Goal: Complete application form

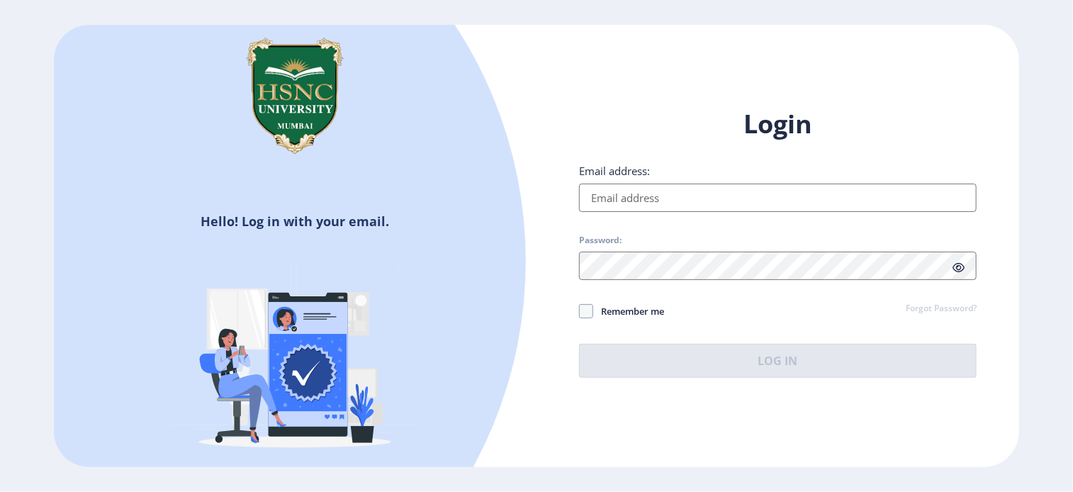
click at [666, 206] on input "Email address:" at bounding box center [778, 198] width 398 height 28
type input "[EMAIL_ADDRESS][DOMAIN_NAME]"
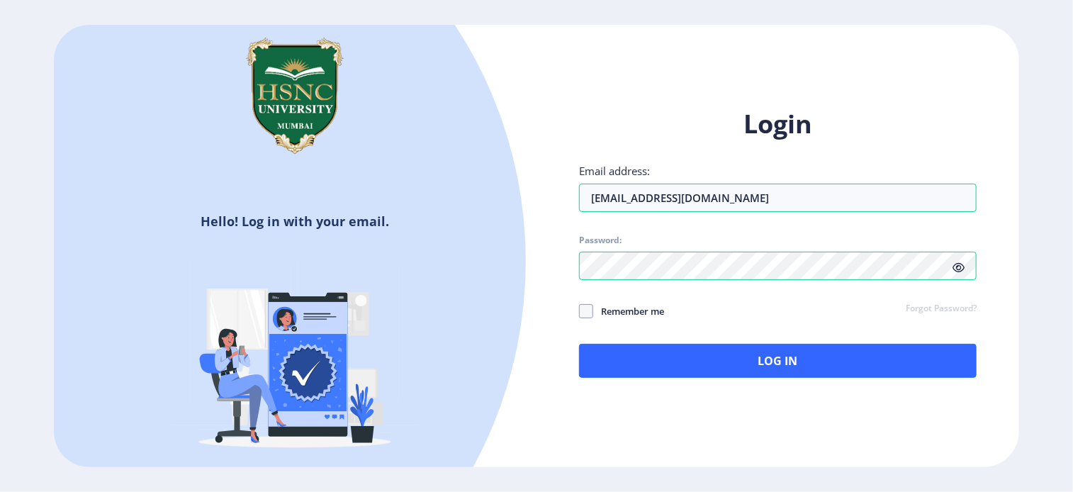
click at [1004, 338] on div "Login Email address: [EMAIL_ADDRESS][DOMAIN_NAME] Password: Remember me Forgot …" at bounding box center [778, 254] width 483 height 336
click at [590, 315] on span at bounding box center [586, 311] width 14 height 14
click at [580, 312] on input "Remember me" at bounding box center [579, 311] width 1 height 1
checkbox input "true"
click at [962, 274] on span at bounding box center [959, 267] width 12 height 14
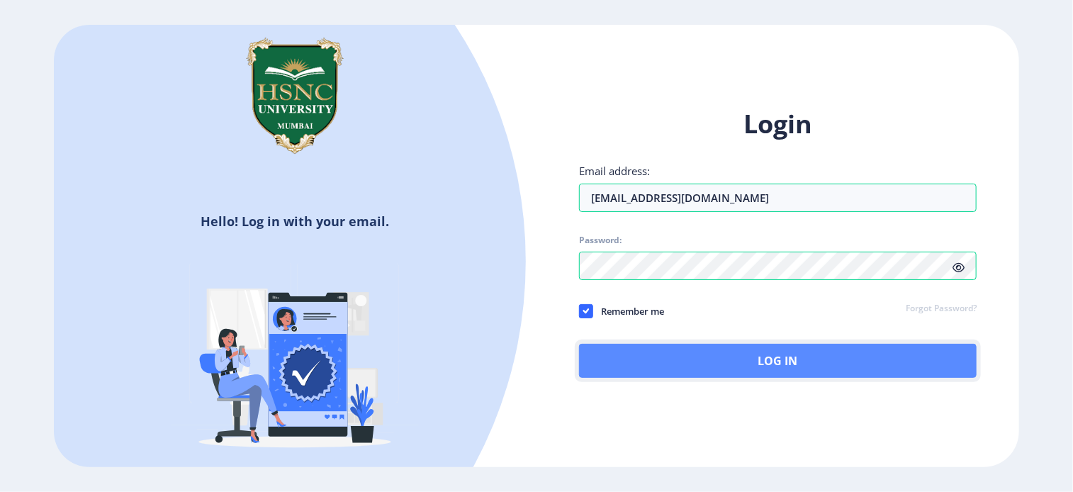
click at [788, 361] on button "Log In" at bounding box center [778, 361] width 398 height 34
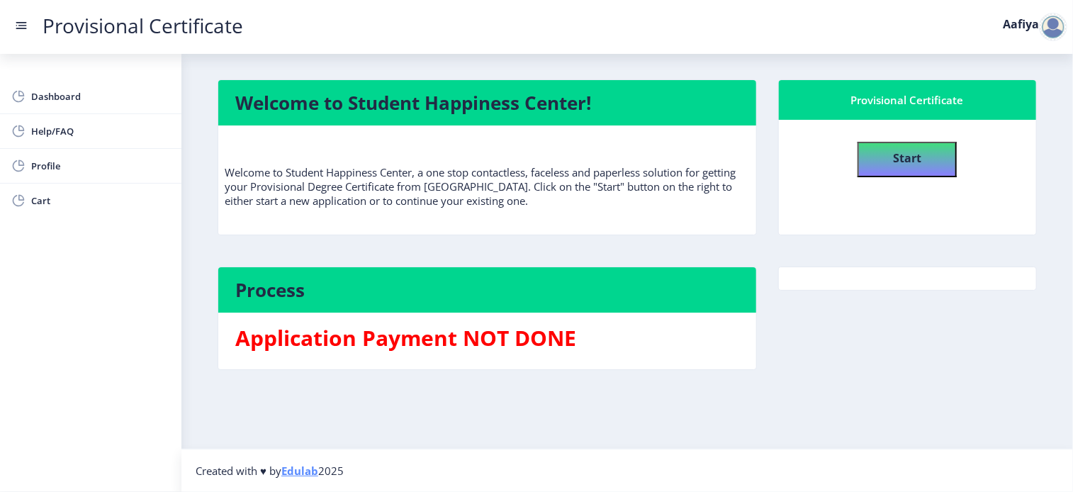
click at [23, 23] on rect at bounding box center [21, 25] width 14 height 14
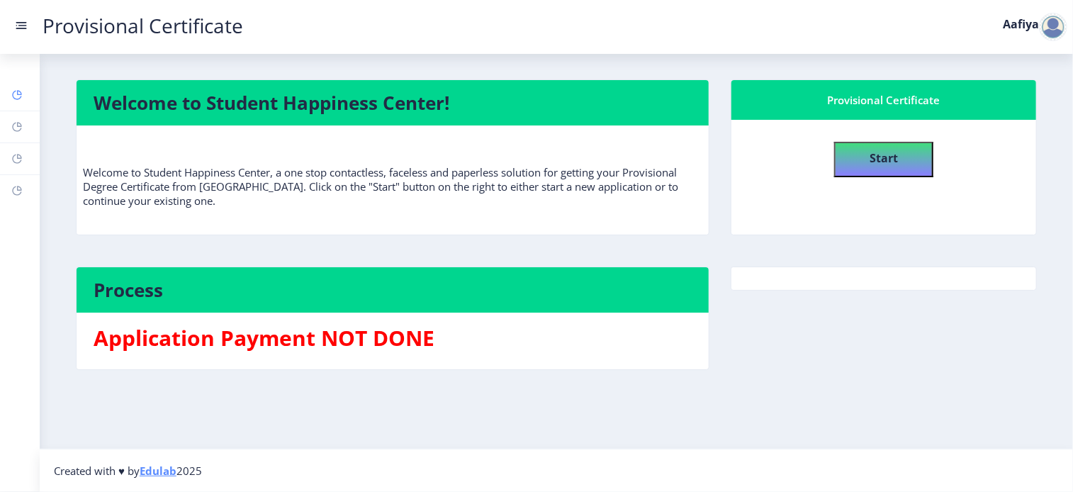
click at [26, 89] on link "Dashboard" at bounding box center [20, 94] width 40 height 31
click at [886, 170] on button "Start" at bounding box center [883, 159] width 99 height 35
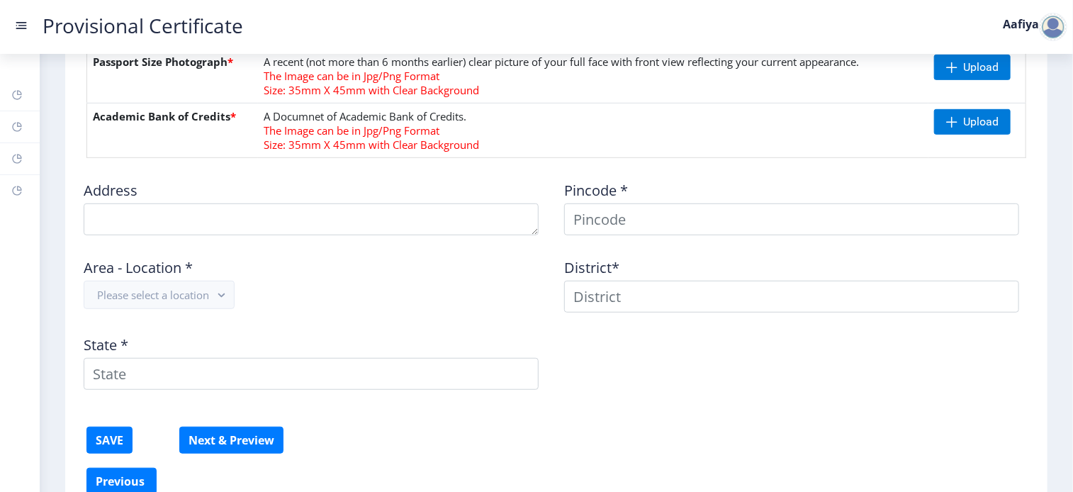
scroll to position [369, 0]
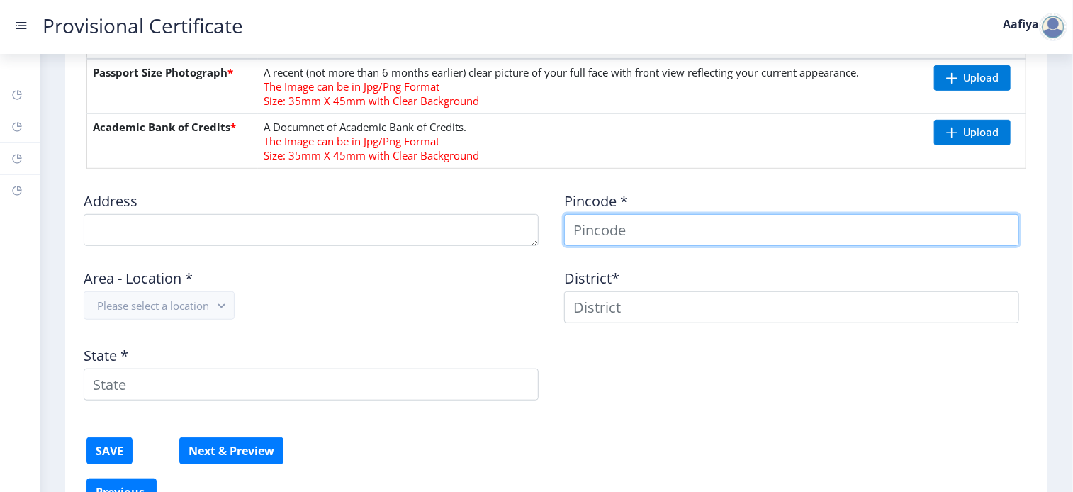
click at [636, 228] on input at bounding box center [791, 230] width 455 height 32
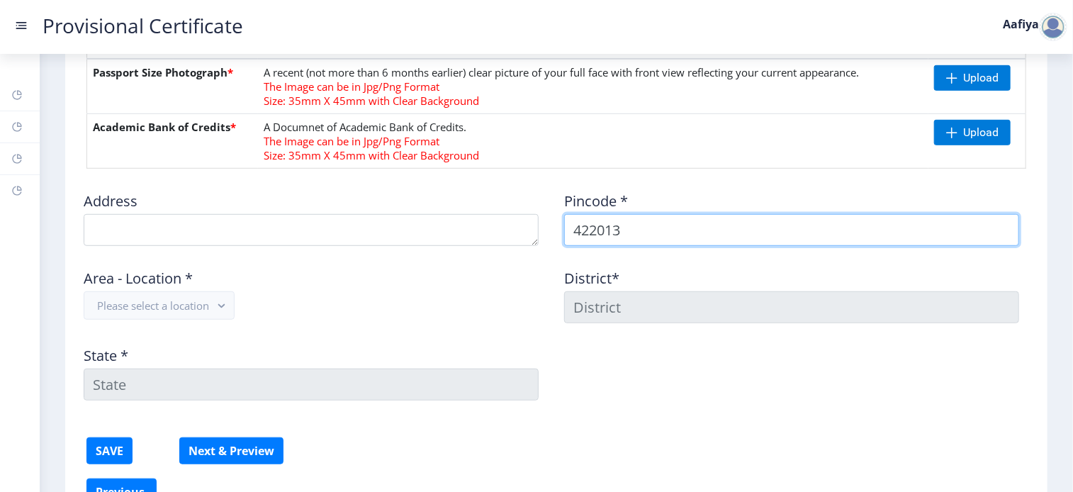
type input "422013"
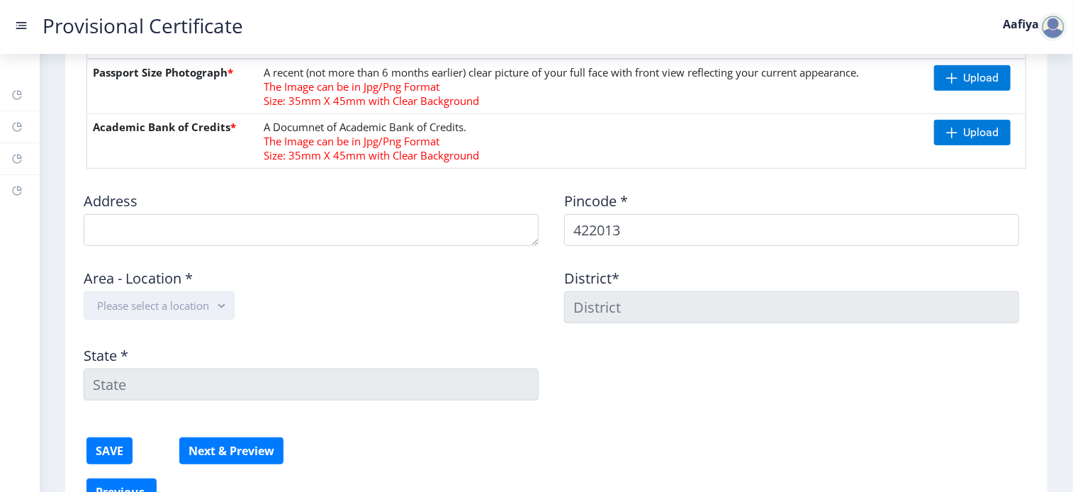
click at [213, 314] on button "Please select a location" at bounding box center [159, 305] width 151 height 28
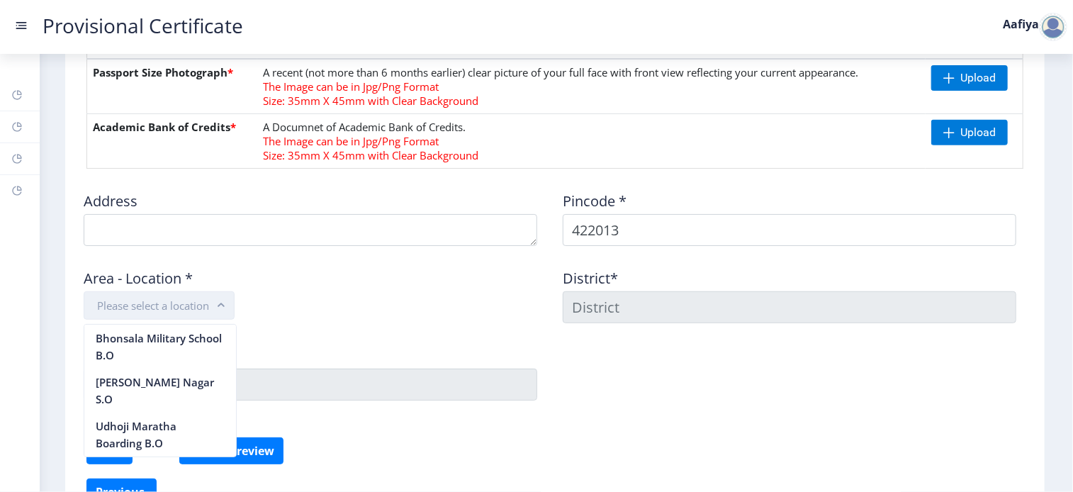
click at [222, 299] on rect "button" at bounding box center [221, 306] width 16 height 16
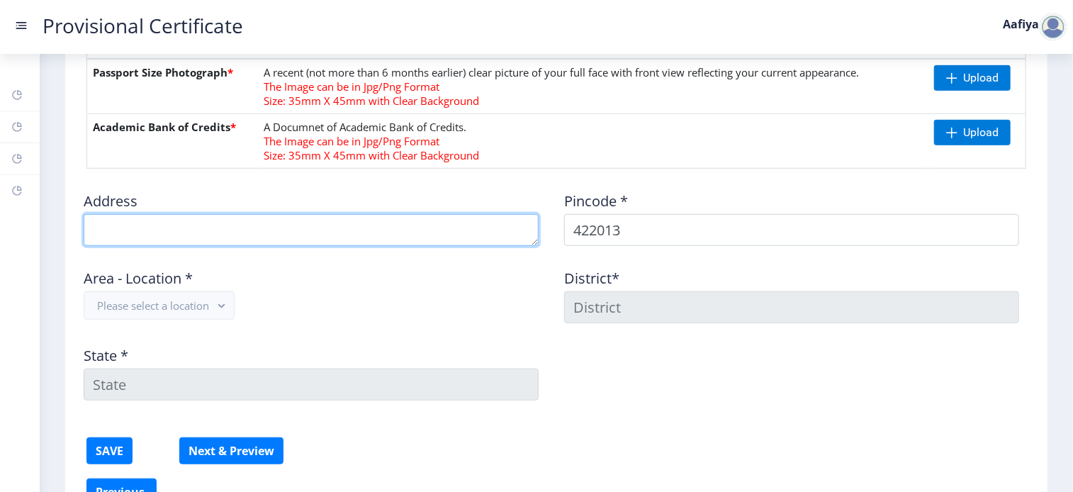
click at [156, 231] on textarea at bounding box center [311, 230] width 455 height 32
click at [366, 228] on textarea "To enrich screen reader interactions, please activate Accessibility in Grammarl…" at bounding box center [311, 230] width 455 height 32
click at [437, 232] on textarea "To enrich screen reader interactions, please activate Accessibility in Grammarl…" at bounding box center [311, 230] width 455 height 32
type textarea "[STREET_ADDRESS][PERSON_NAME]"
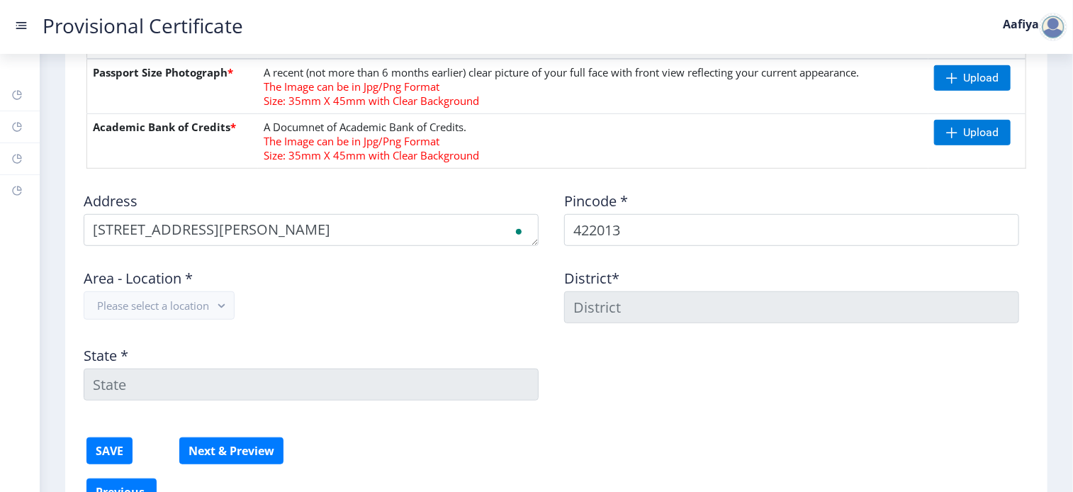
click at [420, 353] on div "State *" at bounding box center [316, 368] width 481 height 66
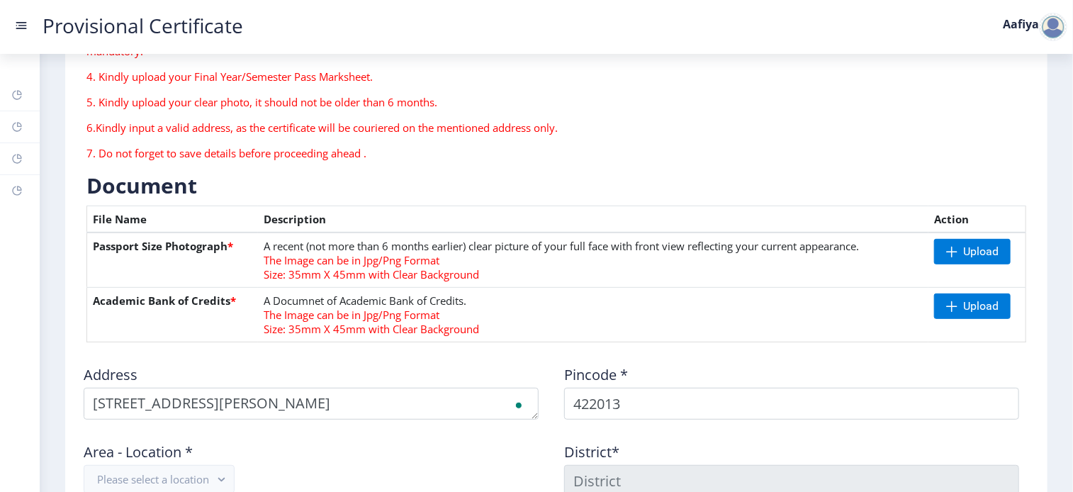
scroll to position [196, 0]
click at [968, 305] on span "Upload" at bounding box center [980, 305] width 35 height 14
click at [954, 300] on nb-action at bounding box center [953, 306] width 45 height 26
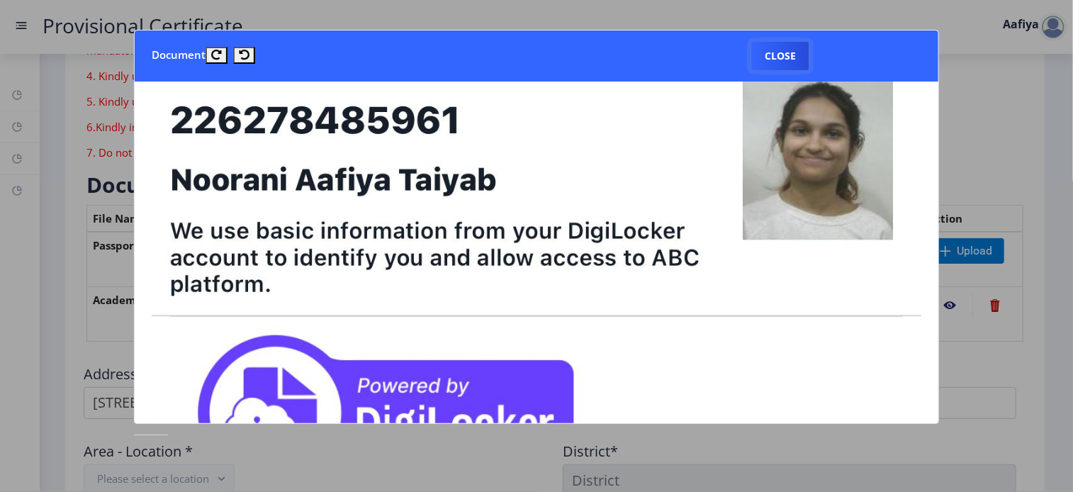
scroll to position [213, 0]
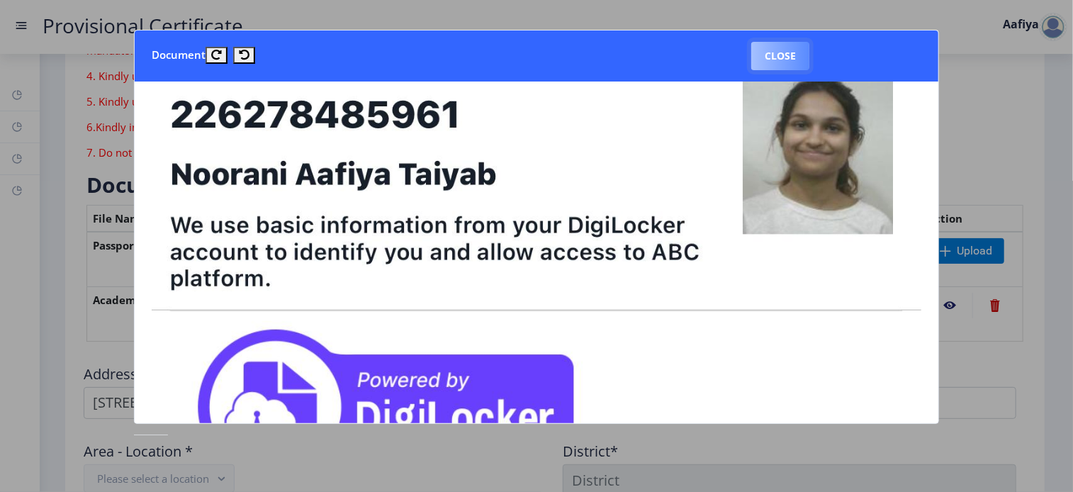
click at [800, 53] on button "Close" at bounding box center [780, 56] width 58 height 28
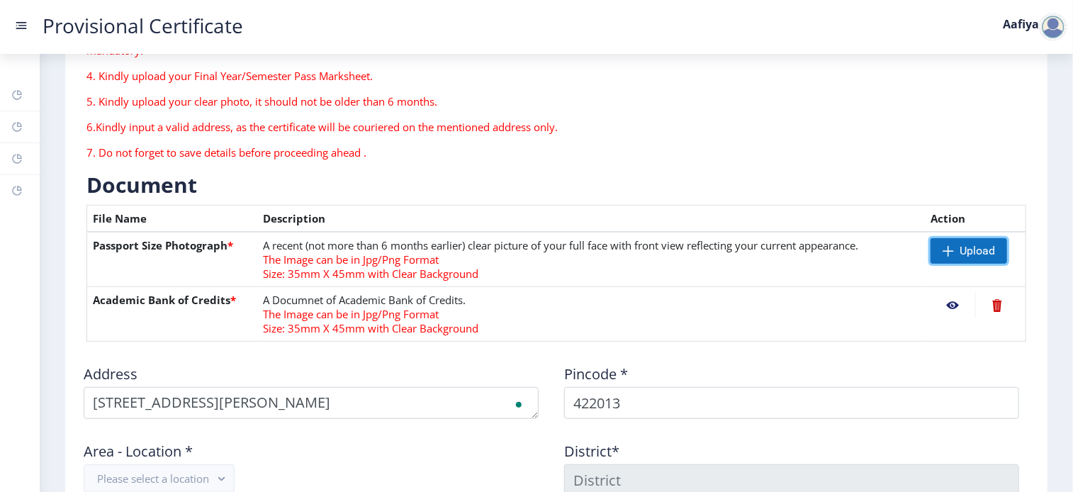
click at [952, 251] on span at bounding box center [948, 250] width 11 height 11
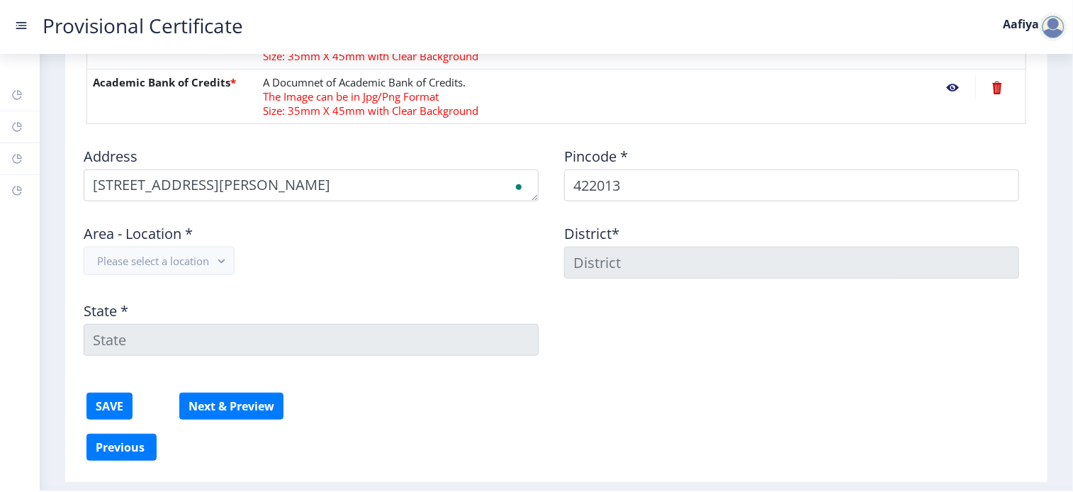
scroll to position [454, 0]
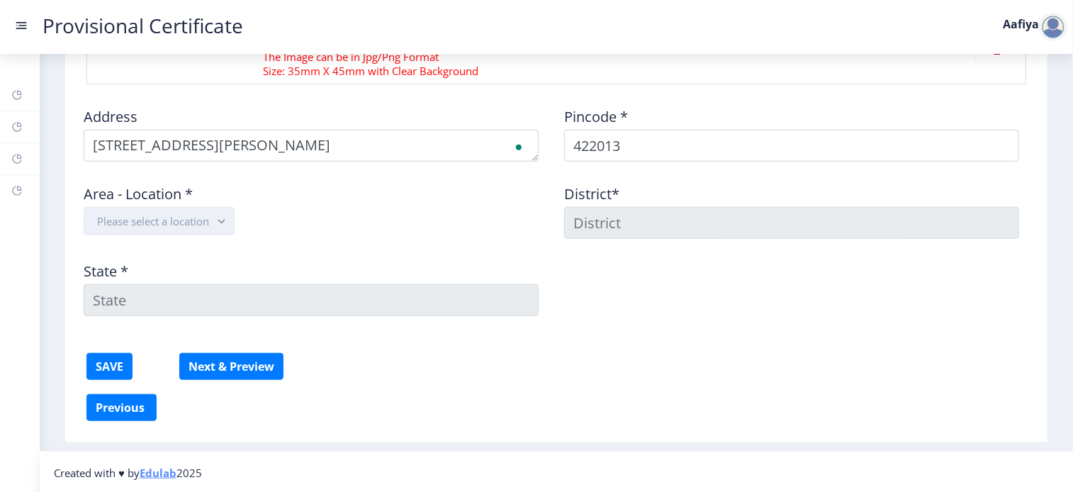
click at [225, 220] on icon "button" at bounding box center [221, 222] width 6 height 4
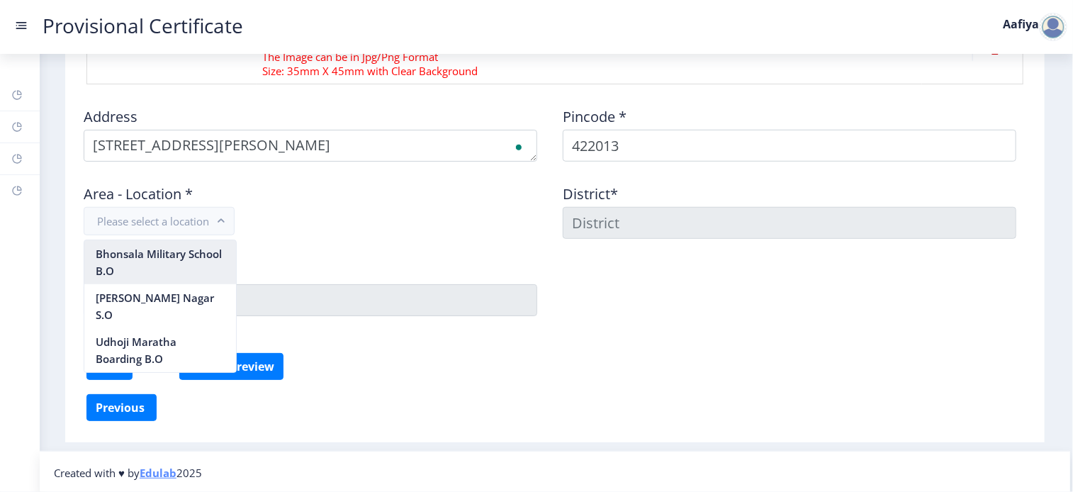
click at [201, 257] on nb-option "Bhonsala Military School B.O" at bounding box center [160, 262] width 152 height 44
type input "NASHIK"
type input "[GEOGRAPHIC_DATA]"
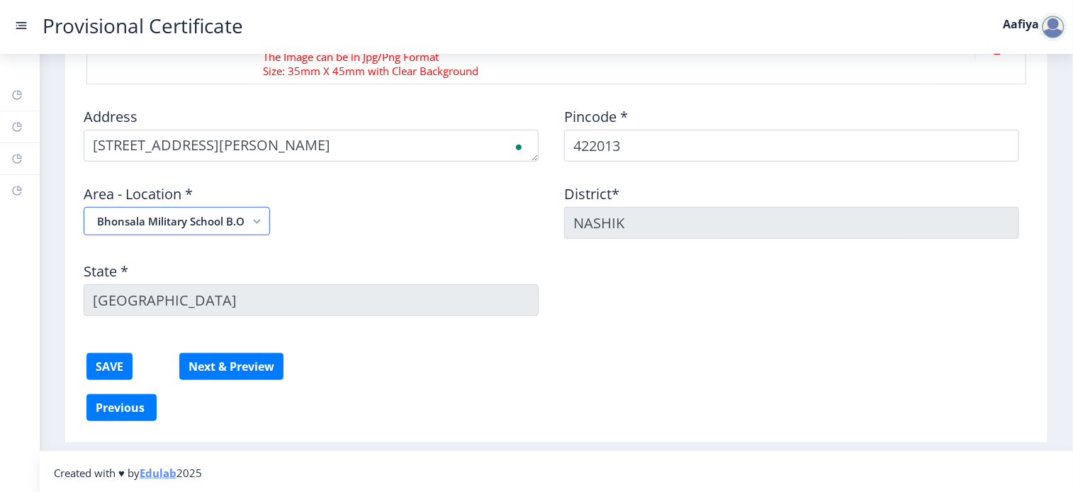
scroll to position [0, 0]
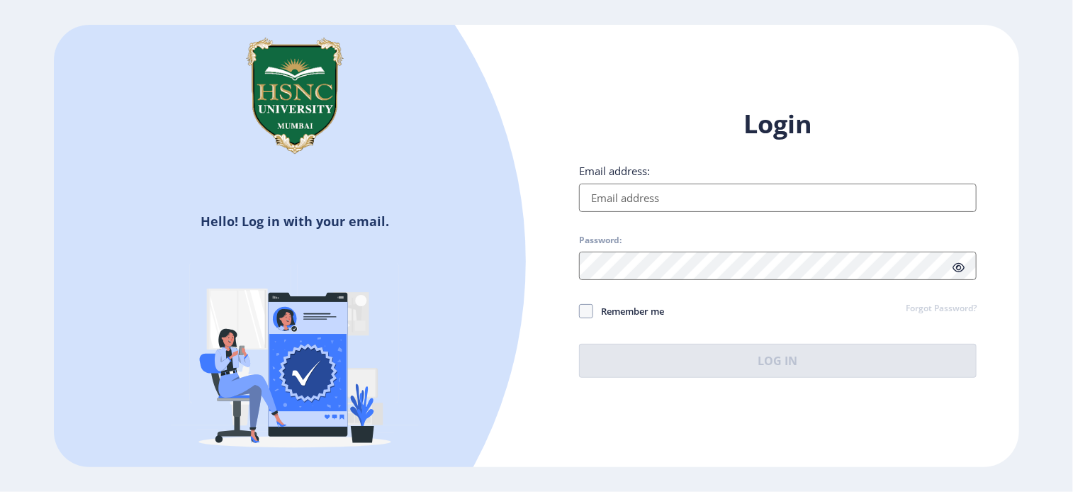
click at [641, 196] on input "Email address:" at bounding box center [778, 198] width 398 height 28
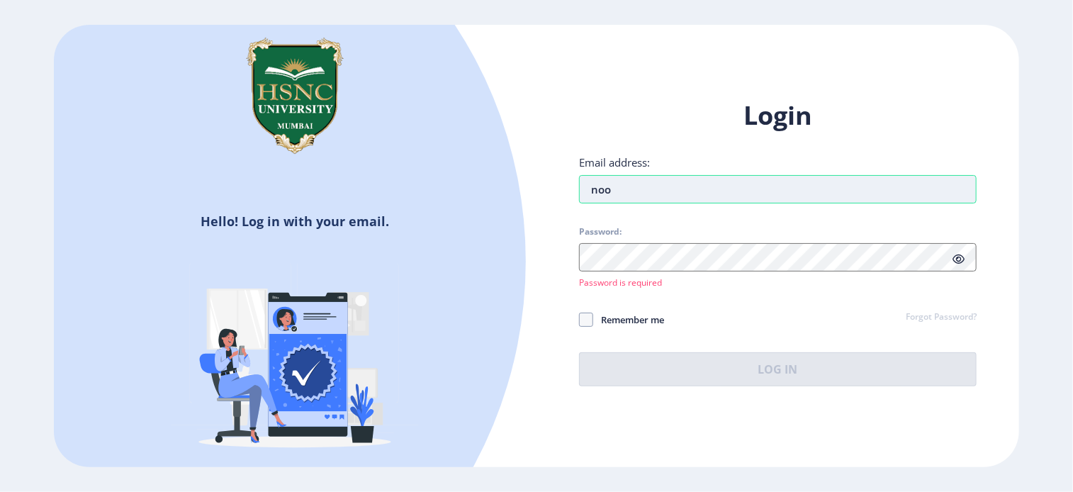
click at [695, 196] on input "noo" at bounding box center [778, 189] width 398 height 28
type input "[EMAIL_ADDRESS][DOMAIN_NAME]"
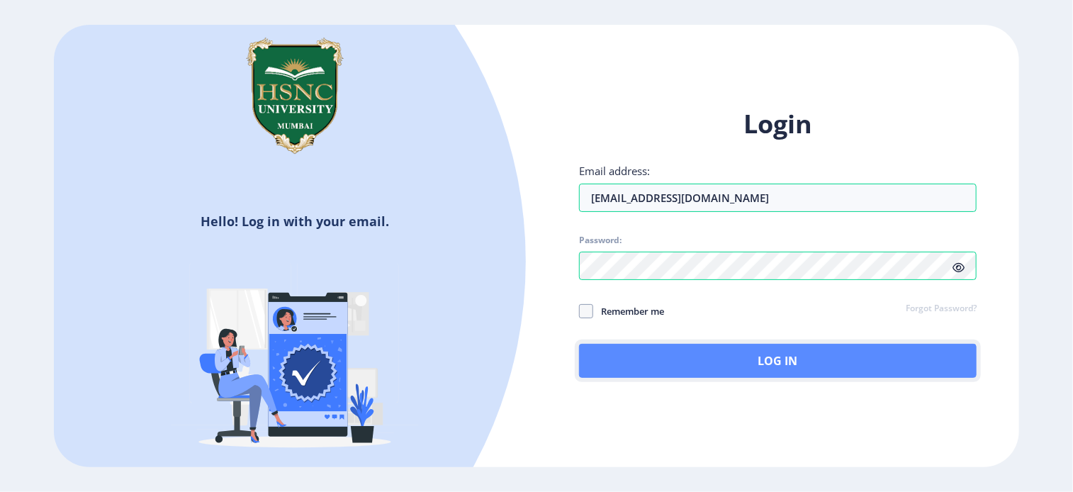
click at [900, 366] on button "Log In" at bounding box center [778, 361] width 398 height 34
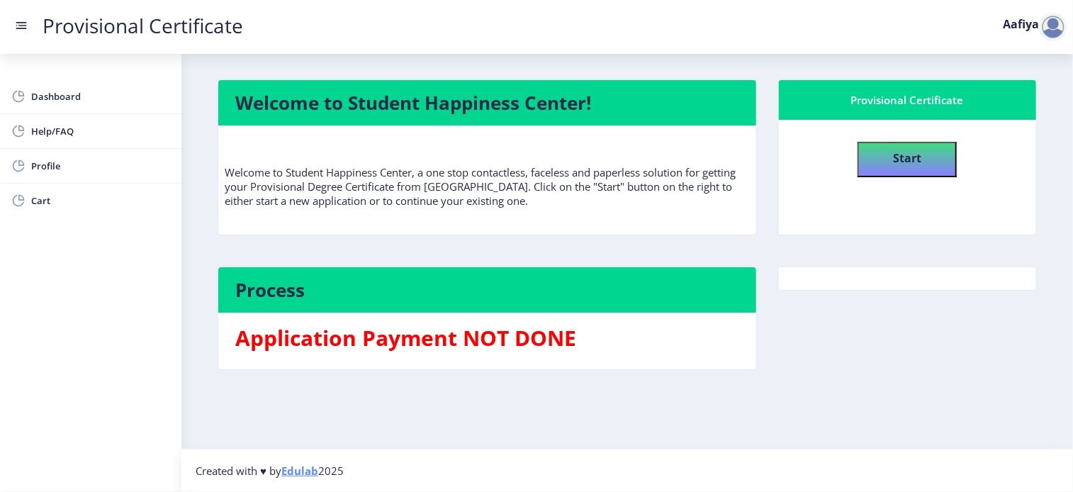
click at [893, 340] on div at bounding box center [908, 329] width 280 height 125
click at [905, 167] on h4 "Start" at bounding box center [907, 157] width 28 height 26
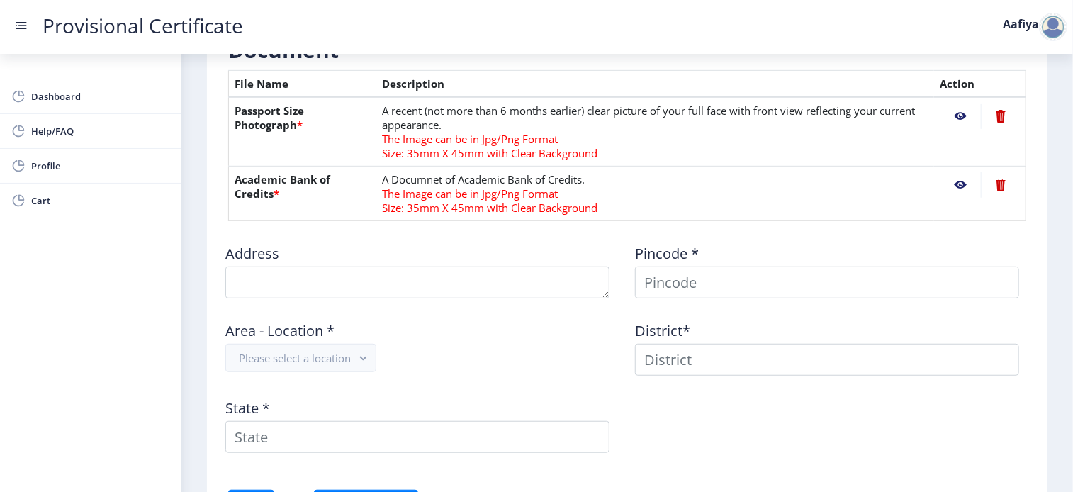
scroll to position [332, 0]
click at [335, 361] on button "Please select a location" at bounding box center [300, 357] width 151 height 28
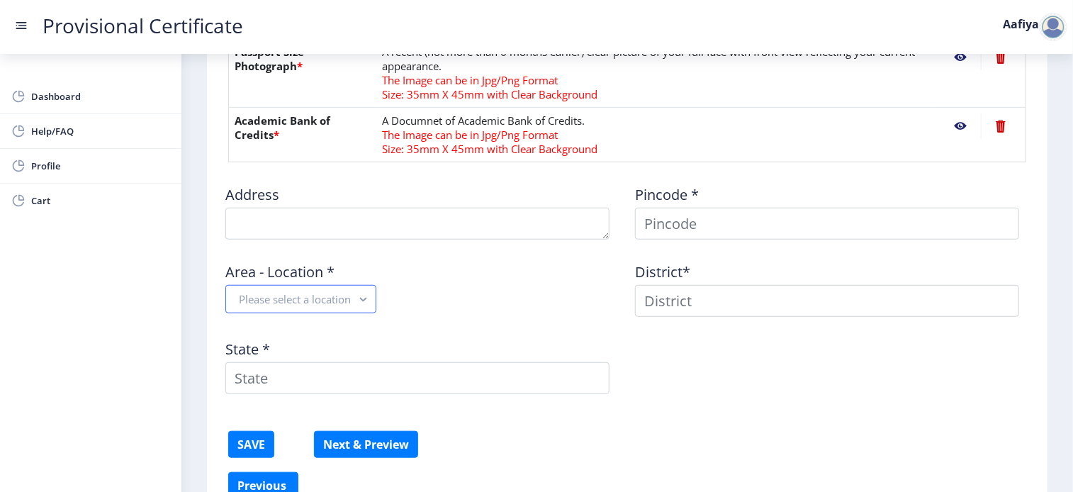
scroll to position [391, 0]
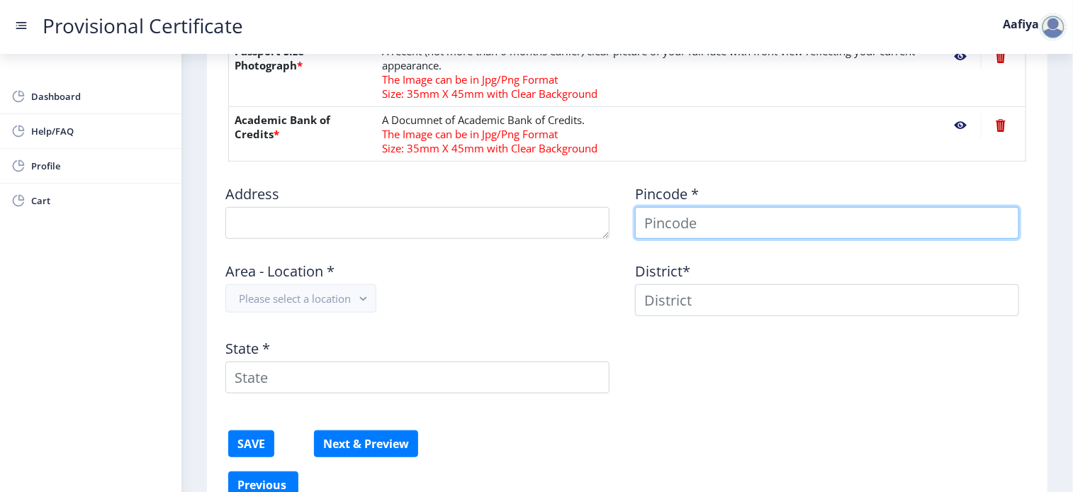
click at [721, 218] on input at bounding box center [827, 223] width 384 height 32
type input "422013"
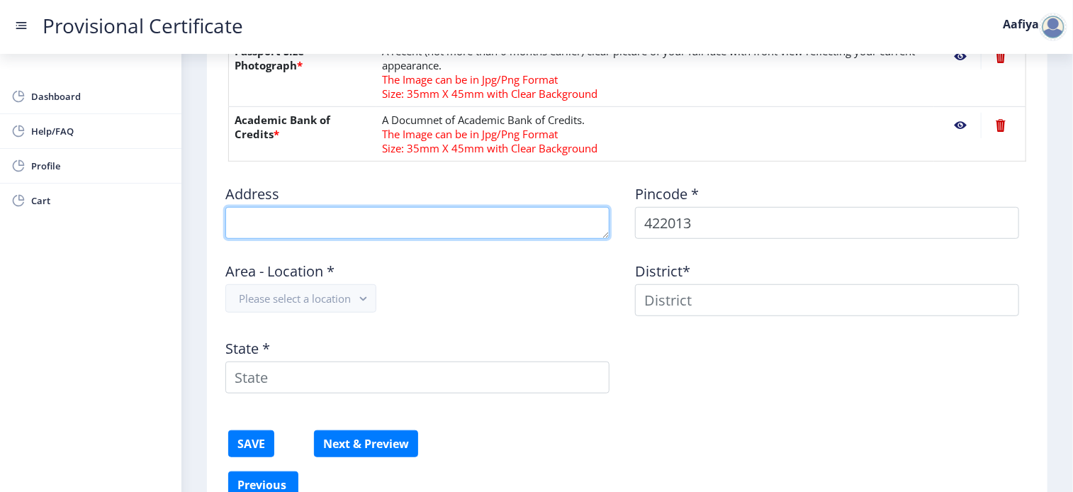
type textarea "[STREET_ADDRESS][PERSON_NAME]"
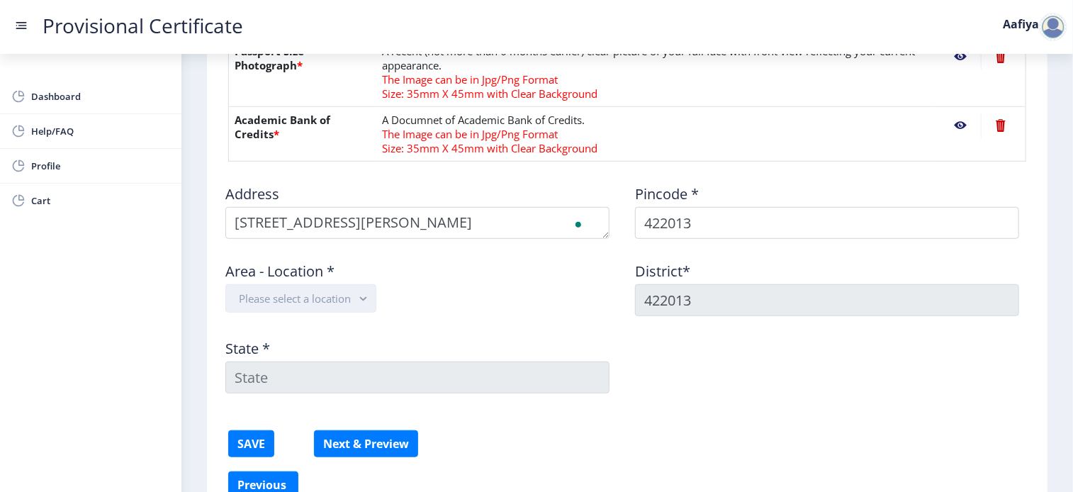
click at [303, 294] on button "Please select a location" at bounding box center [300, 298] width 151 height 28
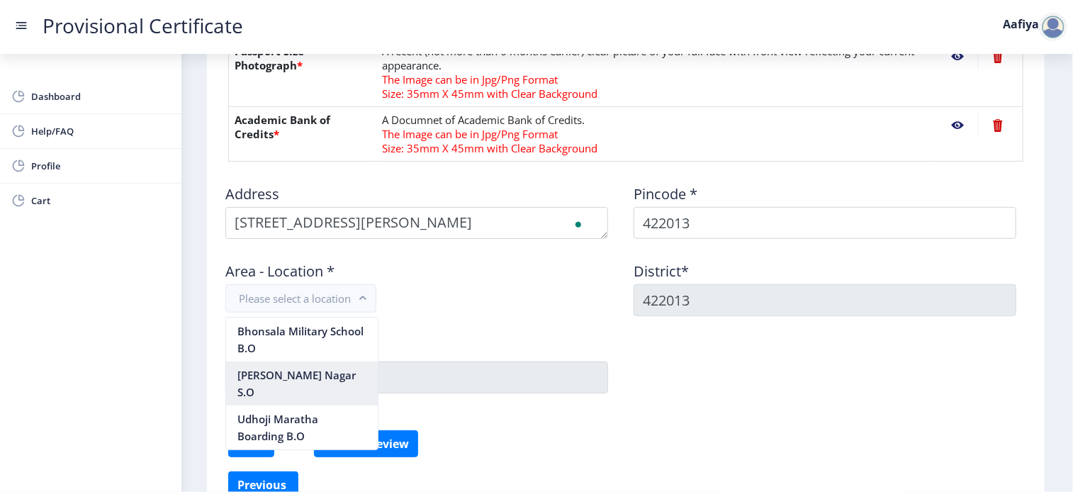
click at [318, 368] on nb-option "[PERSON_NAME] Nagar S.O" at bounding box center [302, 383] width 152 height 44
type input "NASHIK"
type input "[GEOGRAPHIC_DATA]"
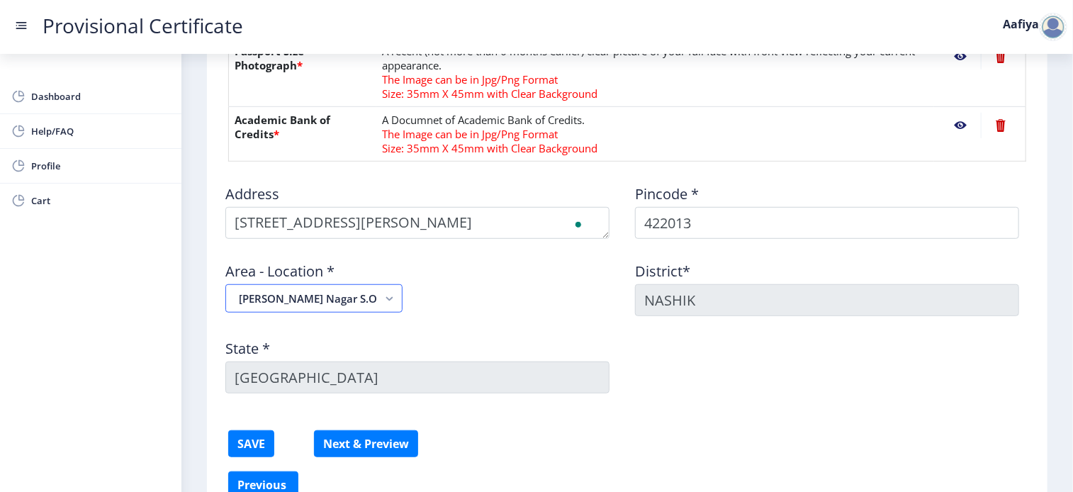
scroll to position [468, 0]
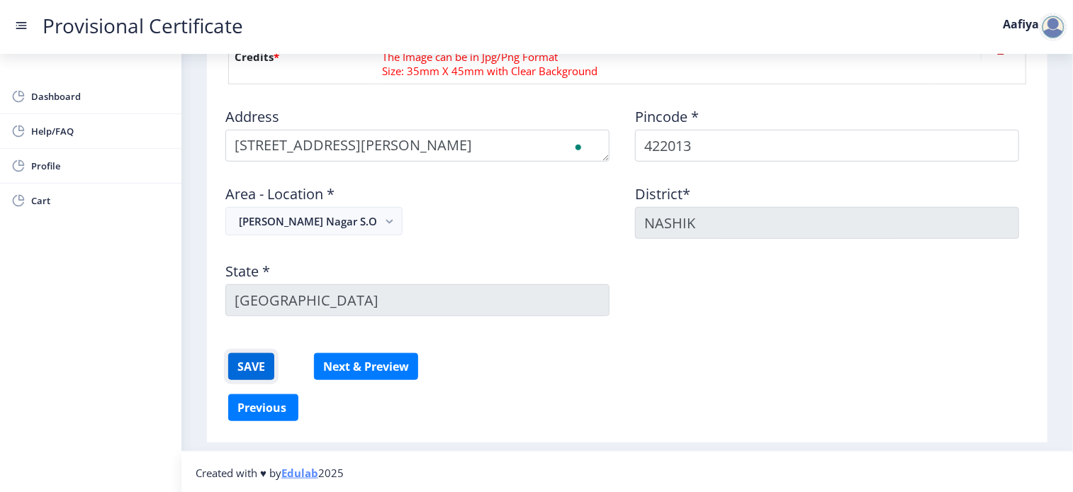
click at [259, 361] on button "SAVE" at bounding box center [251, 366] width 46 height 27
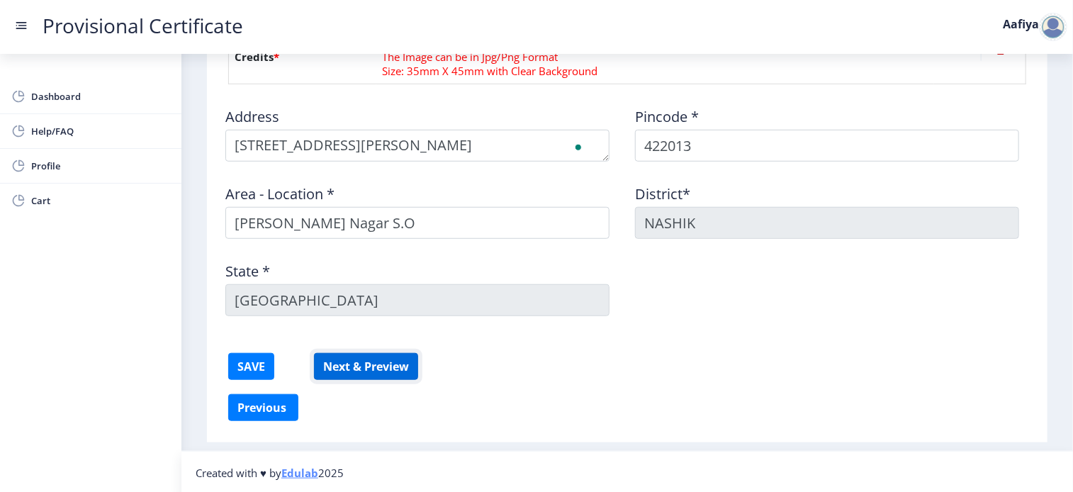
click at [388, 372] on button "Next & Preview" at bounding box center [366, 366] width 104 height 27
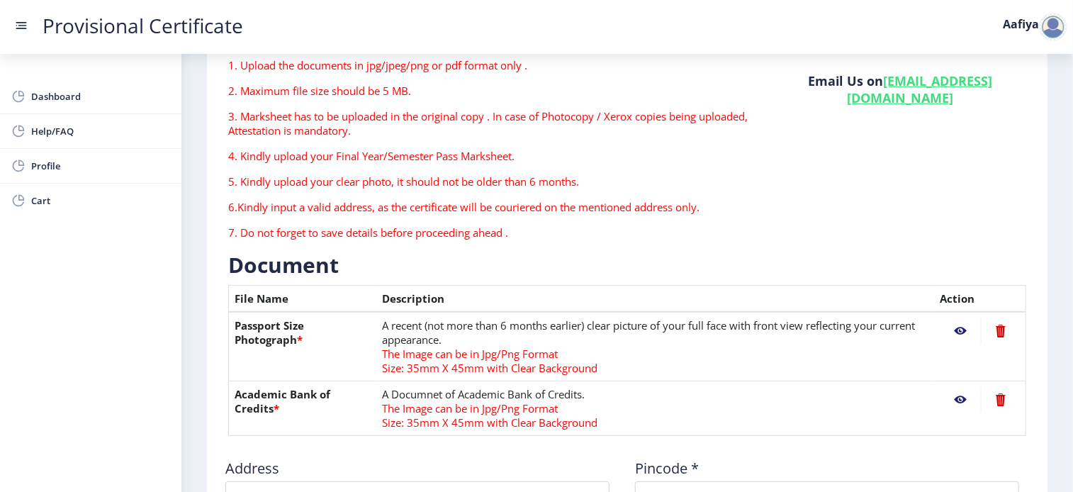
scroll to position [108, 0]
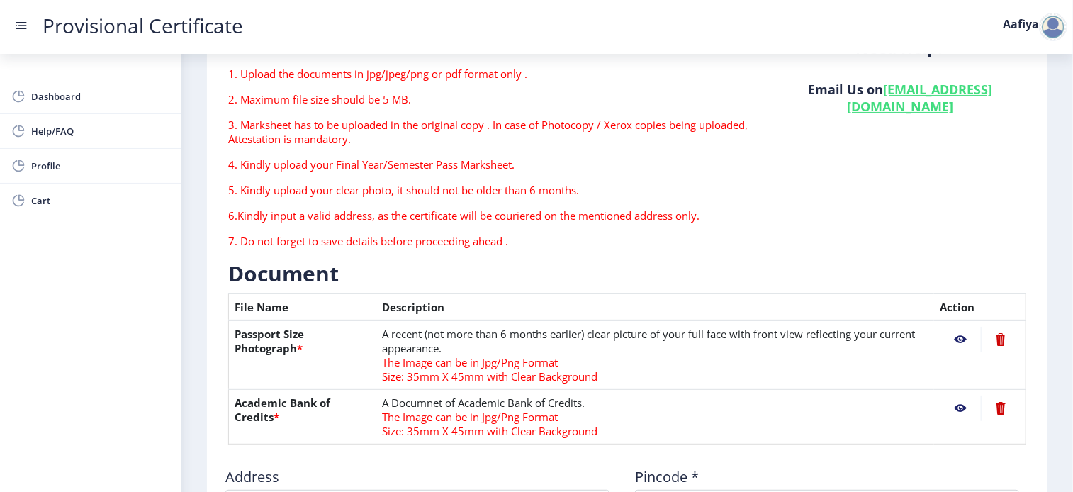
click at [955, 340] on nb-action at bounding box center [960, 340] width 41 height 26
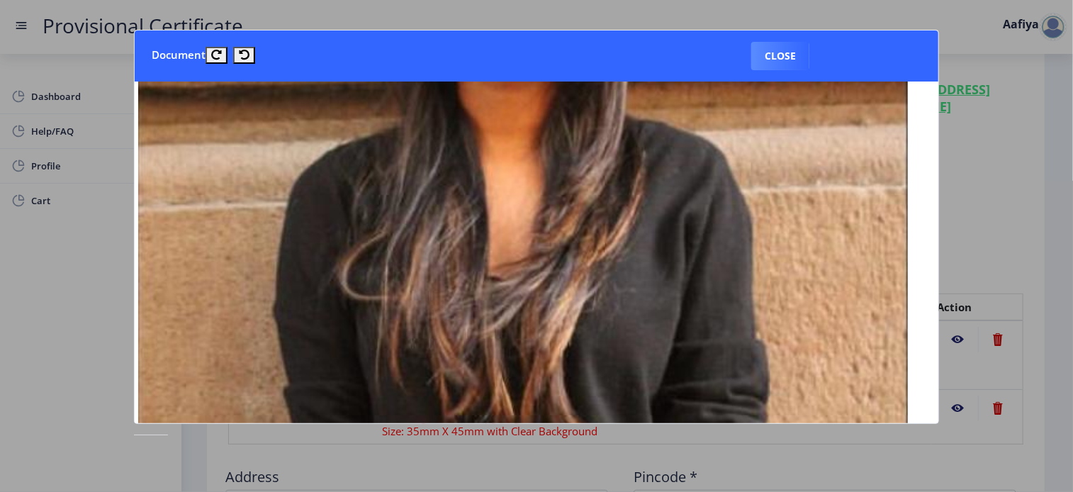
scroll to position [0, 17]
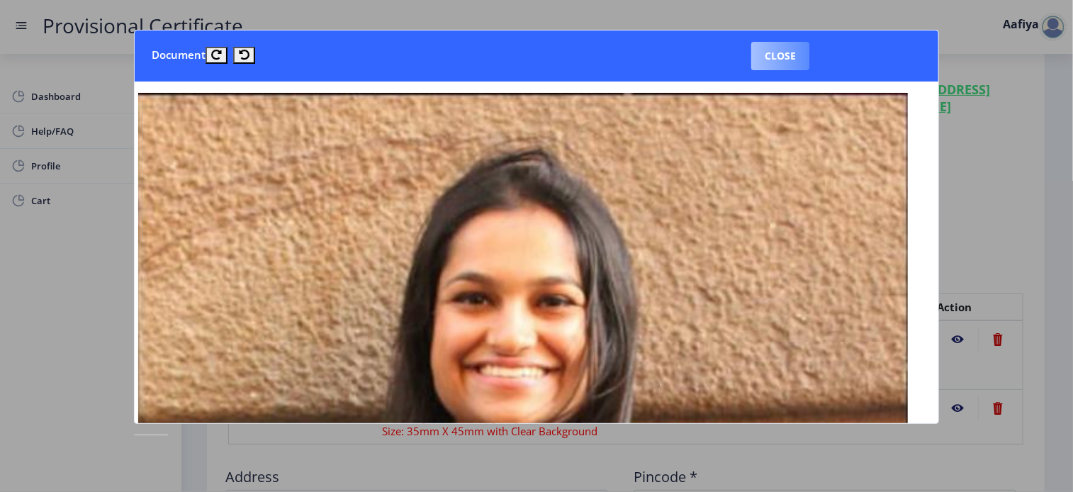
click at [763, 60] on button "Close" at bounding box center [780, 56] width 58 height 28
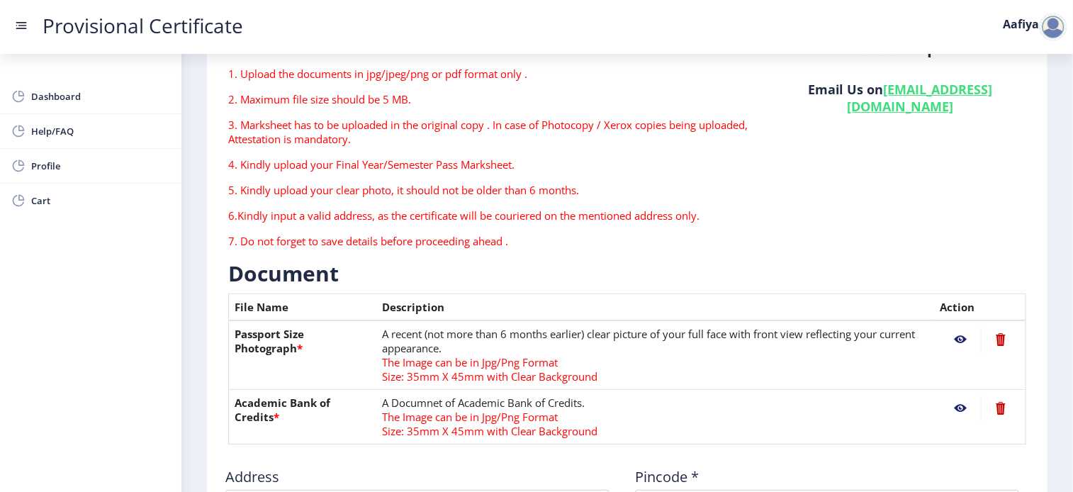
click at [959, 409] on nb-action at bounding box center [960, 409] width 41 height 26
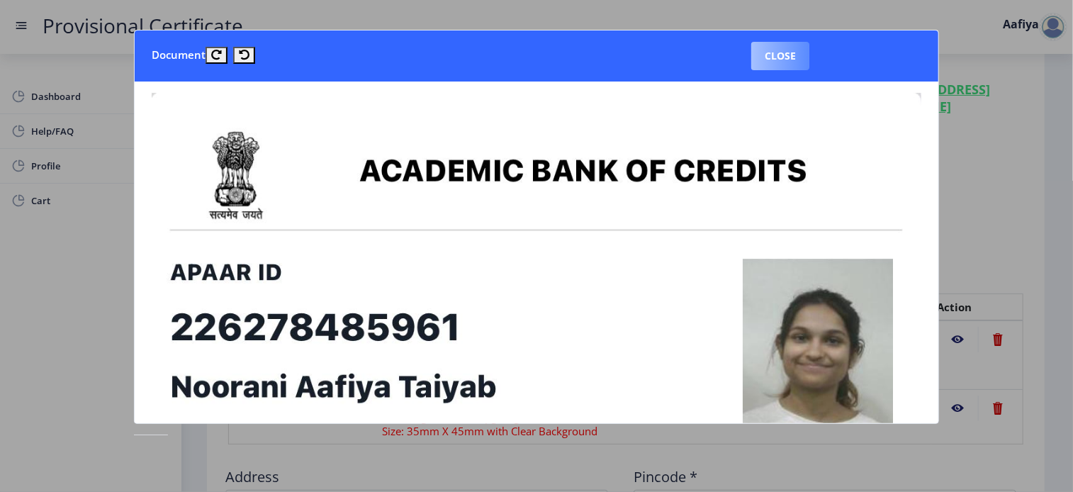
click at [805, 69] on button "Close" at bounding box center [780, 56] width 58 height 28
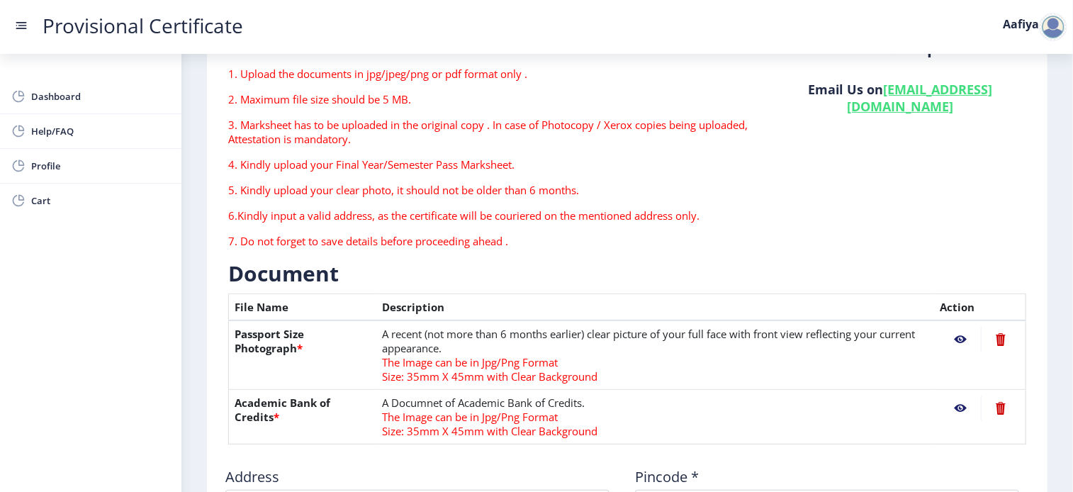
scroll to position [468, 0]
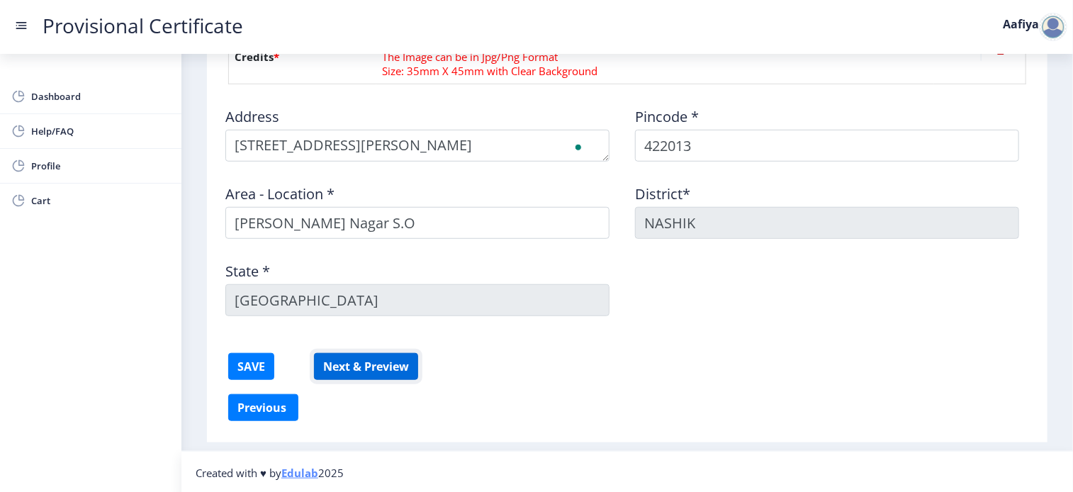
click at [370, 374] on button "Next & Preview" at bounding box center [366, 366] width 104 height 27
click at [255, 364] on button "SAVE" at bounding box center [251, 366] width 46 height 27
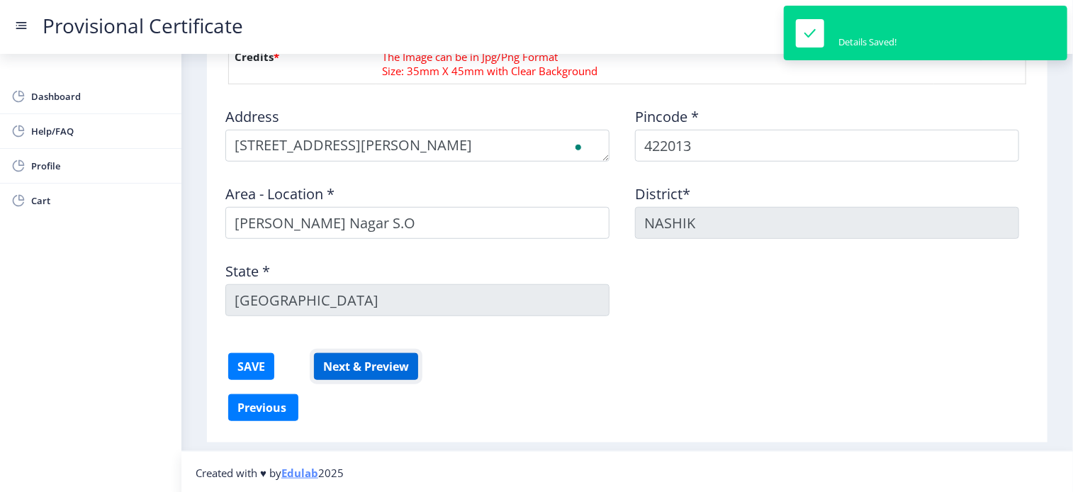
click at [394, 370] on button "Next & Preview" at bounding box center [366, 366] width 104 height 27
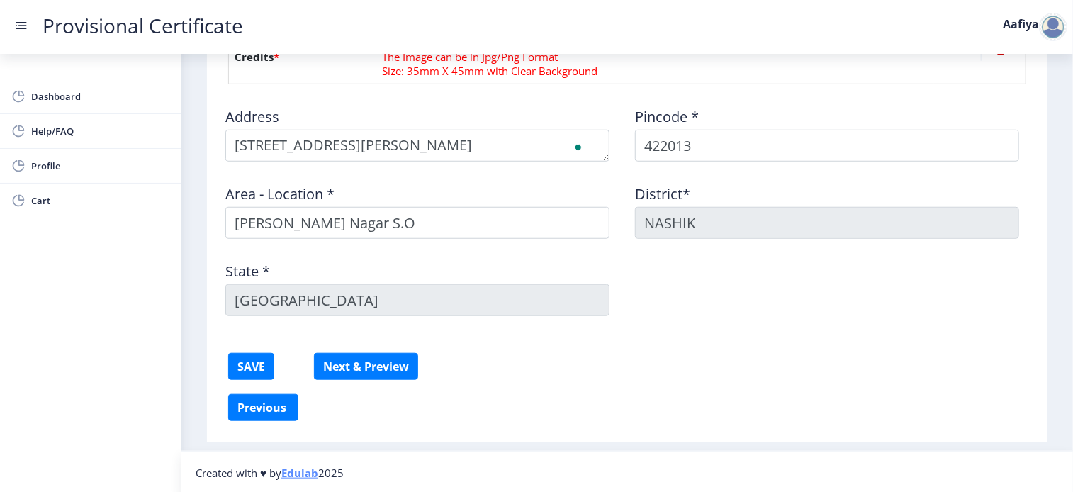
click at [502, 302] on div "State * [GEOGRAPHIC_DATA]" at bounding box center [423, 283] width 410 height 66
drag, startPoint x: 472, startPoint y: 276, endPoint x: 564, endPoint y: 120, distance: 181.7
click at [564, 120] on div "Address Pincode * 422013 Area - Location * [PERSON_NAME][GEOGRAPHIC_DATA]* [GEO…" at bounding box center [627, 212] width 819 height 232
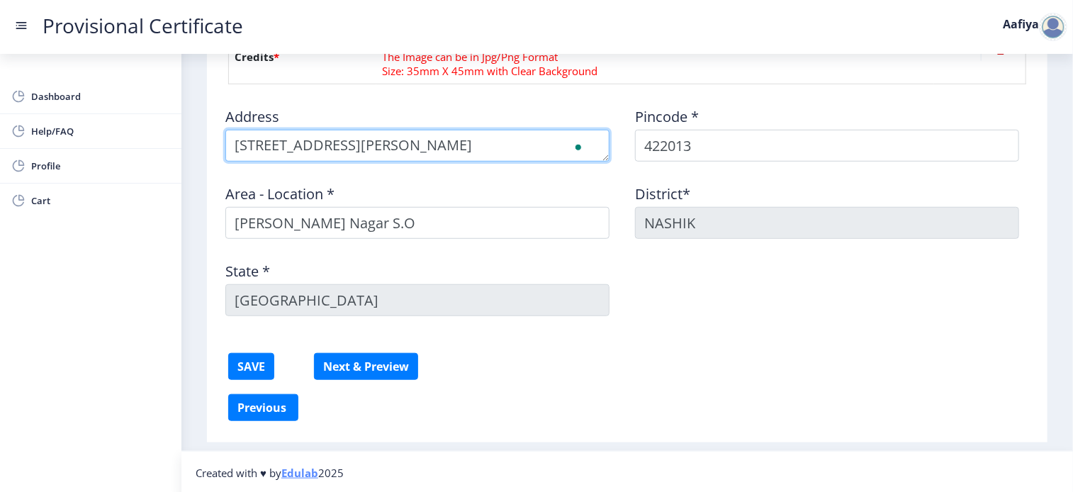
click at [571, 138] on textarea "To enrich screen reader interactions, please activate Accessibility in Grammarl…" at bounding box center [417, 146] width 384 height 32
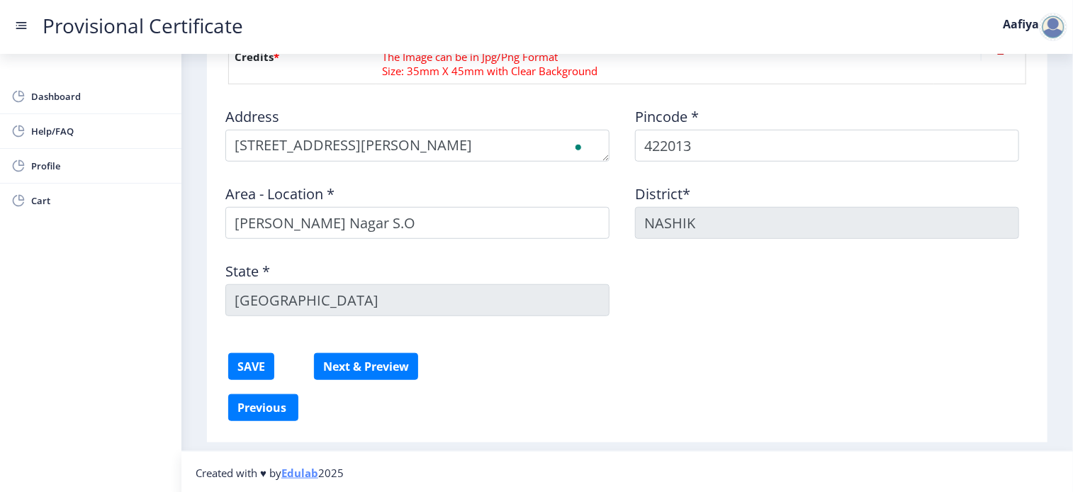
click at [564, 184] on div "Area - Location * [PERSON_NAME][GEOGRAPHIC_DATA] S.O" at bounding box center [423, 206] width 410 height 66
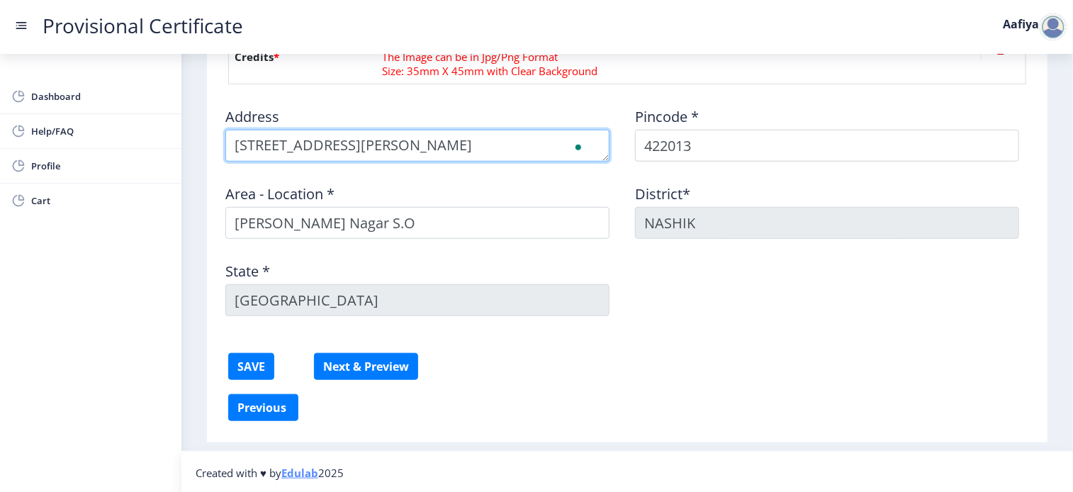
click at [500, 151] on textarea "To enrich screen reader interactions, please activate Accessibility in Grammarl…" at bounding box center [417, 146] width 384 height 32
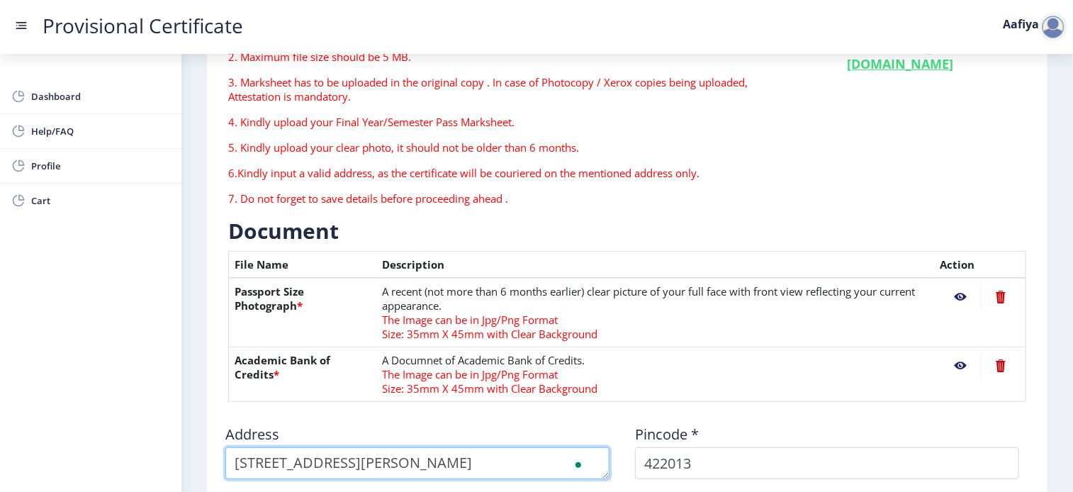
scroll to position [161, 0]
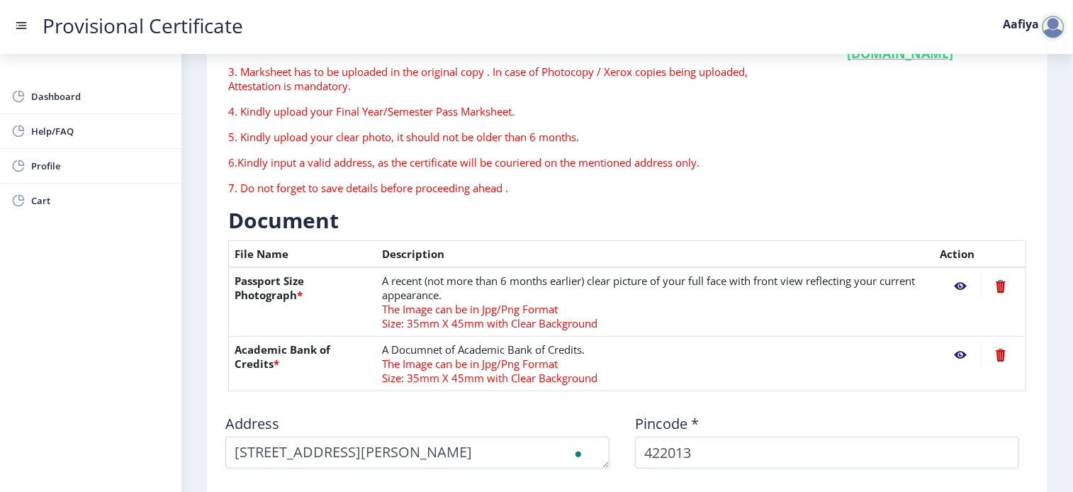
click at [746, 294] on td "A recent (not more than 6 months earlier) clear picture of your full face with …" at bounding box center [655, 301] width 558 height 69
click at [455, 305] on span "The Image can be in Jpg/Png Format" at bounding box center [470, 309] width 176 height 14
click at [587, 314] on td "A recent (not more than 6 months earlier) clear picture of your full face with …" at bounding box center [655, 301] width 558 height 69
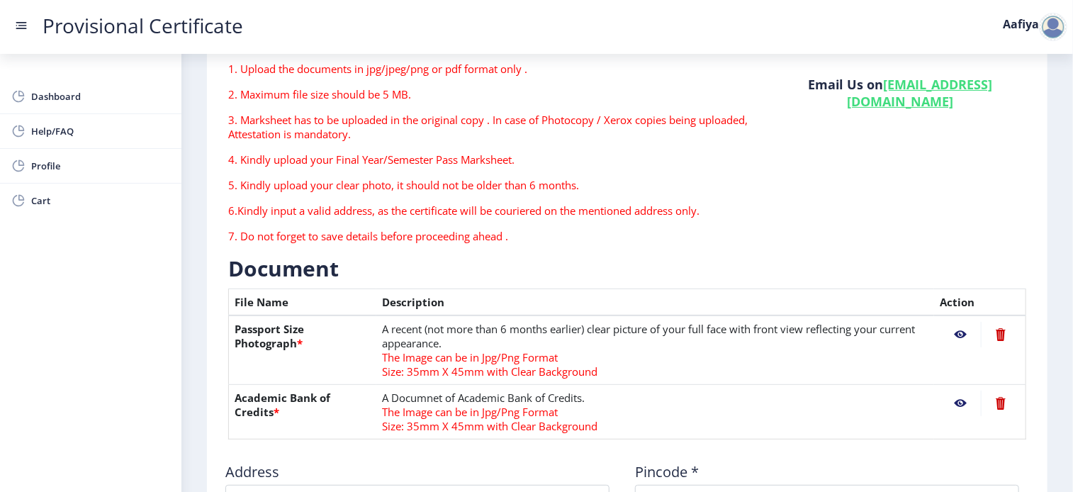
scroll to position [113, 0]
click at [964, 332] on nb-action at bounding box center [960, 334] width 41 height 26
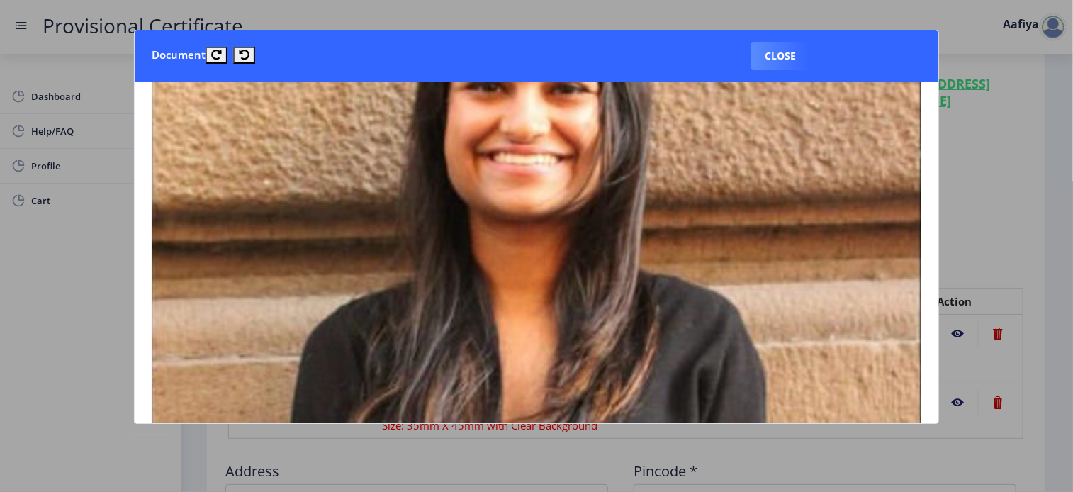
scroll to position [201, 0]
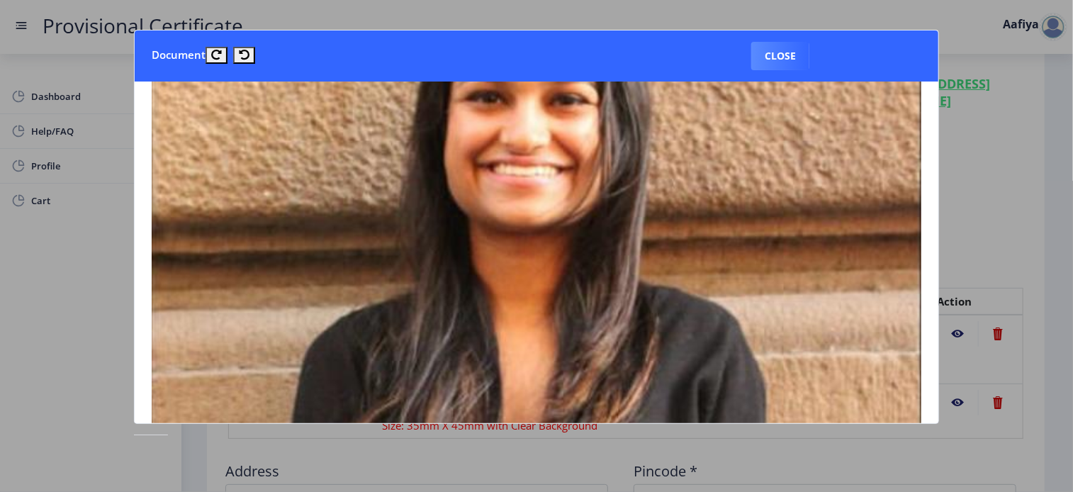
click at [982, 227] on div at bounding box center [536, 246] width 1073 height 492
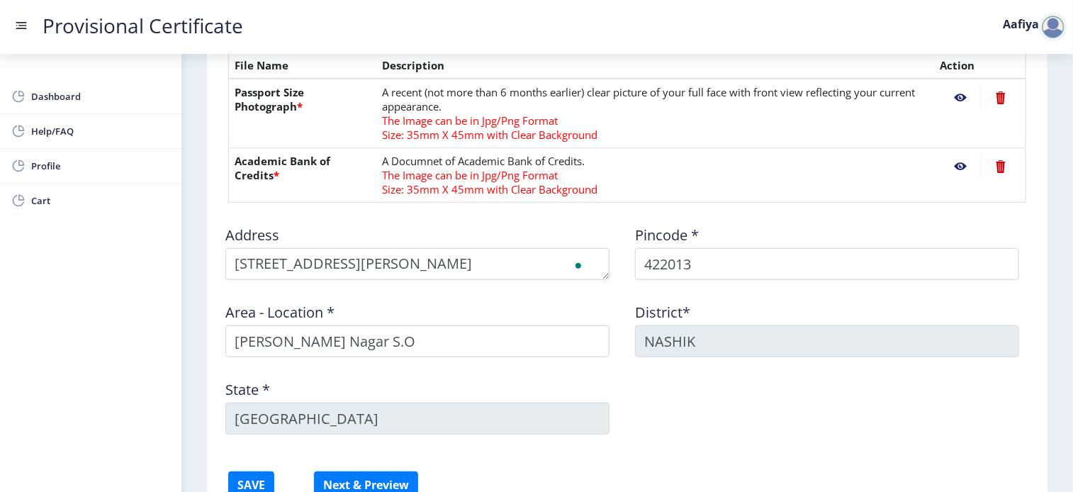
scroll to position [351, 0]
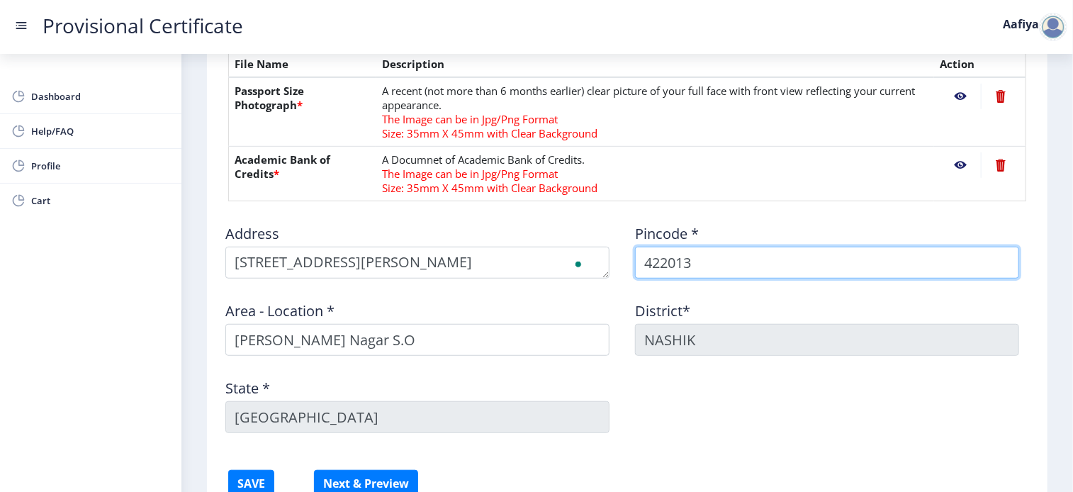
click at [746, 247] on input "422013" at bounding box center [827, 263] width 384 height 32
drag, startPoint x: 777, startPoint y: 270, endPoint x: 724, endPoint y: 319, distance: 72.2
click at [724, 319] on div "Address Pincode * 422013 Area - Location * [PERSON_NAME][GEOGRAPHIC_DATA]* [GEO…" at bounding box center [627, 329] width 819 height 232
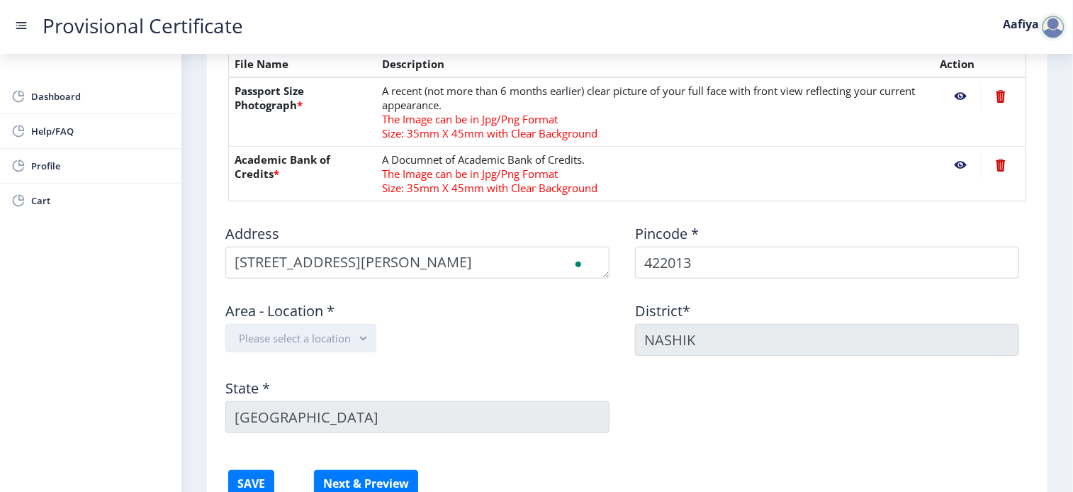
click at [360, 340] on rect "button" at bounding box center [363, 338] width 16 height 16
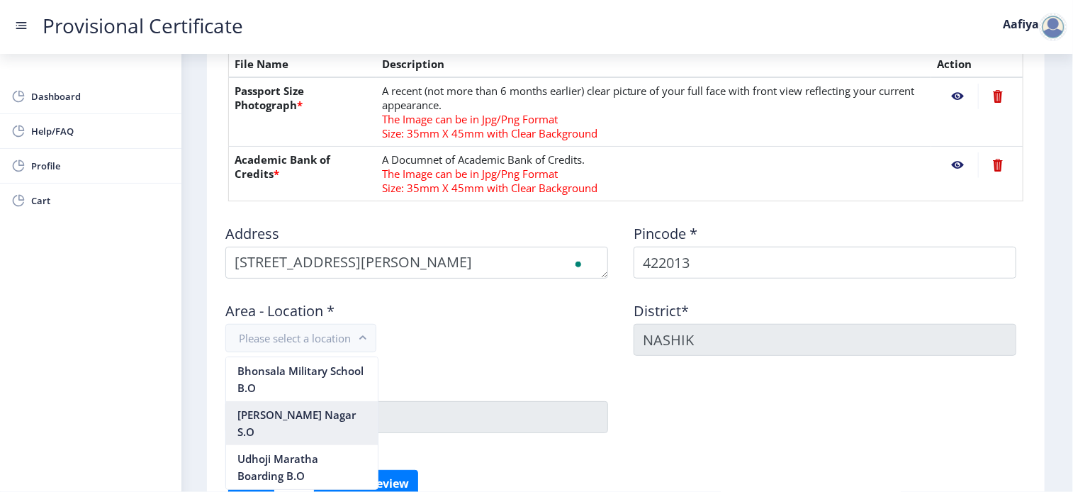
click at [316, 408] on nb-option "[PERSON_NAME] Nagar S.O" at bounding box center [302, 423] width 152 height 44
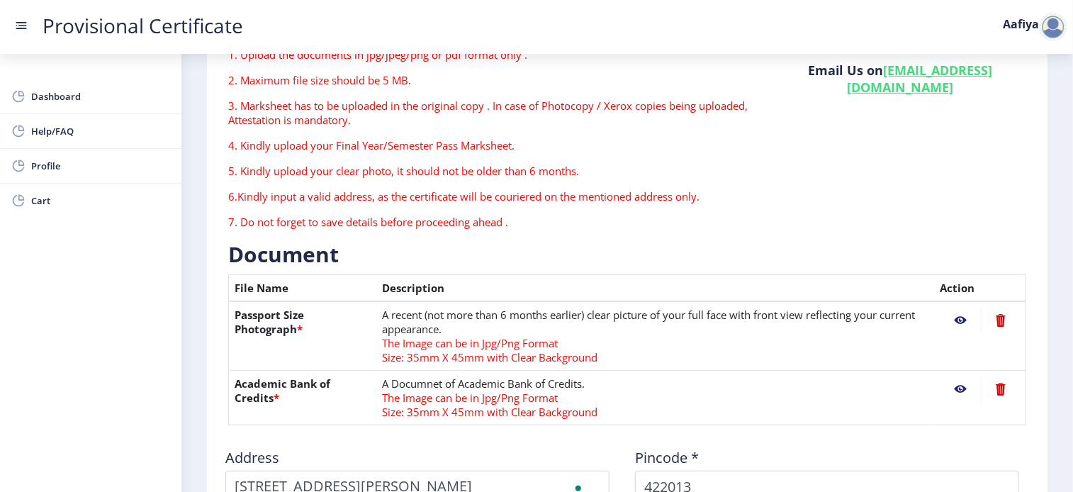
scroll to position [244, 0]
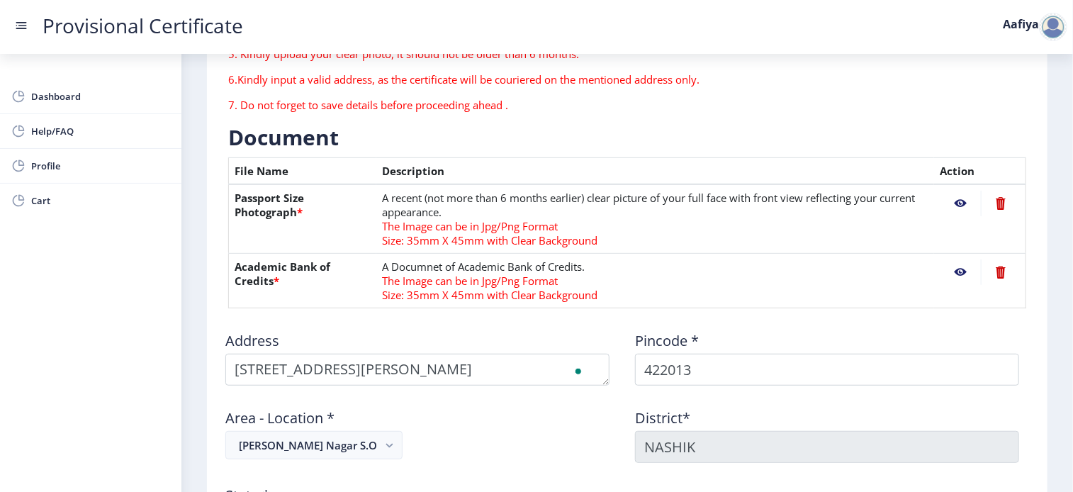
click at [955, 270] on nb-action at bounding box center [960, 272] width 41 height 26
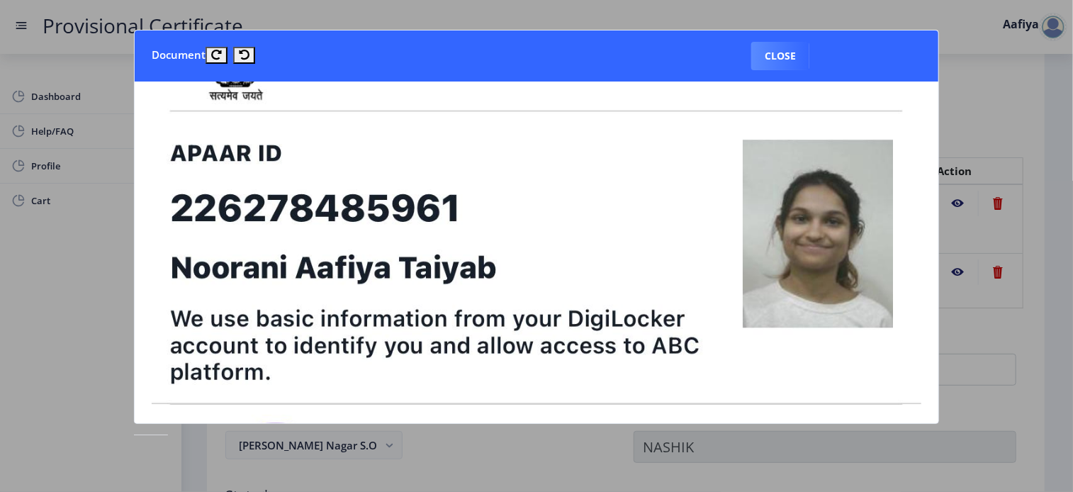
scroll to position [111, 0]
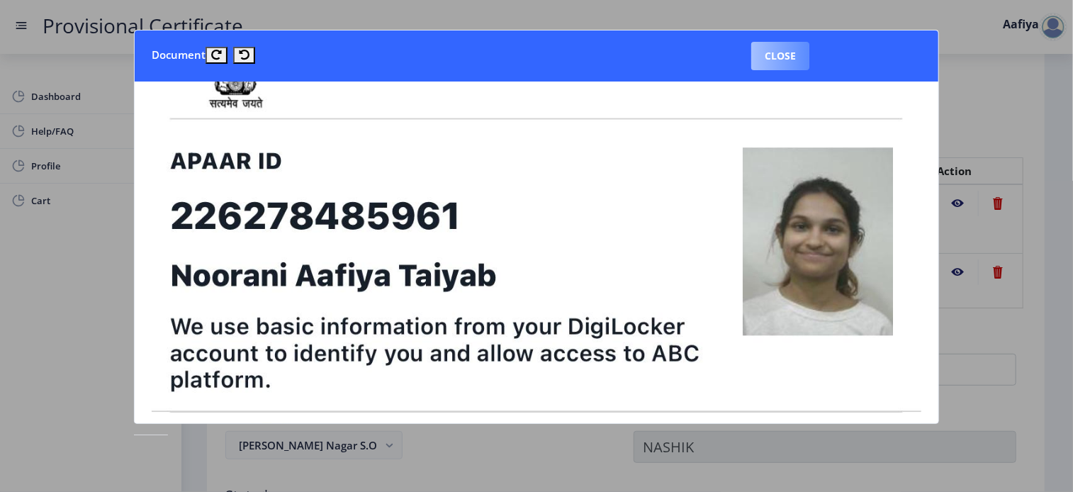
click at [780, 60] on button "Close" at bounding box center [780, 56] width 58 height 28
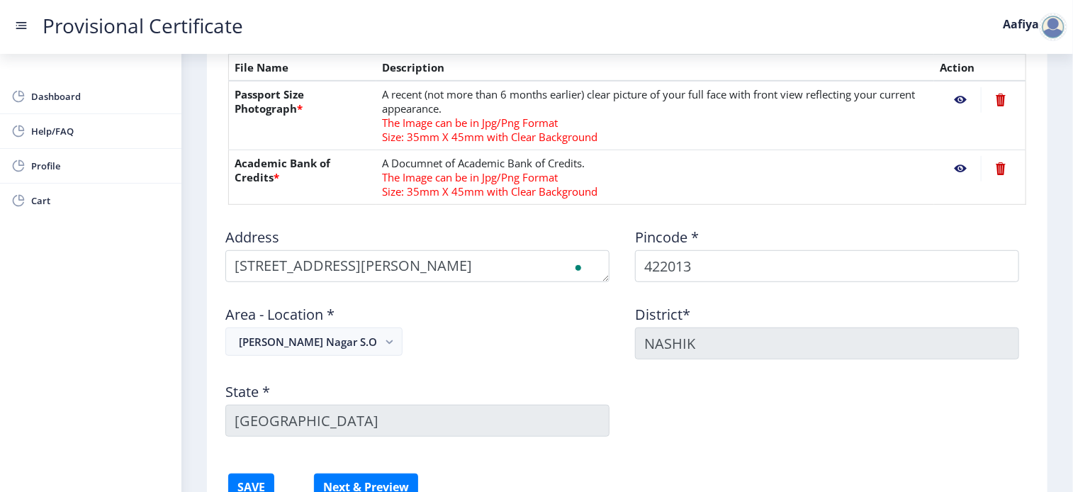
scroll to position [352, 0]
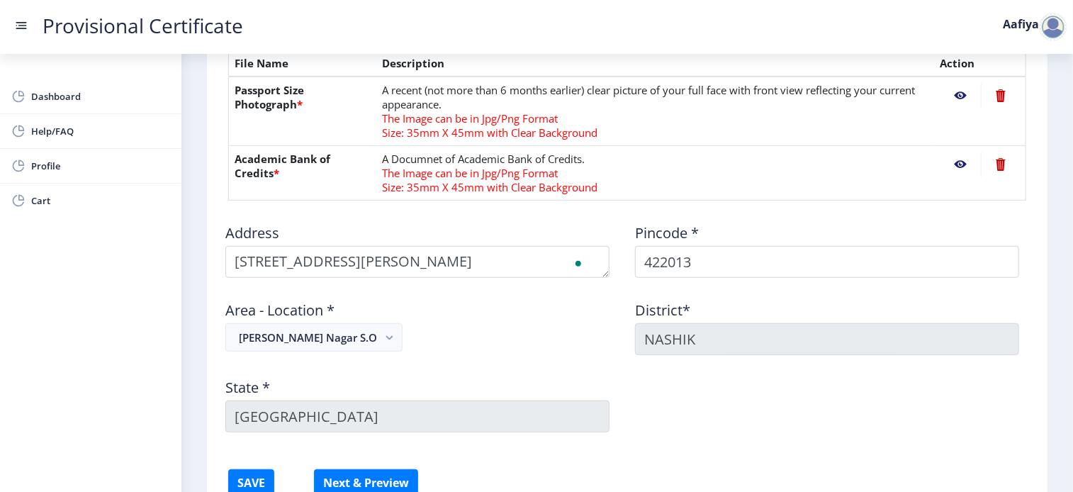
click at [1001, 91] on nb-action at bounding box center [1000, 96] width 39 height 26
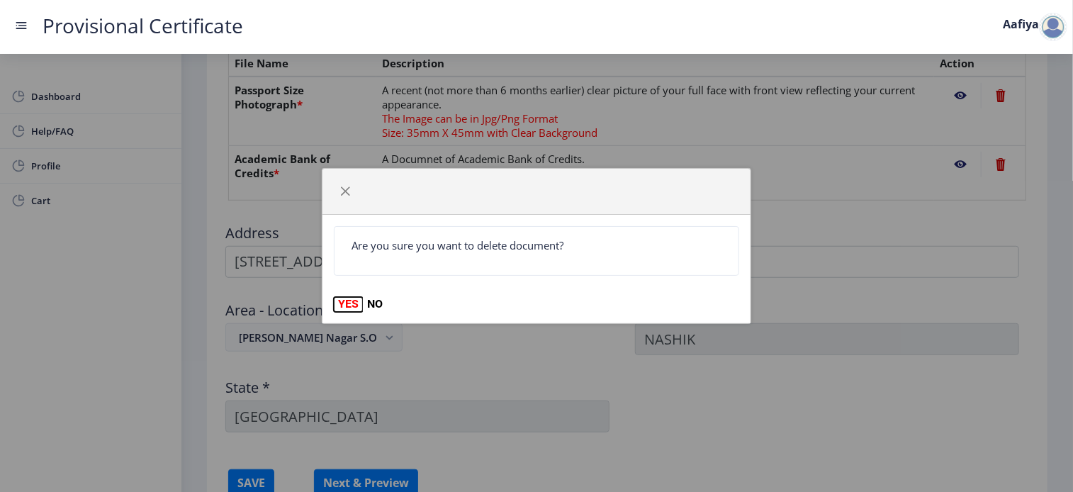
click at [343, 305] on button "YES" at bounding box center [348, 304] width 29 height 14
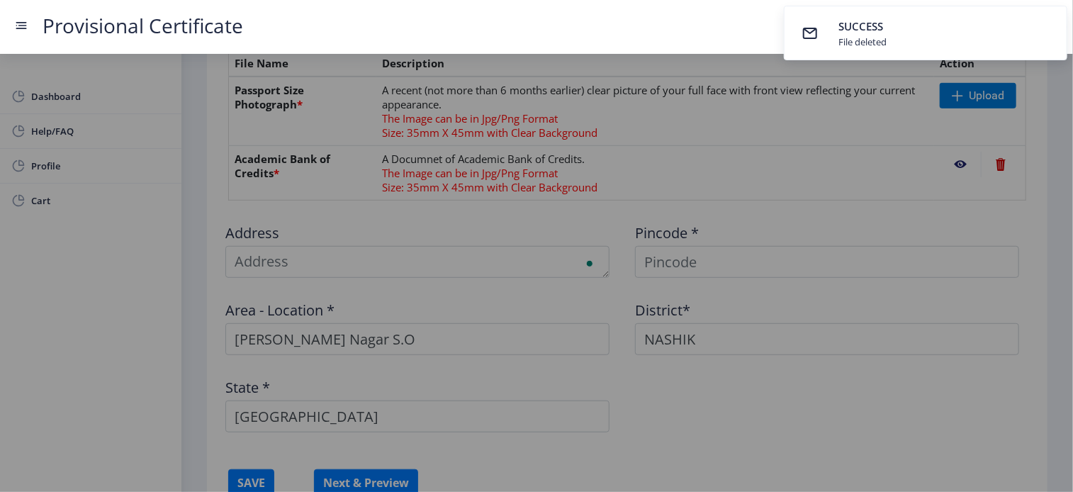
scroll to position [0, 0]
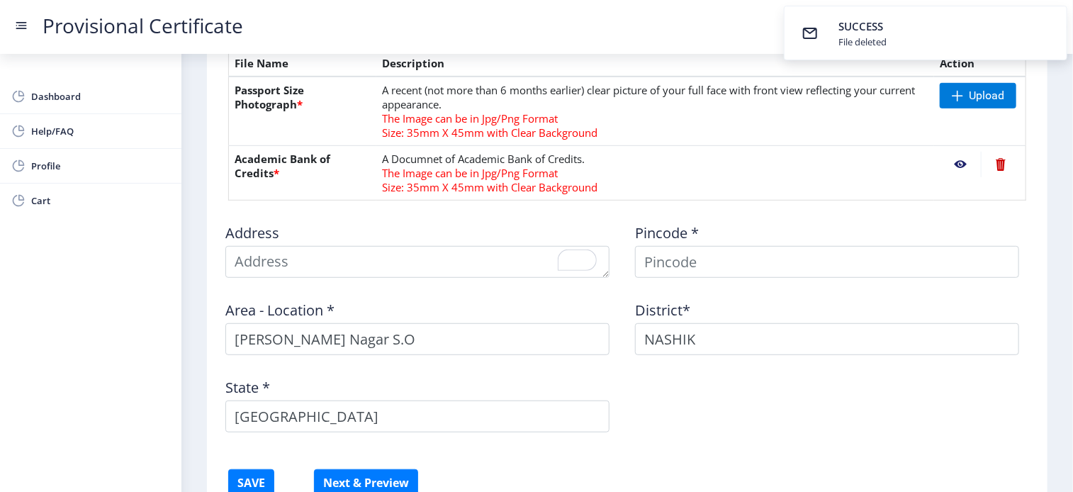
click at [1001, 167] on nb-action at bounding box center [1000, 165] width 39 height 26
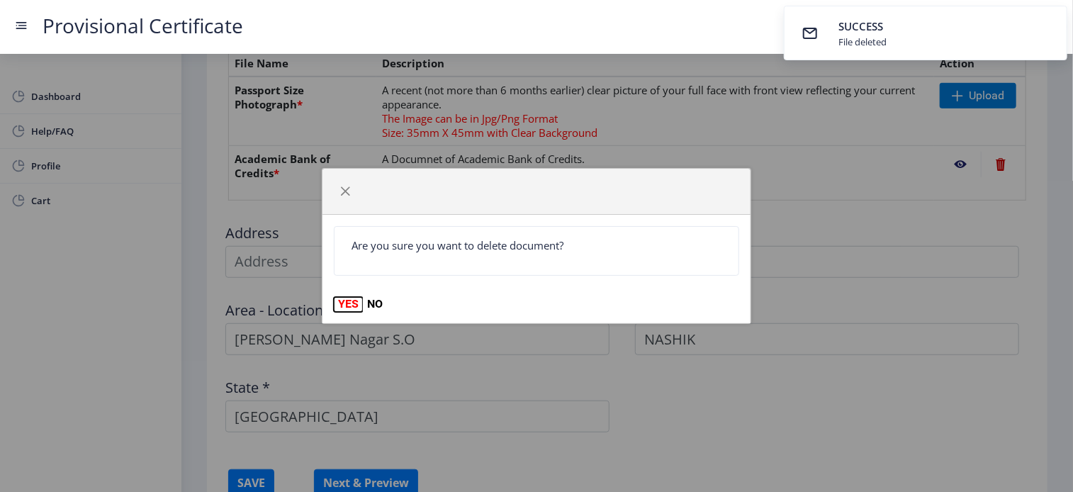
click at [343, 304] on button "YES" at bounding box center [348, 304] width 29 height 14
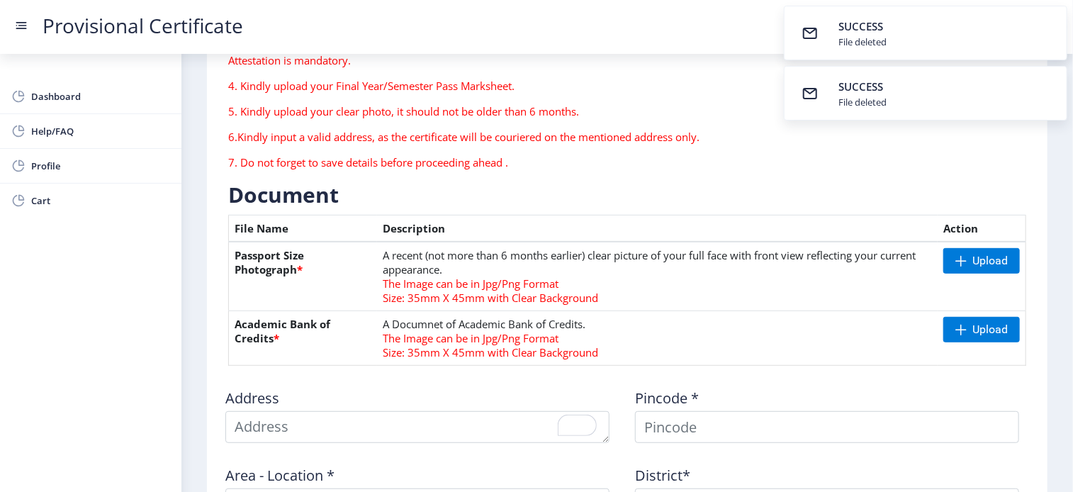
scroll to position [186, 0]
click at [972, 266] on span "Upload" at bounding box center [989, 261] width 35 height 14
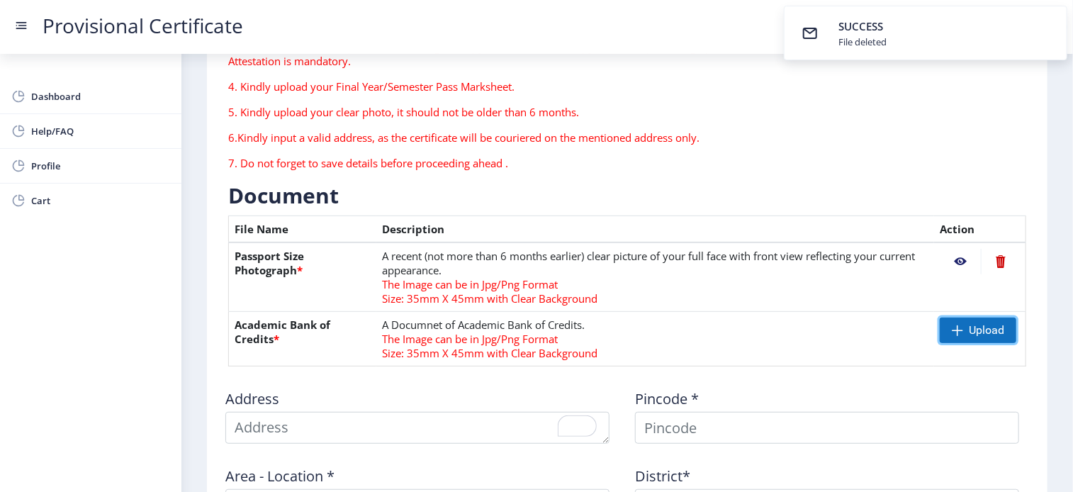
click at [981, 332] on span "Upload" at bounding box center [986, 330] width 35 height 14
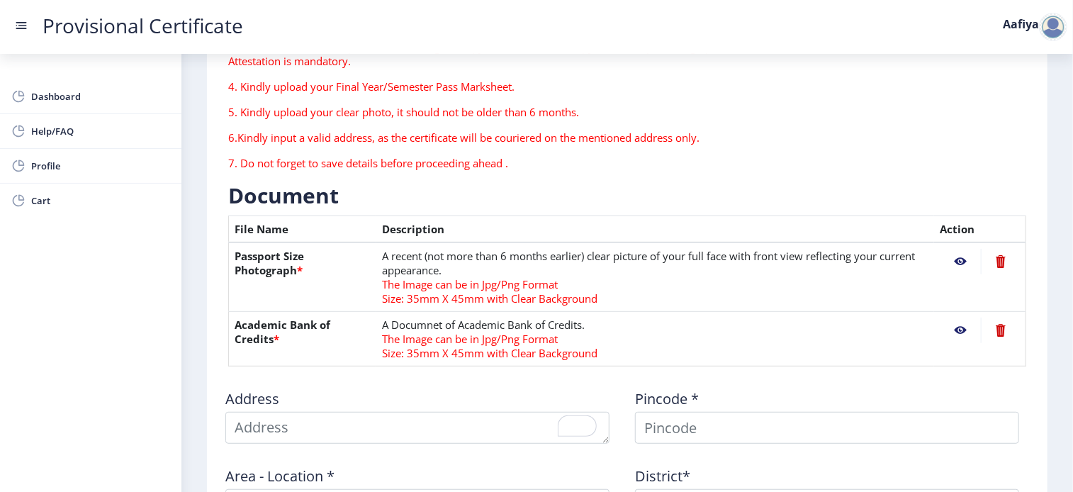
scroll to position [468, 0]
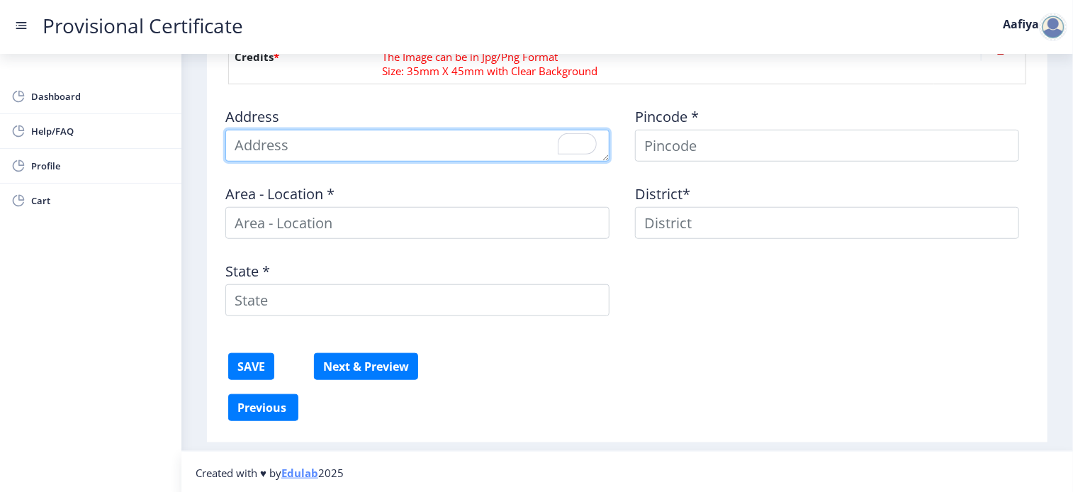
click at [393, 153] on textarea "To enrich screen reader interactions, please activate Accessibility in Grammarl…" at bounding box center [417, 146] width 384 height 32
type textarea "[STREET_ADDRESS][PERSON_NAME]"
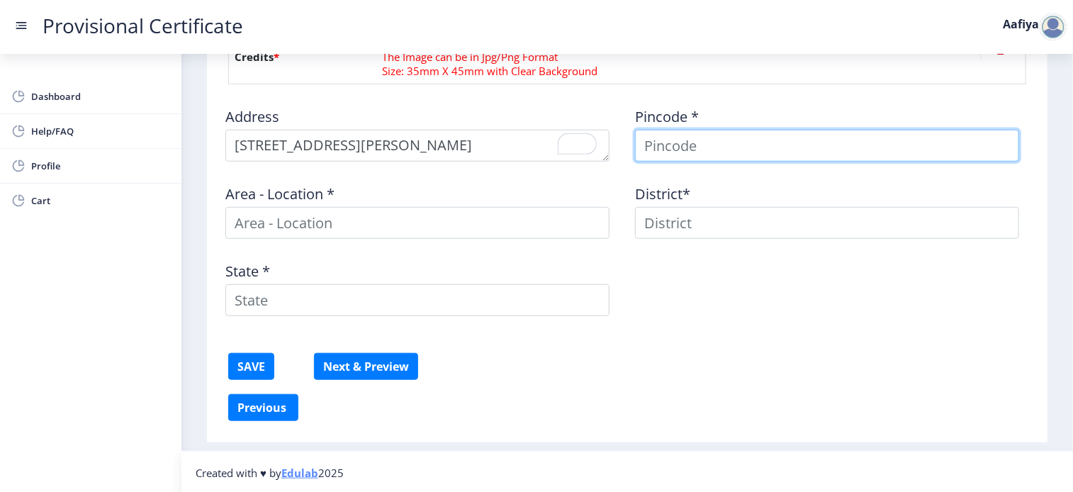
type input "422013"
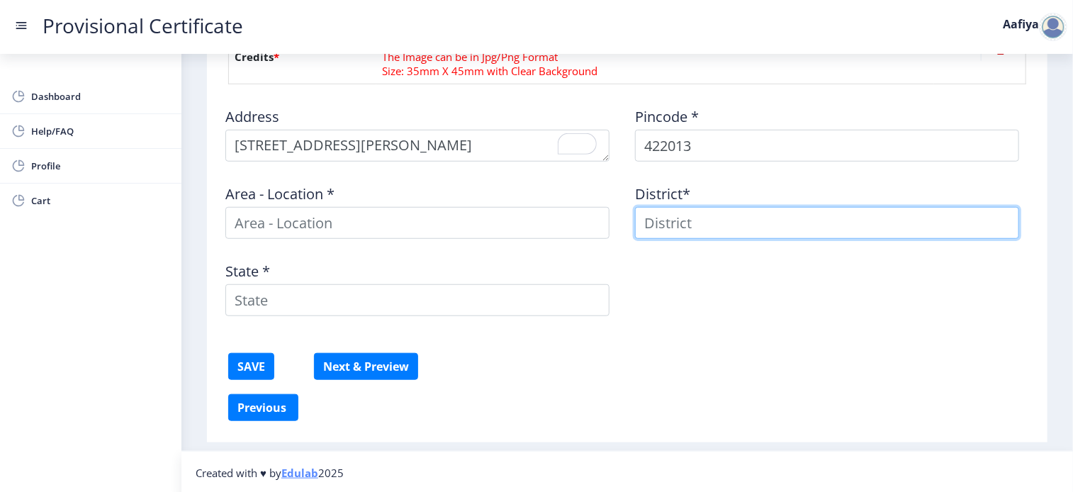
type input "422013"
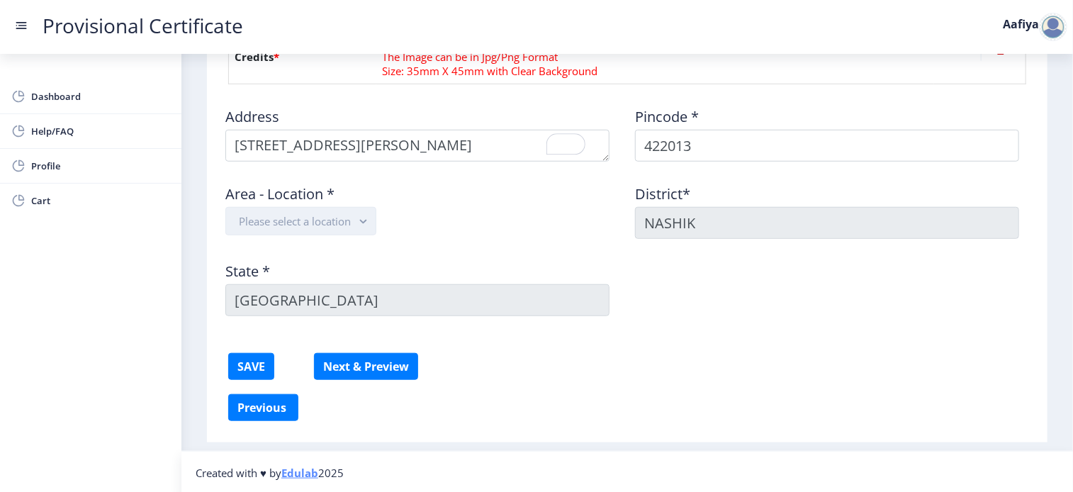
click at [291, 220] on button "Please select a location" at bounding box center [300, 221] width 151 height 28
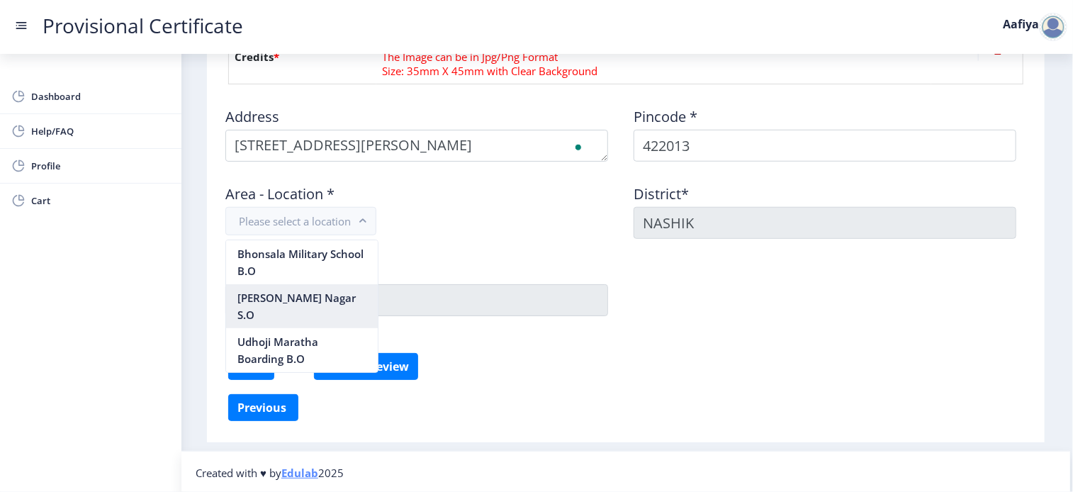
click at [286, 290] on nb-option "[PERSON_NAME] Nagar S.O" at bounding box center [302, 306] width 152 height 44
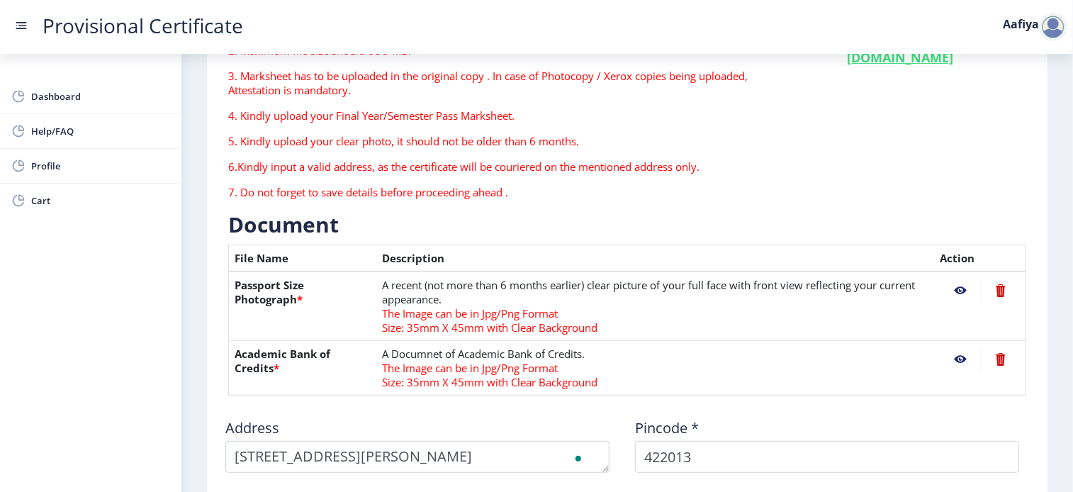
scroll to position [156, 0]
click at [998, 291] on nb-action at bounding box center [1000, 292] width 39 height 26
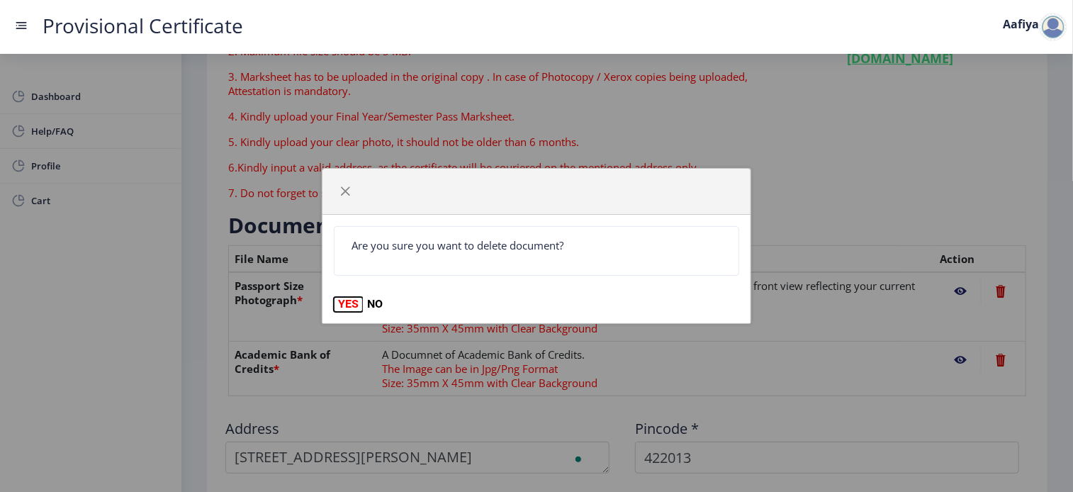
click at [354, 308] on button "YES" at bounding box center [348, 304] width 29 height 14
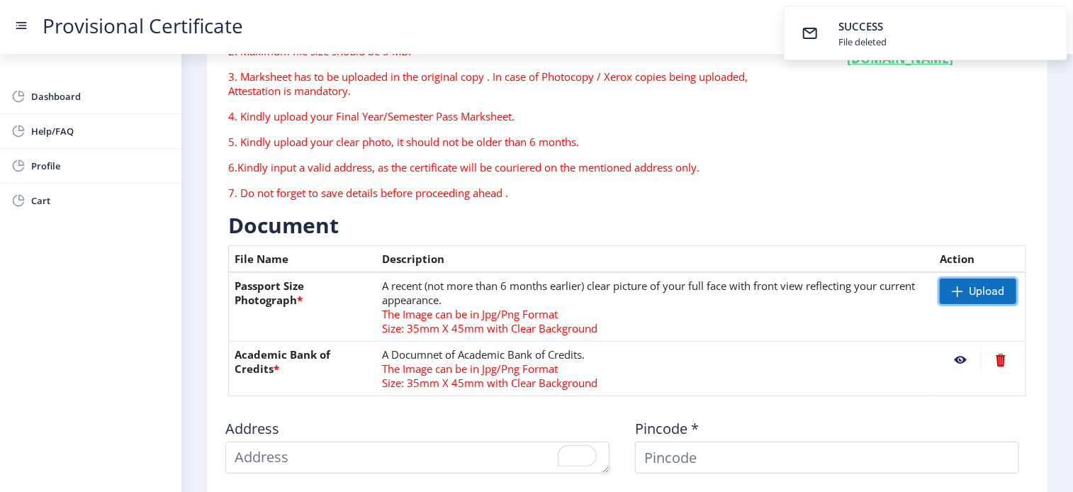
click at [956, 293] on span at bounding box center [957, 291] width 11 height 11
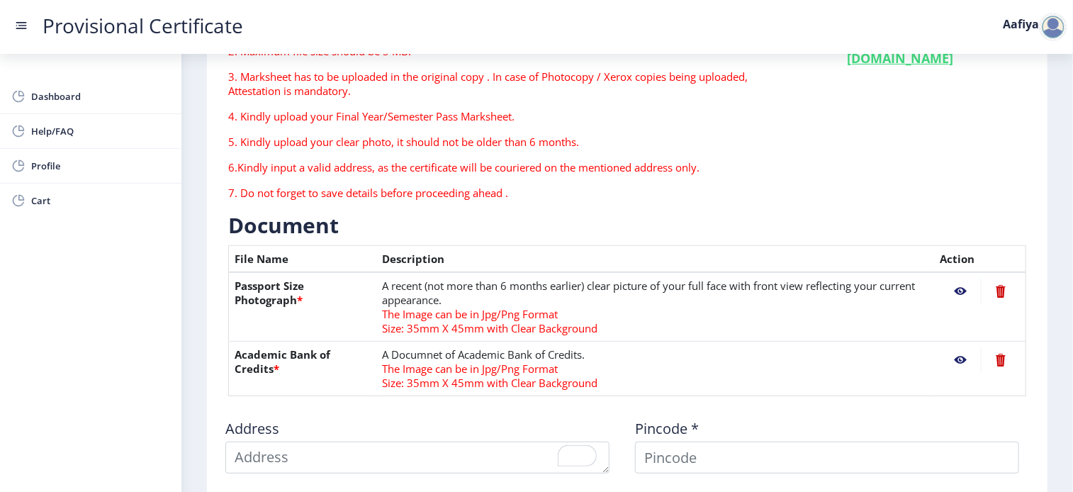
click at [998, 361] on nb-action at bounding box center [1000, 360] width 39 height 26
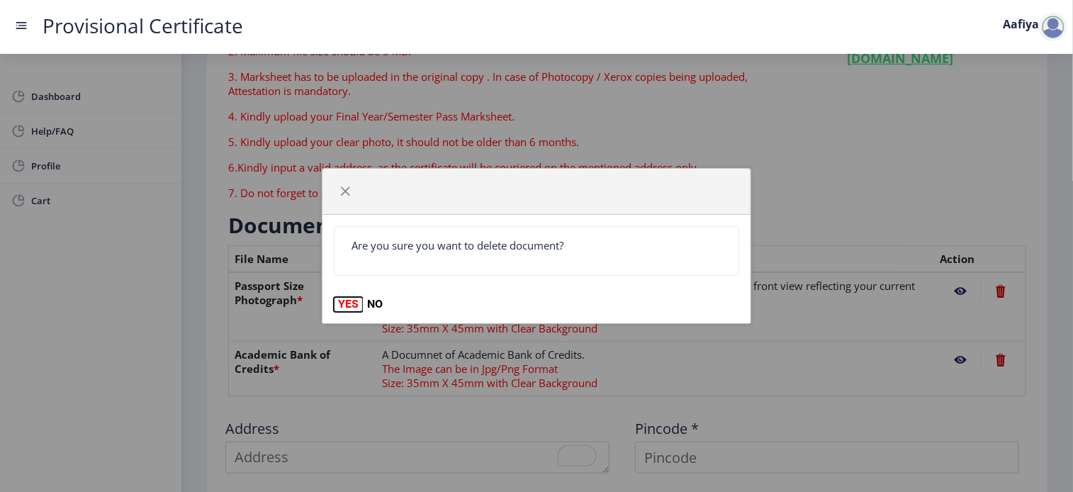
click at [342, 303] on button "YES" at bounding box center [348, 304] width 29 height 14
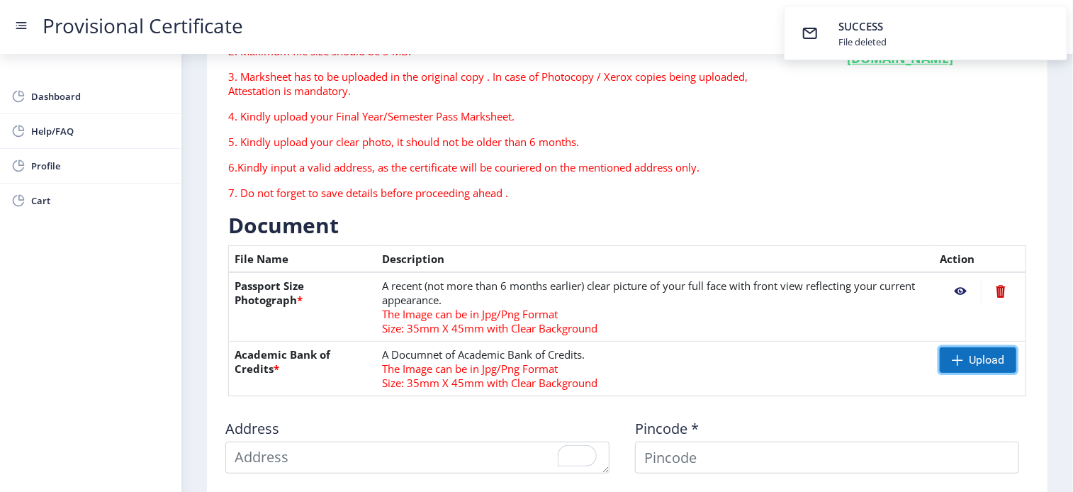
click at [965, 355] on span "Upload" at bounding box center [978, 360] width 77 height 26
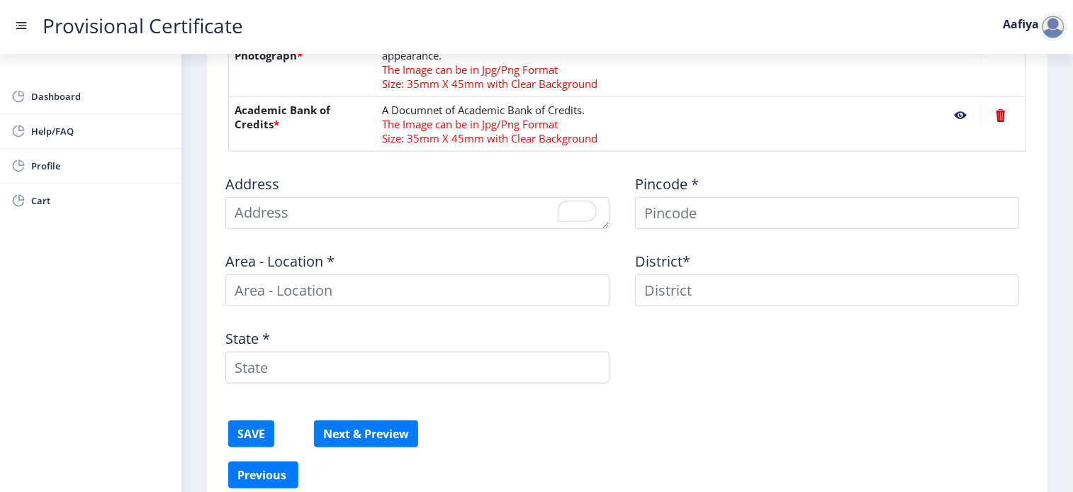
scroll to position [468, 0]
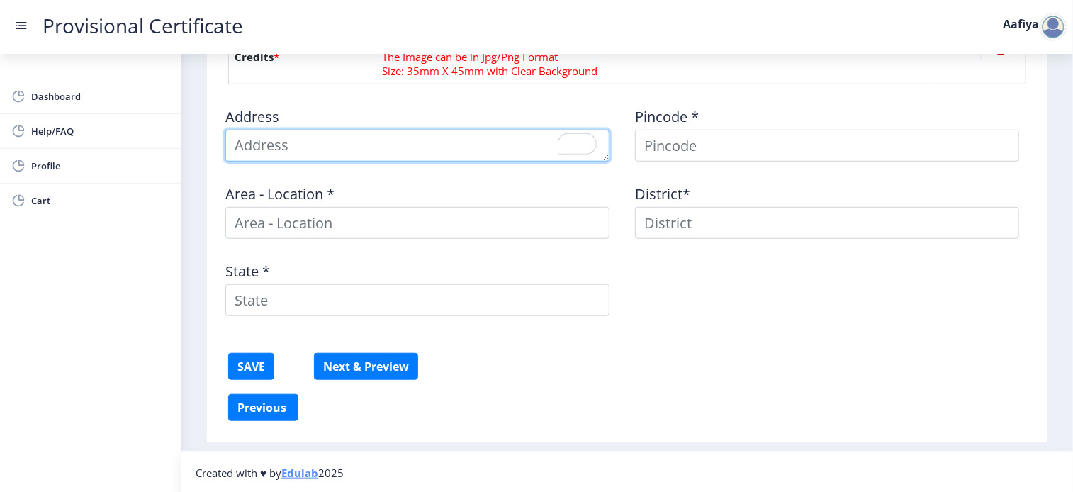
click at [427, 132] on textarea "To enrich screen reader interactions, please activate Accessibility in Grammarl…" at bounding box center [417, 146] width 384 height 32
type textarea "[STREET_ADDRESS][PERSON_NAME]"
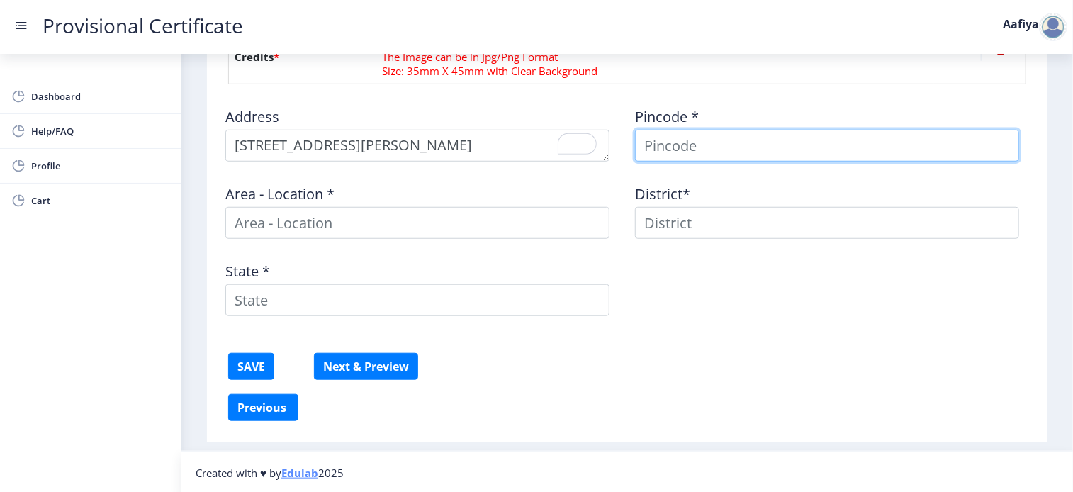
type input "422013"
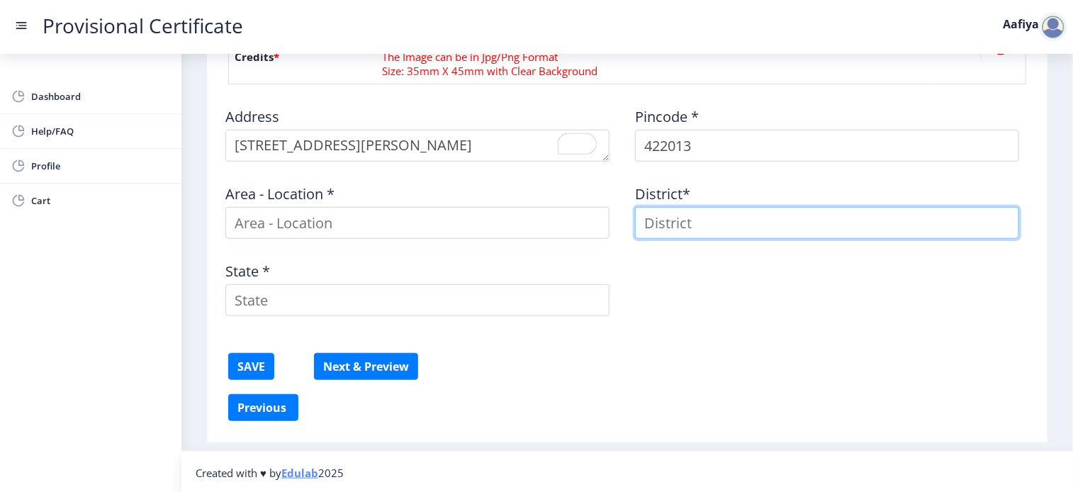
type input "422013"
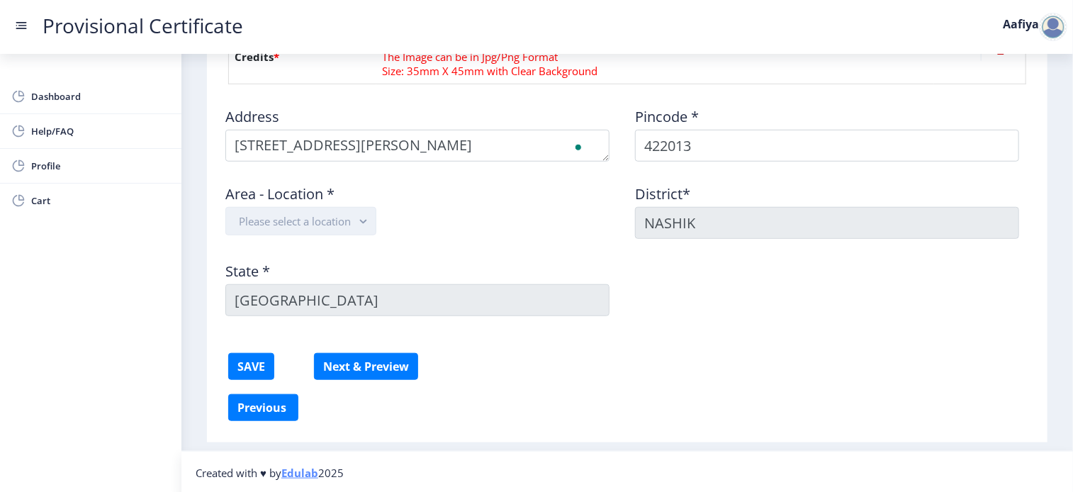
click at [354, 216] on button "Please select a location" at bounding box center [300, 221] width 151 height 28
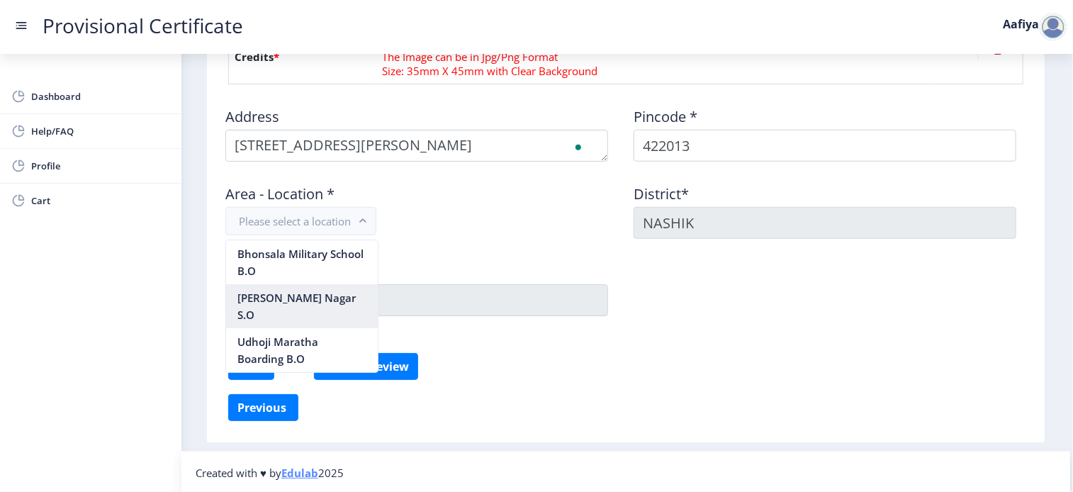
click at [319, 303] on nb-option "[PERSON_NAME] Nagar S.O" at bounding box center [302, 306] width 152 height 44
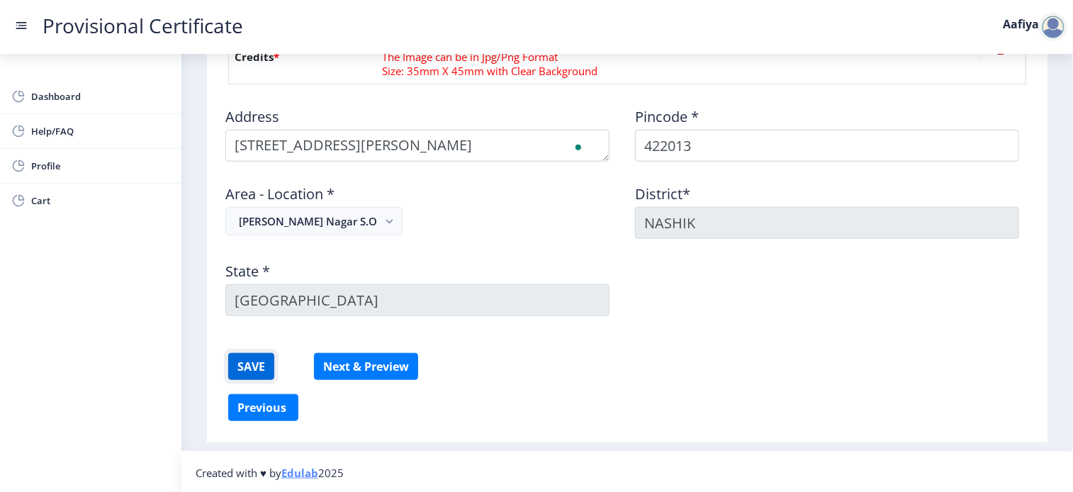
click at [258, 362] on button "SAVE" at bounding box center [251, 366] width 46 height 27
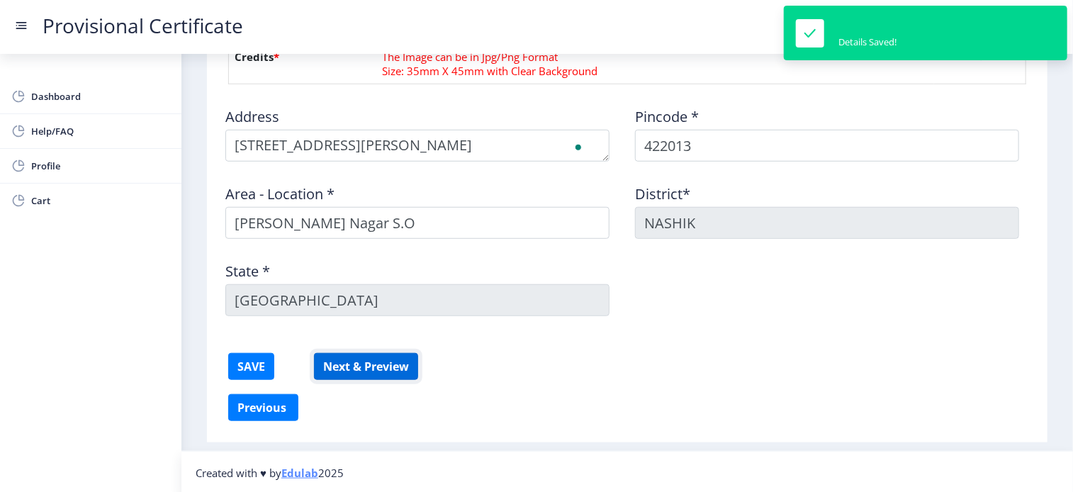
click at [399, 358] on button "Next & Preview" at bounding box center [366, 366] width 104 height 27
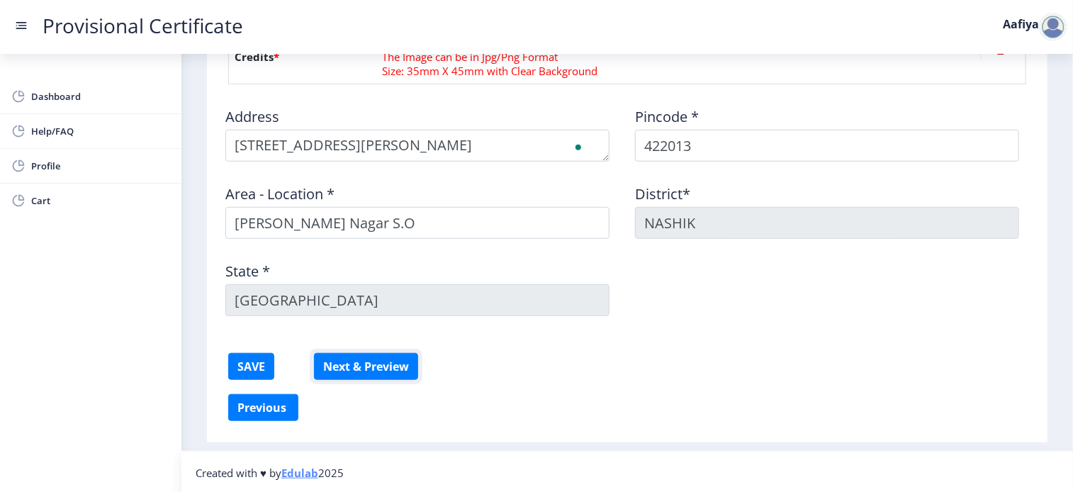
scroll to position [0, 0]
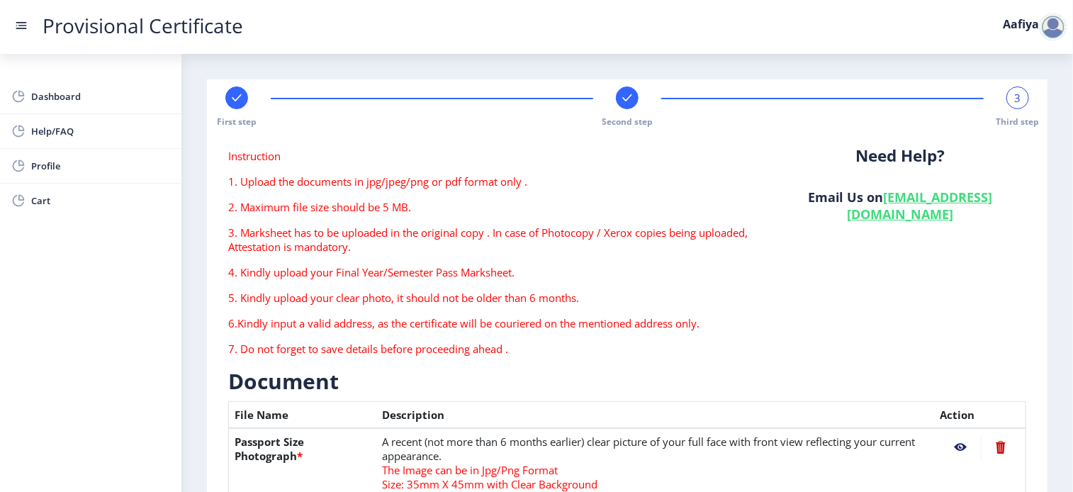
click at [847, 313] on div "Need Help? Email Us on [EMAIL_ADDRESS][DOMAIN_NAME]" at bounding box center [900, 258] width 273 height 218
click at [731, 313] on div "Instruction 1. Upload the documents in jpg/jpeg/png or pdf format only . 2. Max…" at bounding box center [491, 258] width 546 height 218
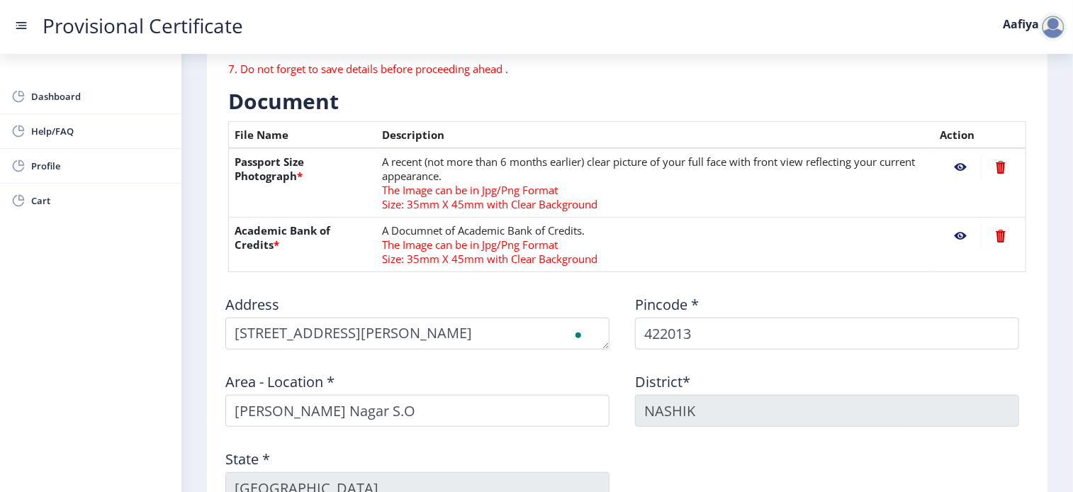
scroll to position [281, 0]
click at [460, 186] on span "The Image can be in Jpg/Png Format" at bounding box center [470, 189] width 176 height 14
drag, startPoint x: 460, startPoint y: 186, endPoint x: 613, endPoint y: 194, distance: 153.3
click at [613, 194] on td "A recent (not more than 6 months earlier) clear picture of your full face with …" at bounding box center [655, 181] width 558 height 69
drag, startPoint x: 613, startPoint y: 194, endPoint x: 734, endPoint y: 202, distance: 120.8
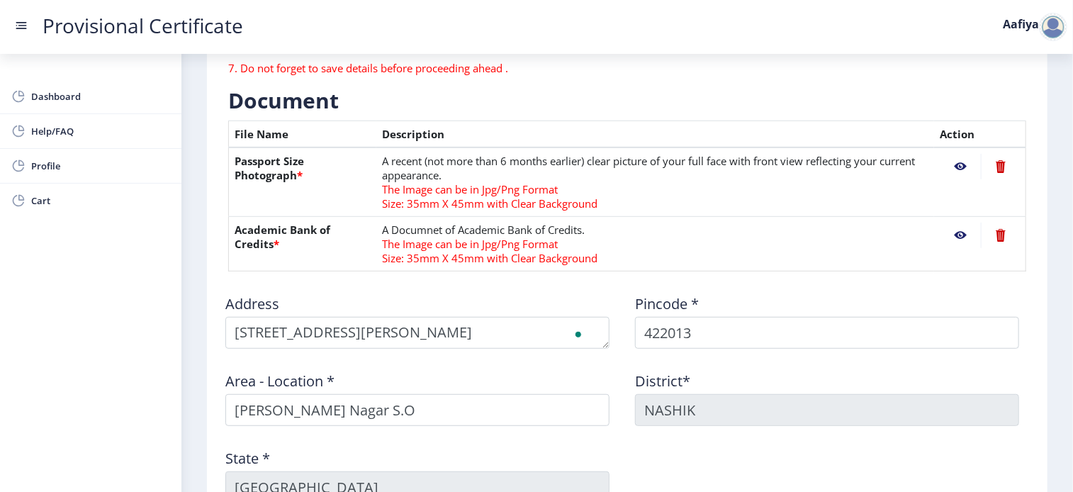
click at [734, 202] on td "A recent (not more than 6 months earlier) clear picture of your full face with …" at bounding box center [655, 181] width 558 height 69
click at [960, 176] on nb-action at bounding box center [960, 167] width 41 height 26
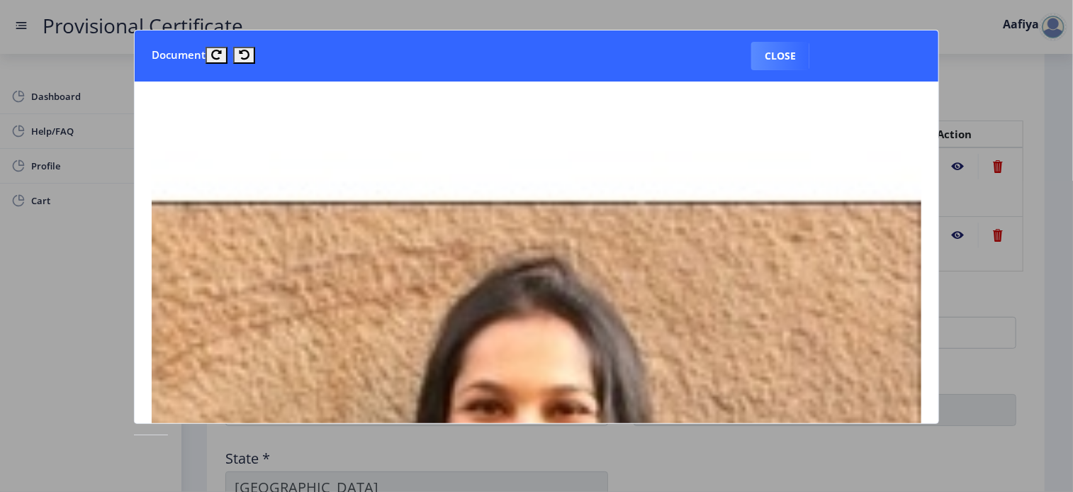
scroll to position [0, 0]
click at [774, 57] on button "Close" at bounding box center [780, 56] width 58 height 28
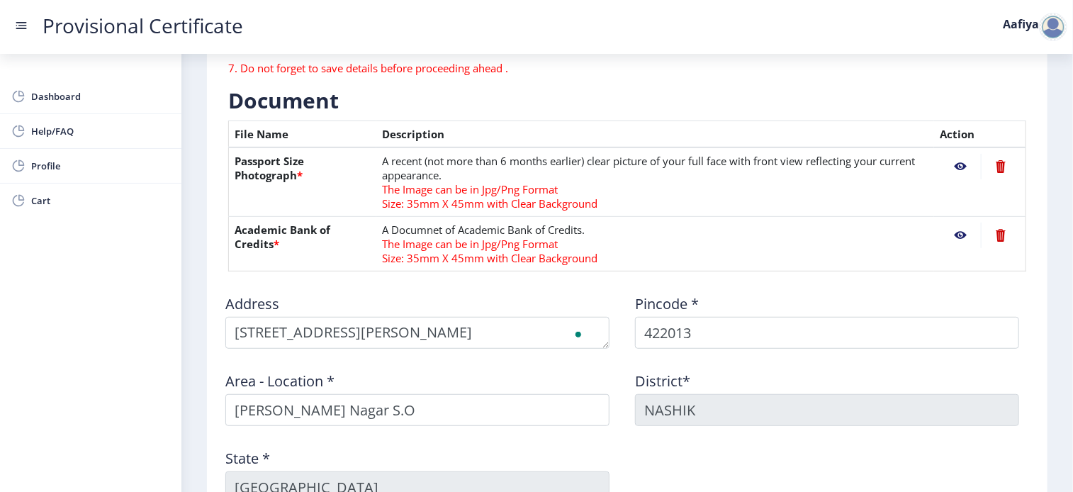
click at [957, 237] on nb-action at bounding box center [960, 236] width 41 height 26
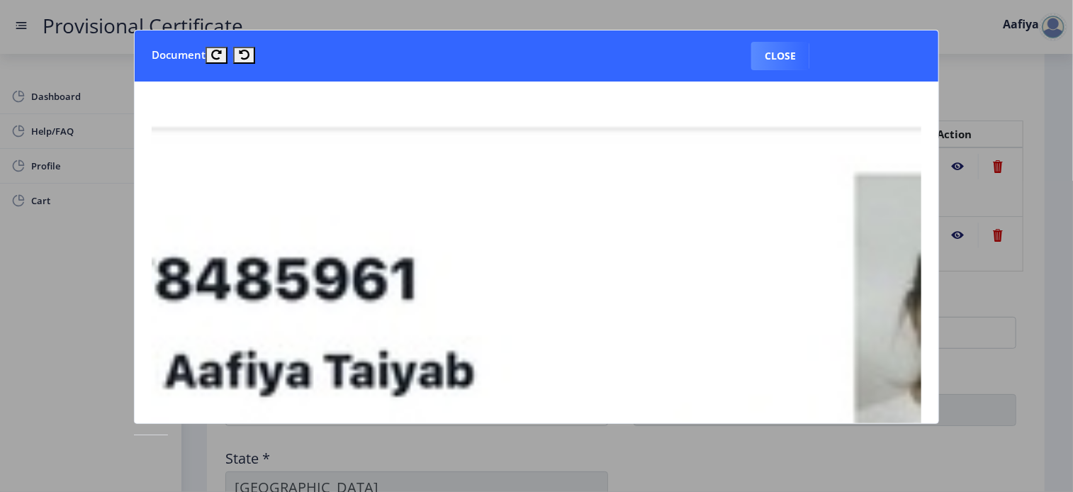
scroll to position [111, 0]
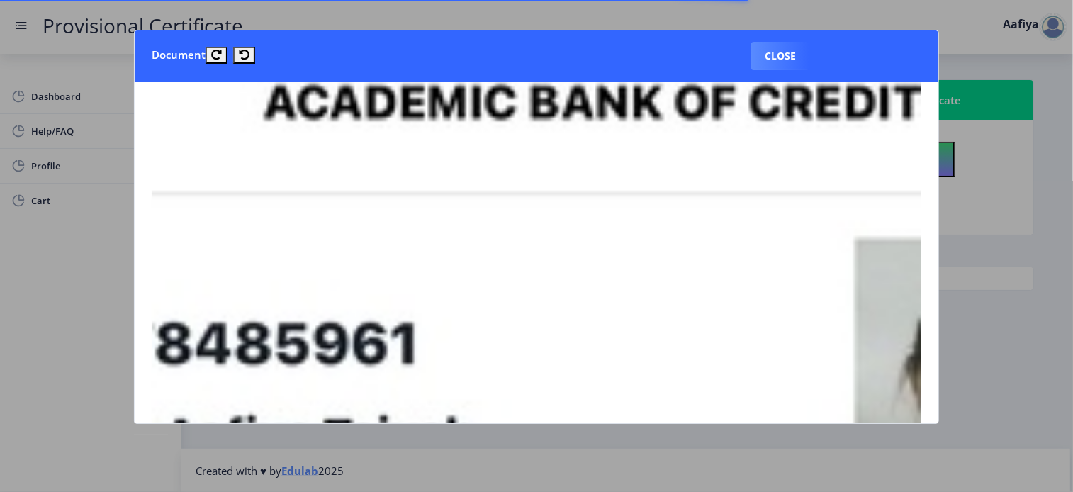
scroll to position [111, 0]
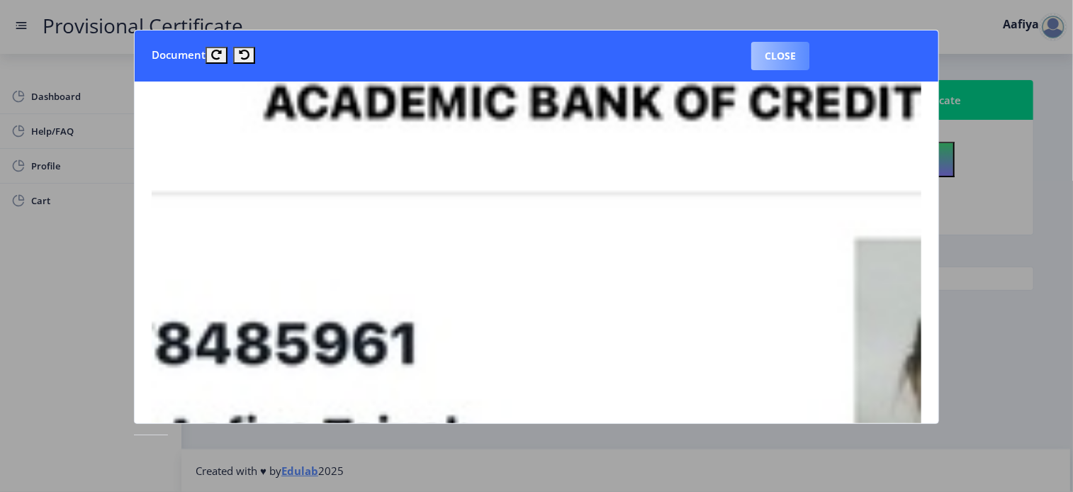
click at [771, 59] on button "Close" at bounding box center [780, 56] width 58 height 28
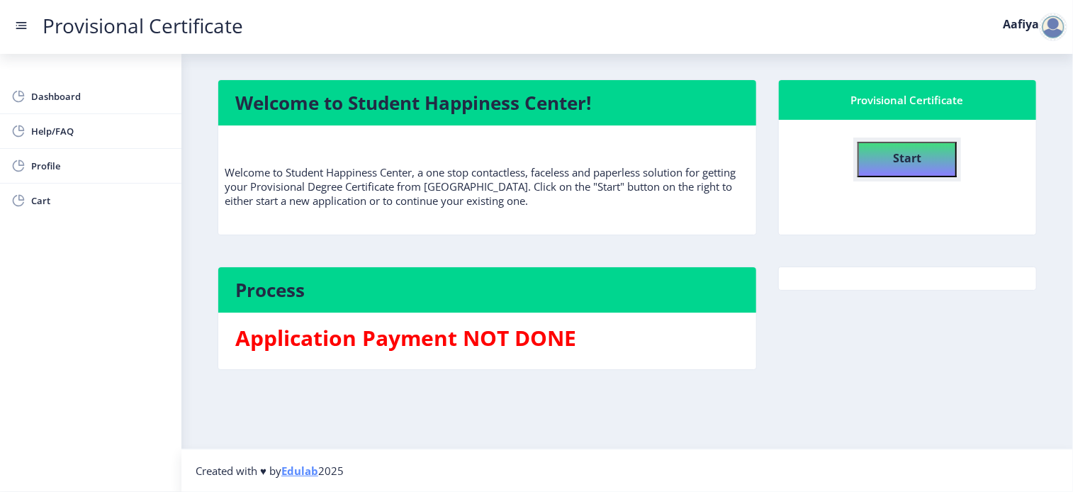
click at [922, 162] on button "Start" at bounding box center [907, 159] width 99 height 35
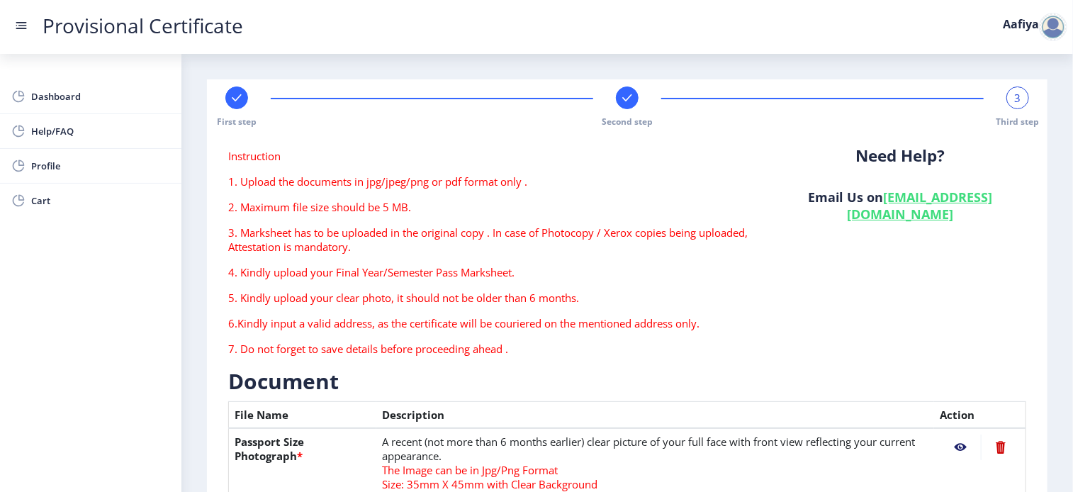
click at [629, 108] on div at bounding box center [627, 97] width 23 height 23
select select "O"
select select "March"
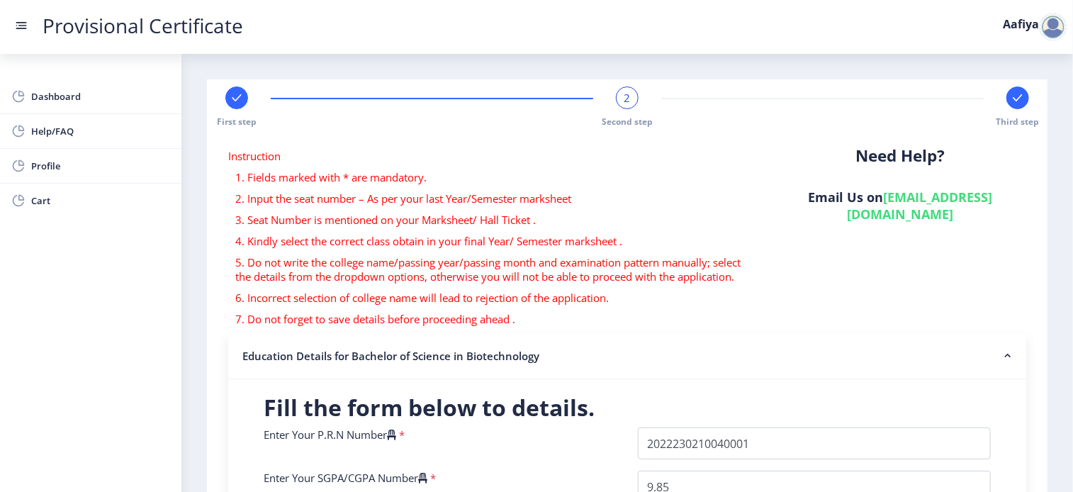
click at [232, 108] on div "First step" at bounding box center [236, 106] width 23 height 41
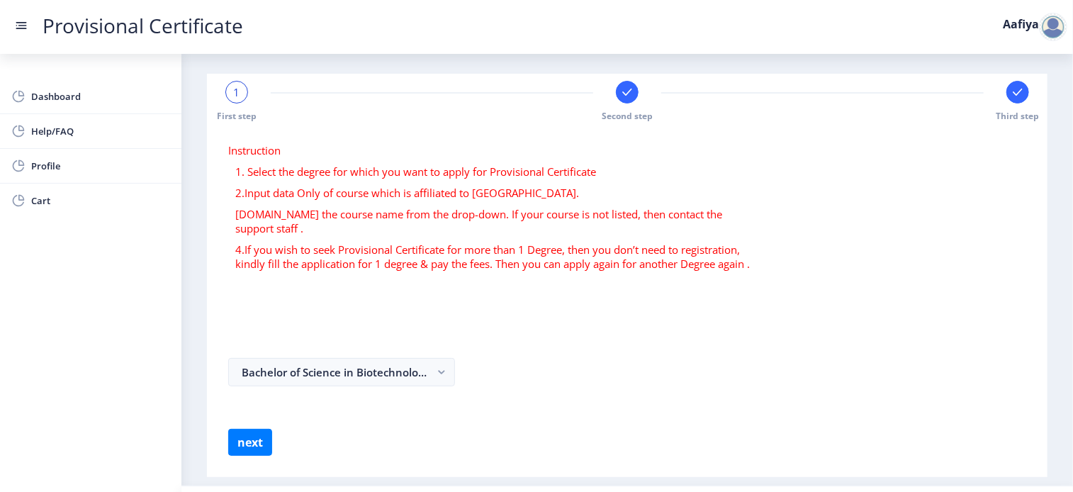
scroll to position [4, 0]
click at [232, 91] on div "1" at bounding box center [236, 93] width 23 height 23
click at [237, 430] on button "next" at bounding box center [250, 443] width 44 height 27
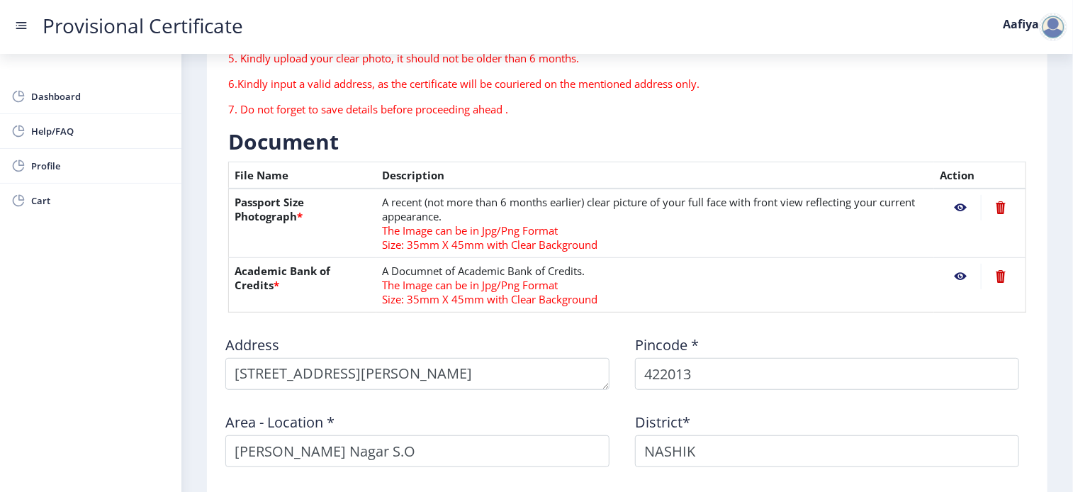
scroll to position [241, 0]
click at [998, 273] on nb-action at bounding box center [1000, 275] width 39 height 26
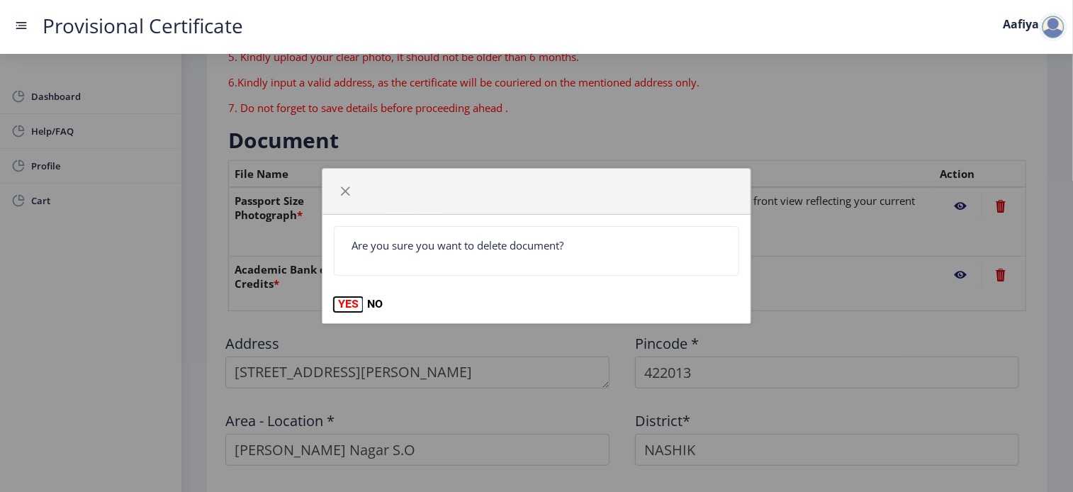
click at [351, 309] on button "YES" at bounding box center [348, 304] width 29 height 14
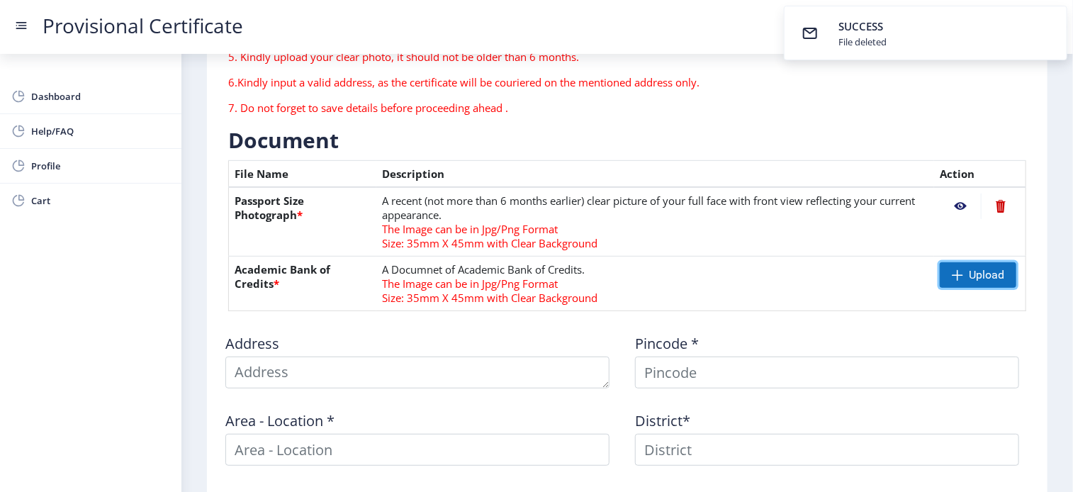
click at [989, 278] on span "Upload" at bounding box center [986, 275] width 35 height 14
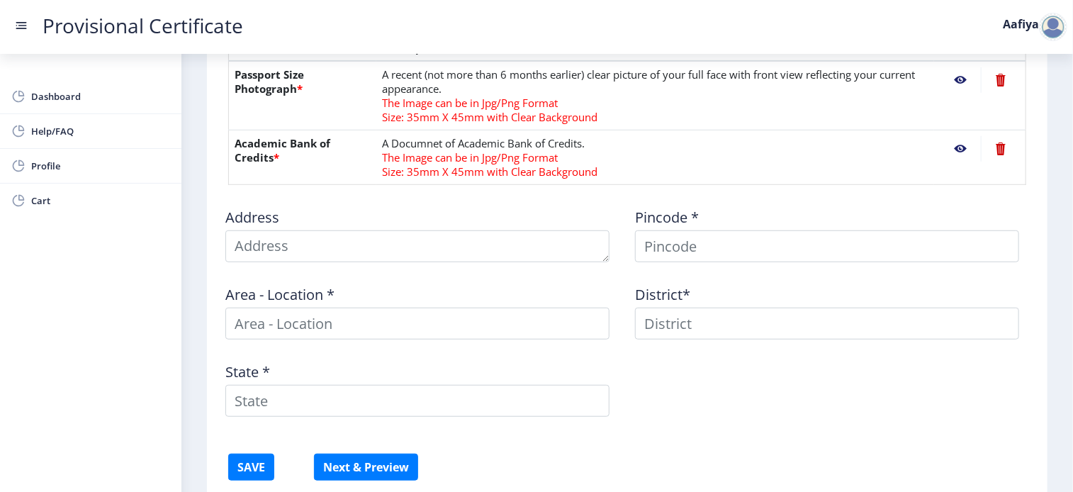
scroll to position [393, 0]
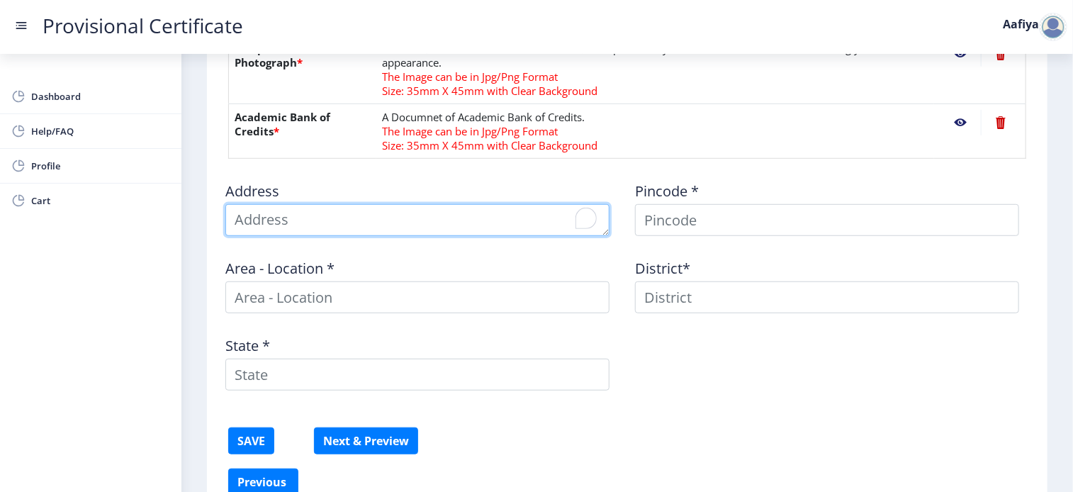
click at [446, 213] on textarea "To enrich screen reader interactions, please activate Accessibility in Grammarl…" at bounding box center [417, 220] width 384 height 32
type textarea "[STREET_ADDRESS][PERSON_NAME]"
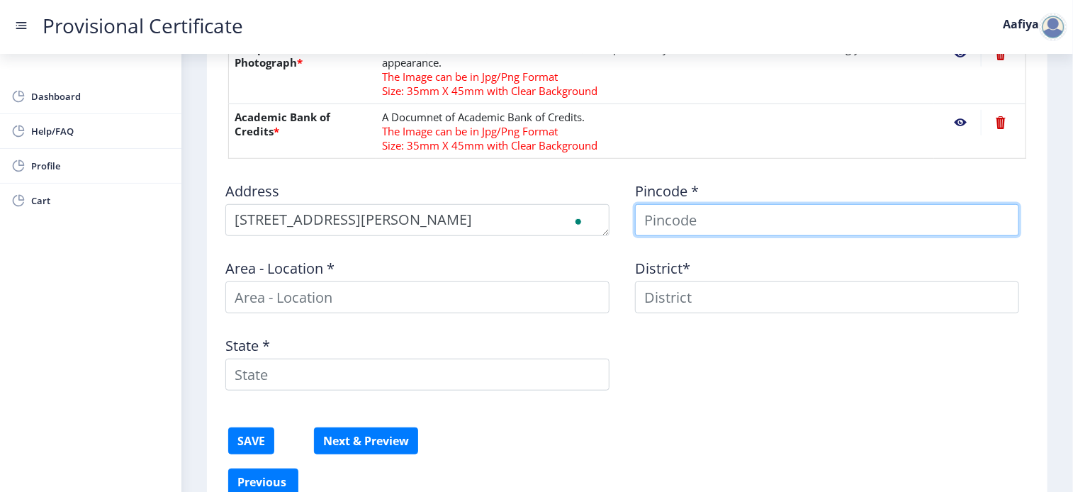
click at [713, 229] on input at bounding box center [827, 220] width 384 height 32
type input "422013"
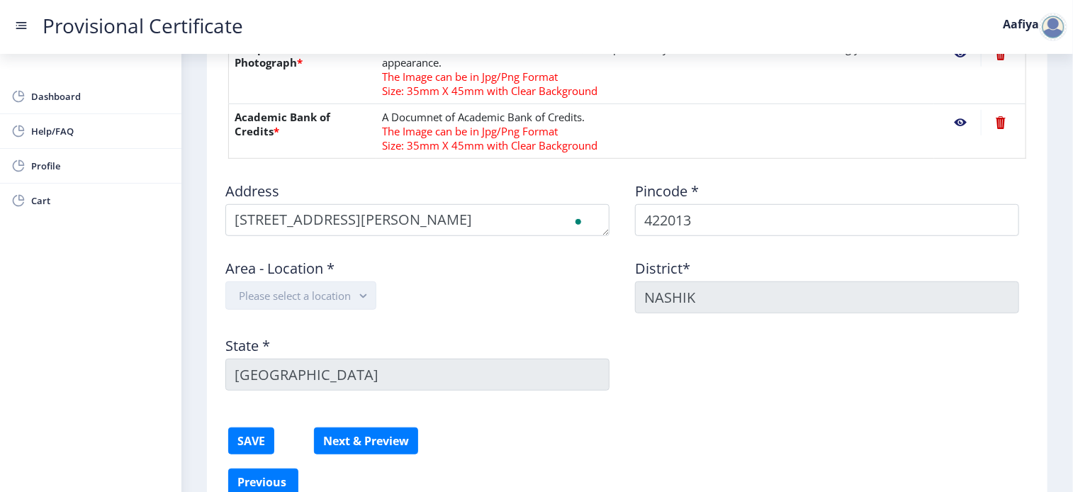
click at [350, 296] on button "Please select a location" at bounding box center [300, 295] width 151 height 28
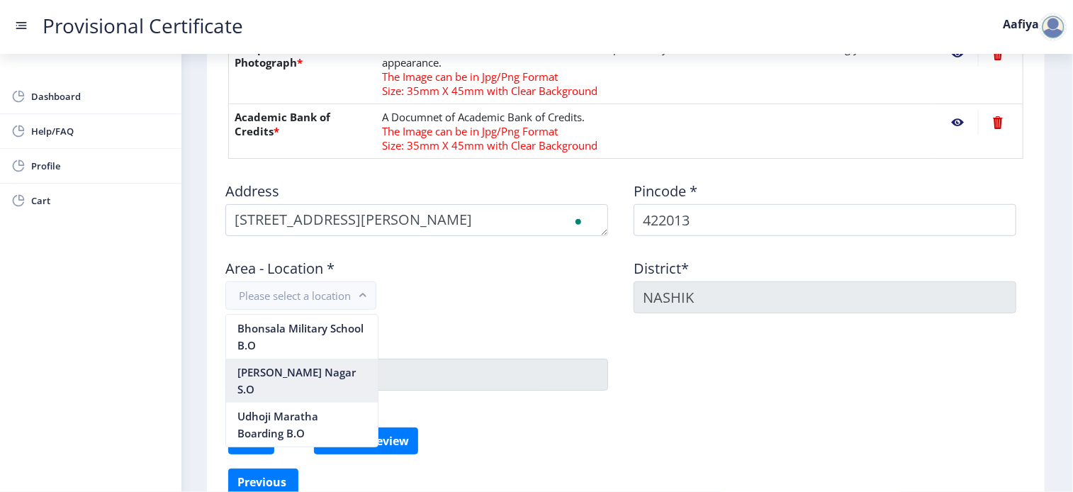
click at [301, 366] on nb-option "[PERSON_NAME] Nagar S.O" at bounding box center [302, 381] width 152 height 44
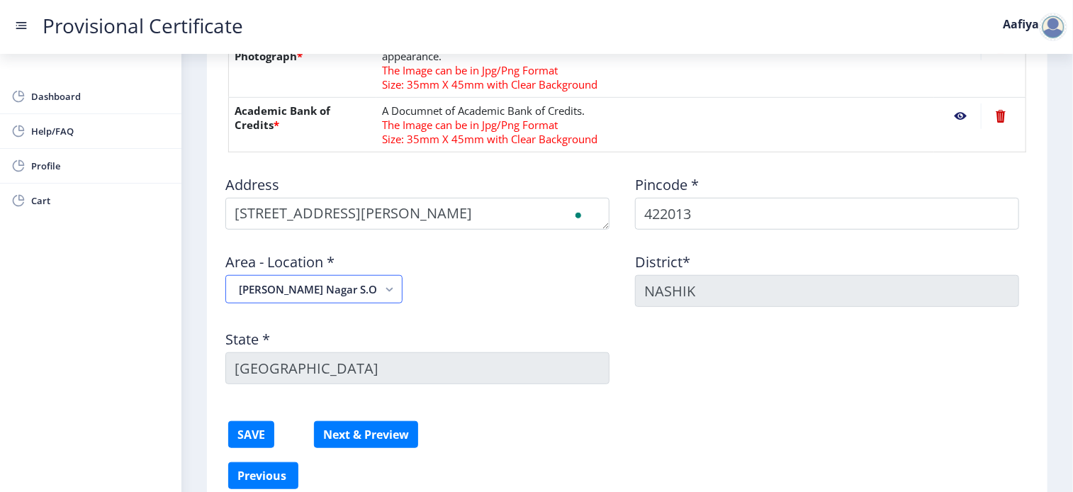
scroll to position [411, 0]
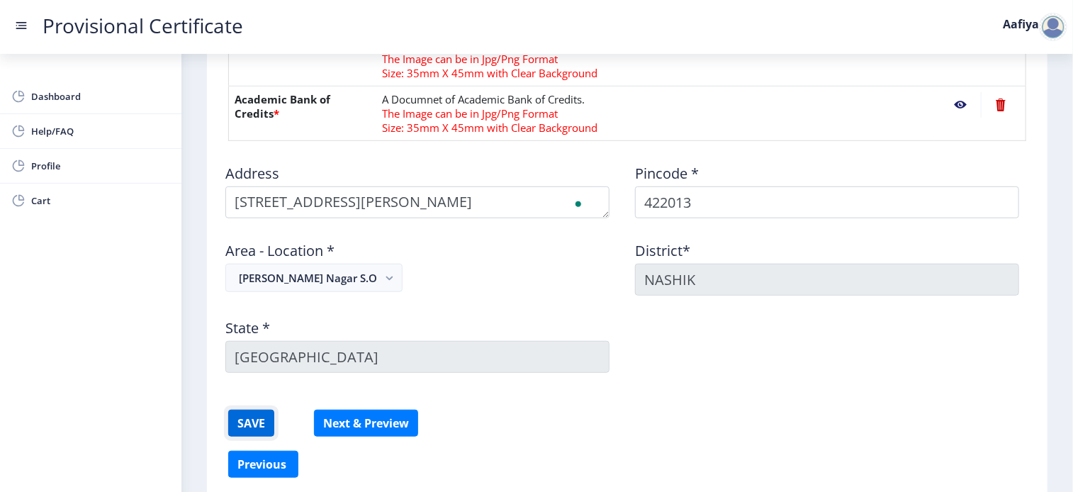
click at [257, 418] on button "SAVE" at bounding box center [251, 423] width 46 height 27
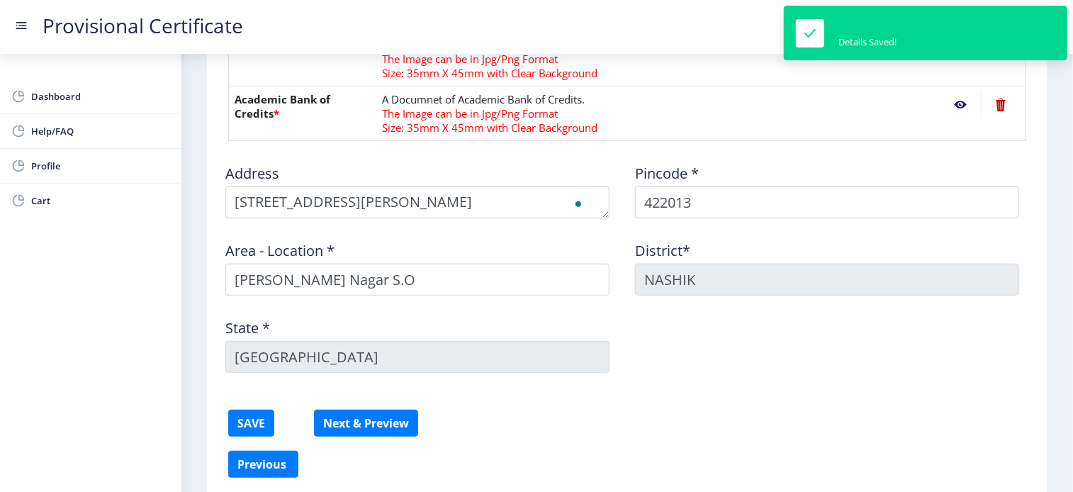
scroll to position [0, 0]
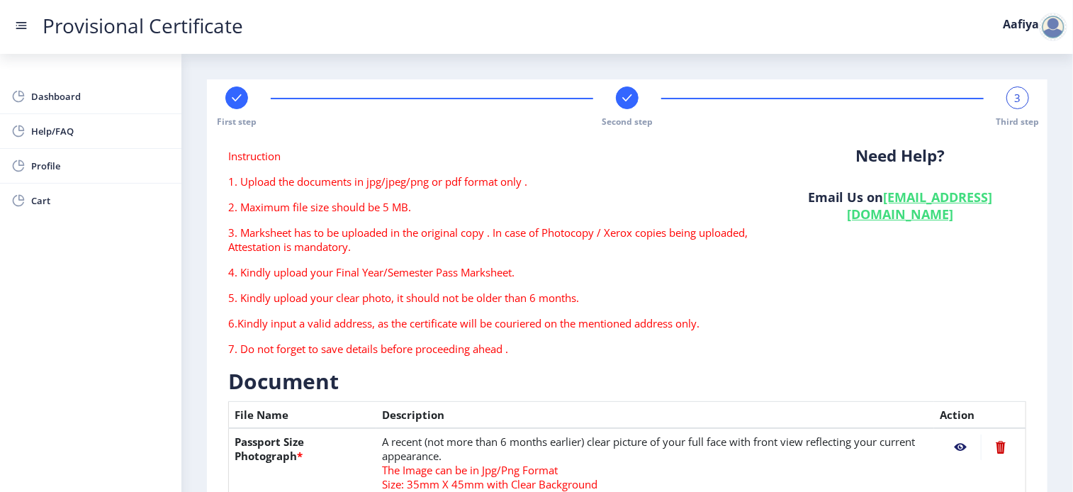
click at [1015, 96] on span "3" at bounding box center [1018, 98] width 6 height 14
click at [240, 102] on rect at bounding box center [237, 98] width 14 height 14
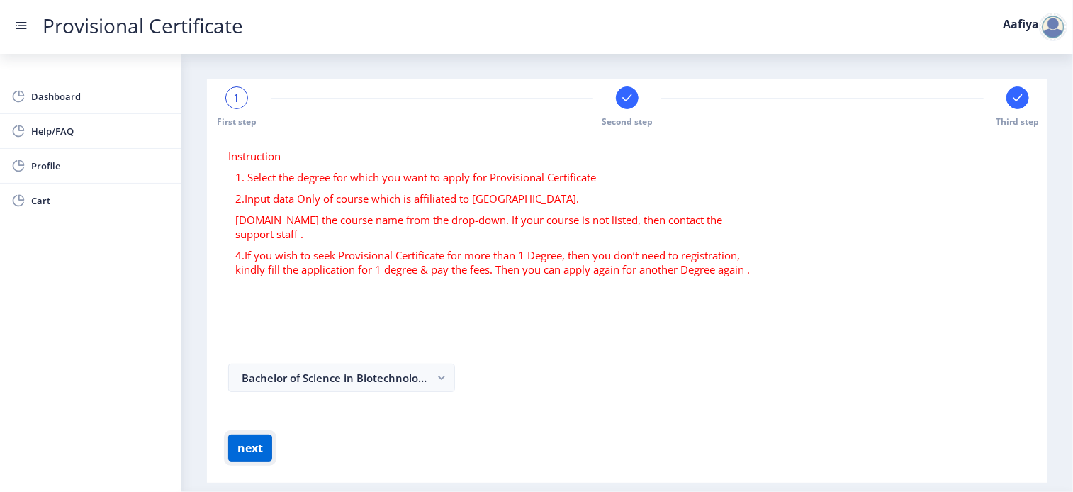
click at [259, 434] on button "next" at bounding box center [250, 447] width 44 height 27
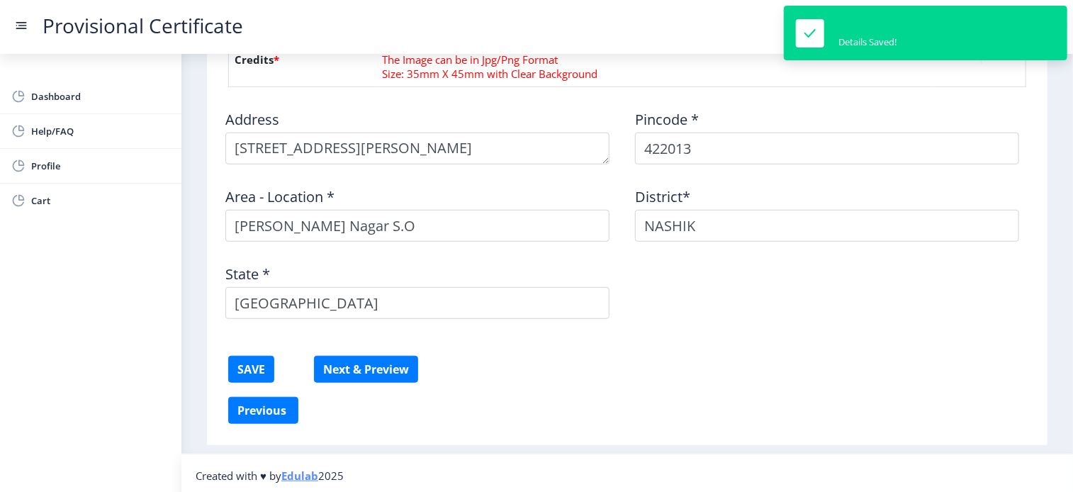
scroll to position [468, 0]
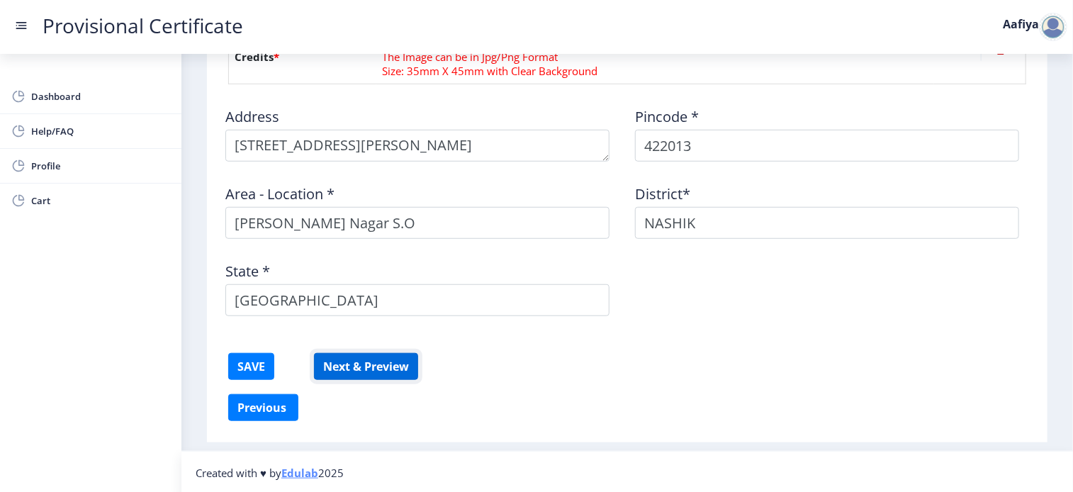
click at [388, 366] on button "Next & Preview" at bounding box center [366, 366] width 104 height 27
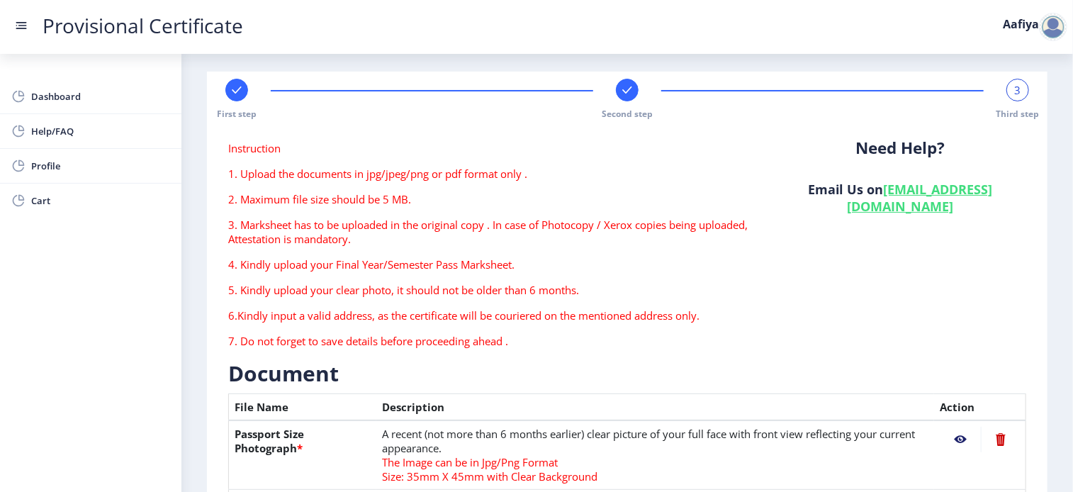
scroll to position [0, 0]
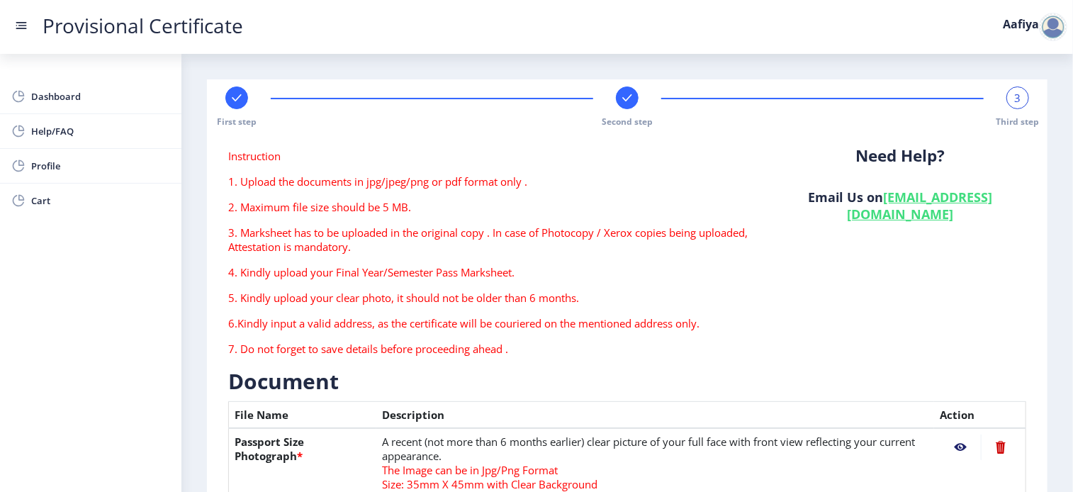
click at [1007, 99] on div "3" at bounding box center [1017, 97] width 23 height 23
click at [649, 216] on div "Instruction 1. Upload the documents in jpg/jpeg/png or pdf format only . 2. Max…" at bounding box center [491, 258] width 546 height 218
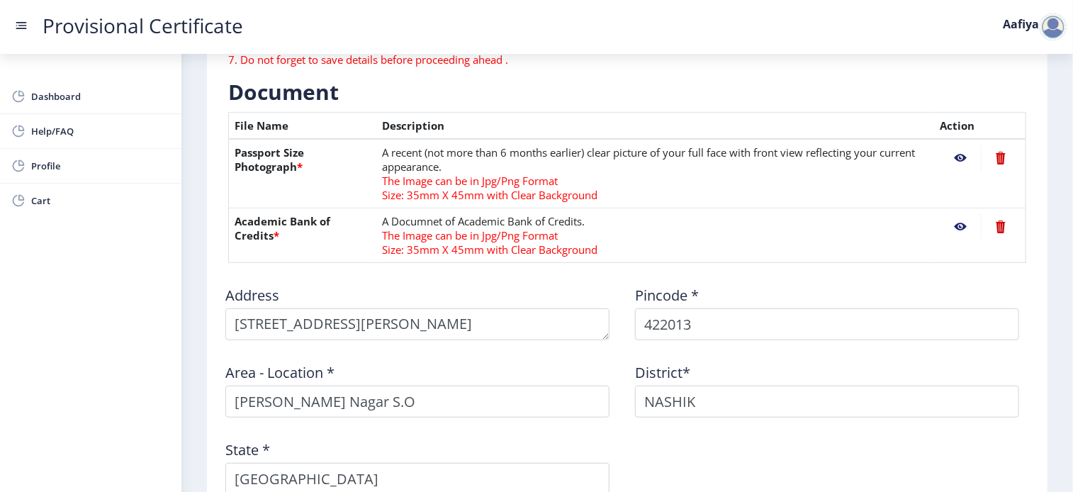
scroll to position [468, 0]
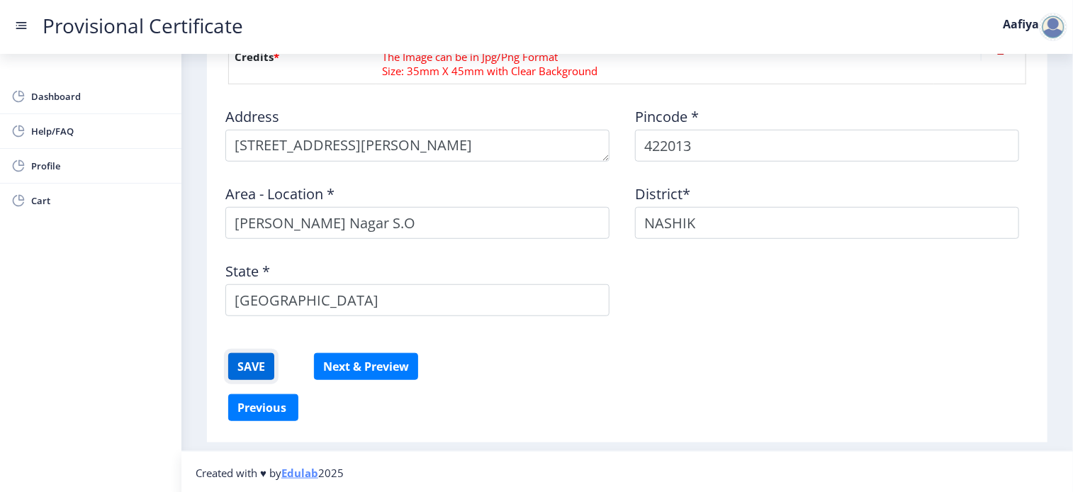
click at [262, 361] on button "SAVE" at bounding box center [251, 366] width 46 height 27
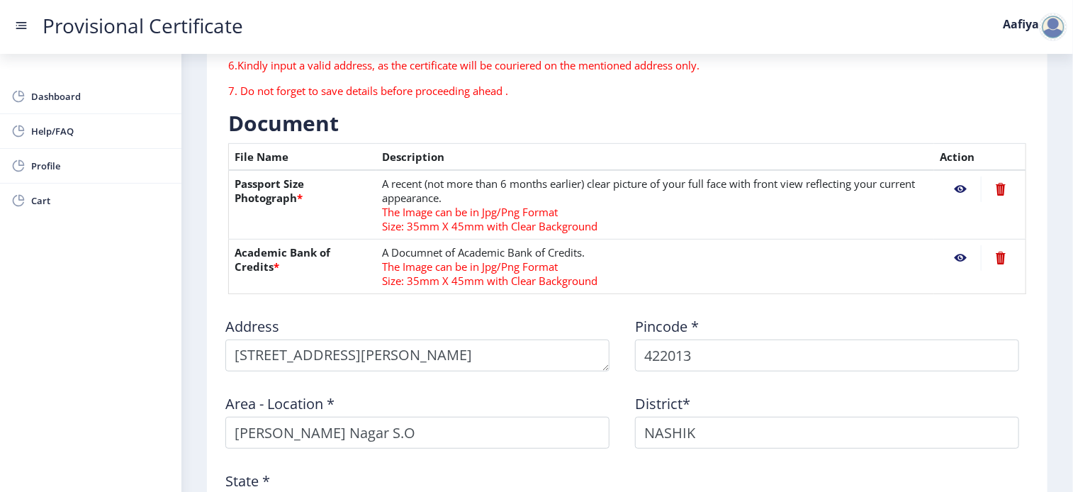
scroll to position [276, 0]
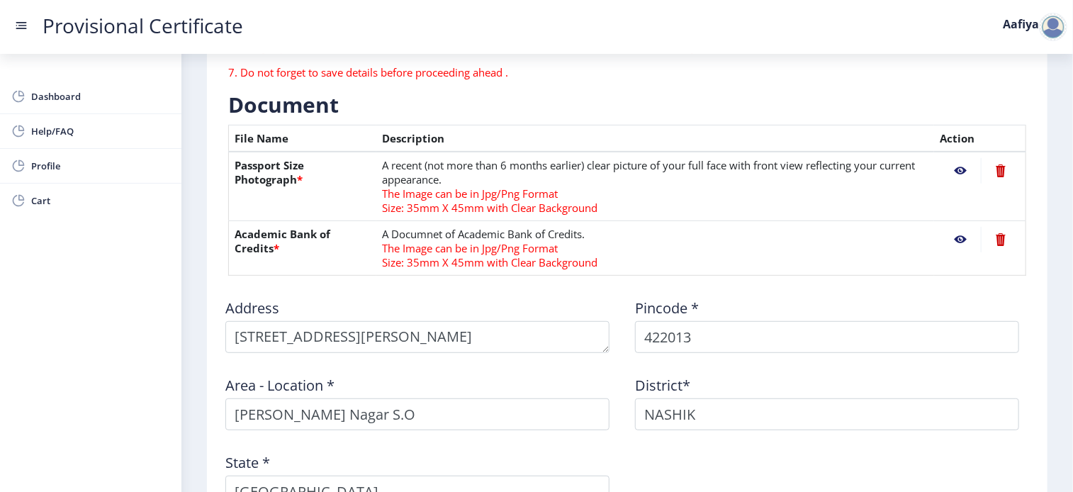
click at [908, 267] on td "A Documnet of Academic Bank of Credits. The Image can be in Jpg/Png Format Size…" at bounding box center [655, 248] width 558 height 55
click at [323, 262] on th "Academic Bank of Credits *" at bounding box center [303, 248] width 148 height 55
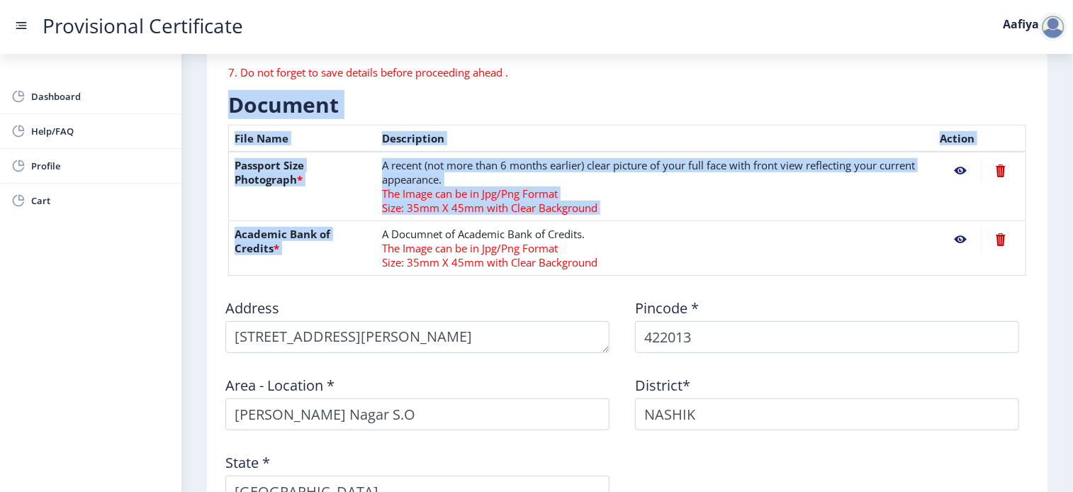
drag, startPoint x: 323, startPoint y: 262, endPoint x: 286, endPoint y: 110, distance: 156.8
click at [286, 110] on div "Document File Name Description Action Passport Size Photograph * A recent (not …" at bounding box center [627, 183] width 798 height 185
click at [286, 110] on h3 "Document" at bounding box center [627, 105] width 798 height 28
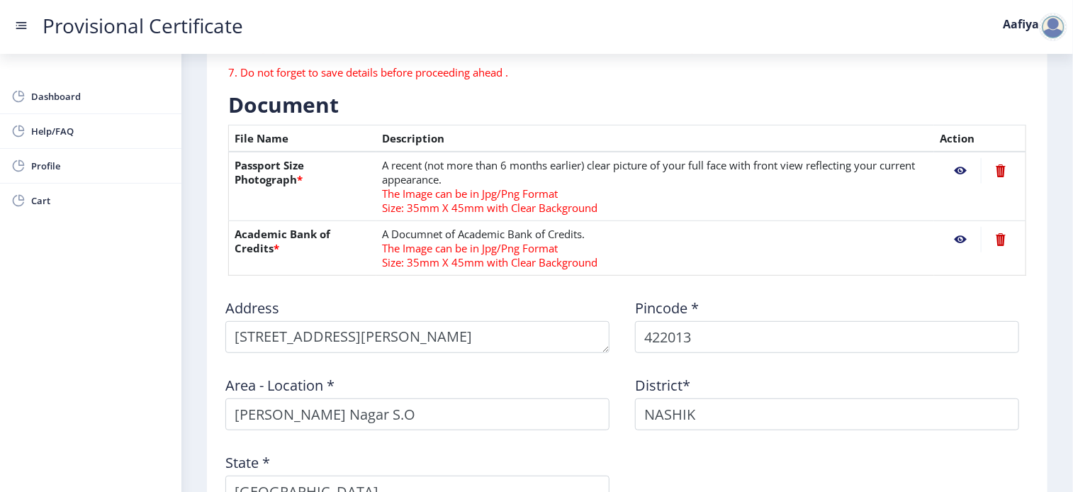
click at [467, 74] on p "7. Do not forget to save details before proceeding ahead ." at bounding box center [490, 72] width 525 height 14
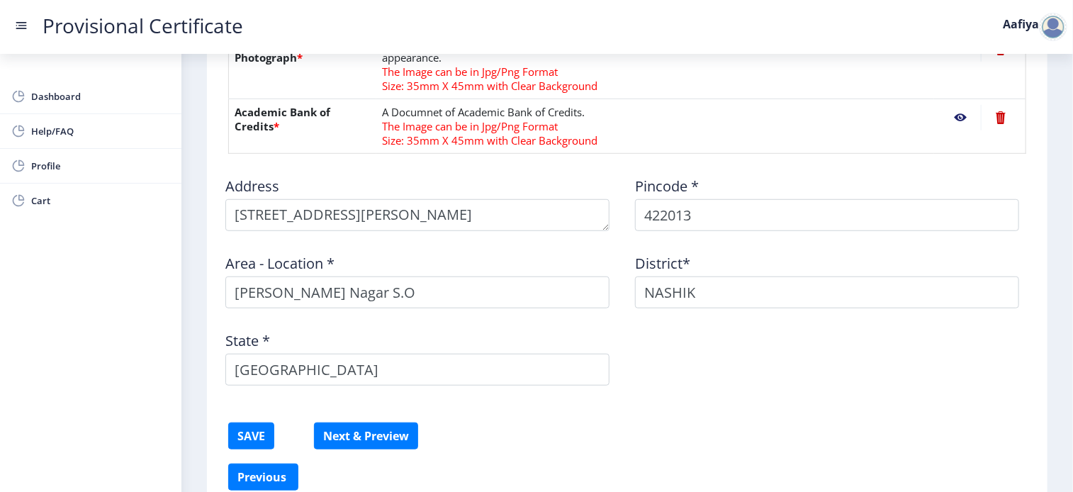
scroll to position [468, 0]
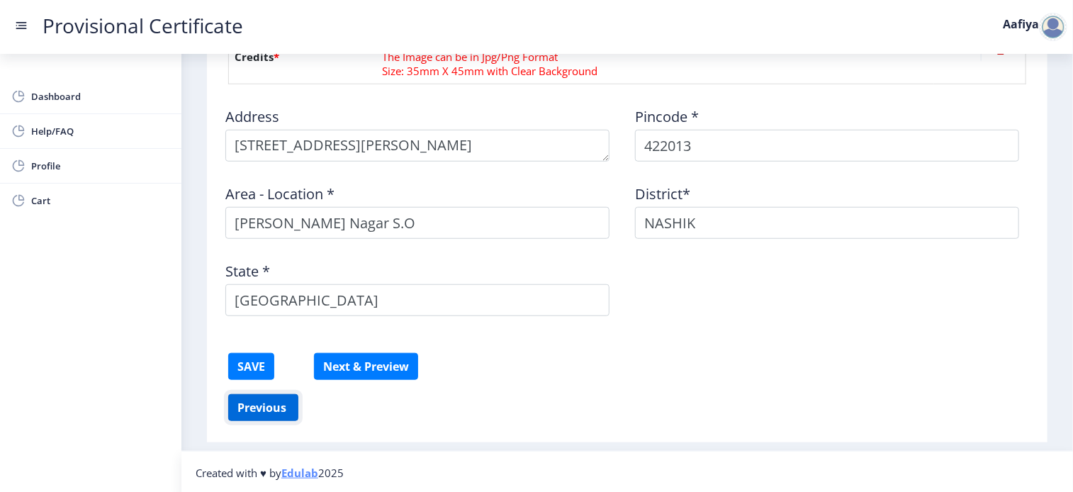
click at [262, 413] on button "Previous ‍" at bounding box center [263, 407] width 70 height 27
select select "O"
select select "March"
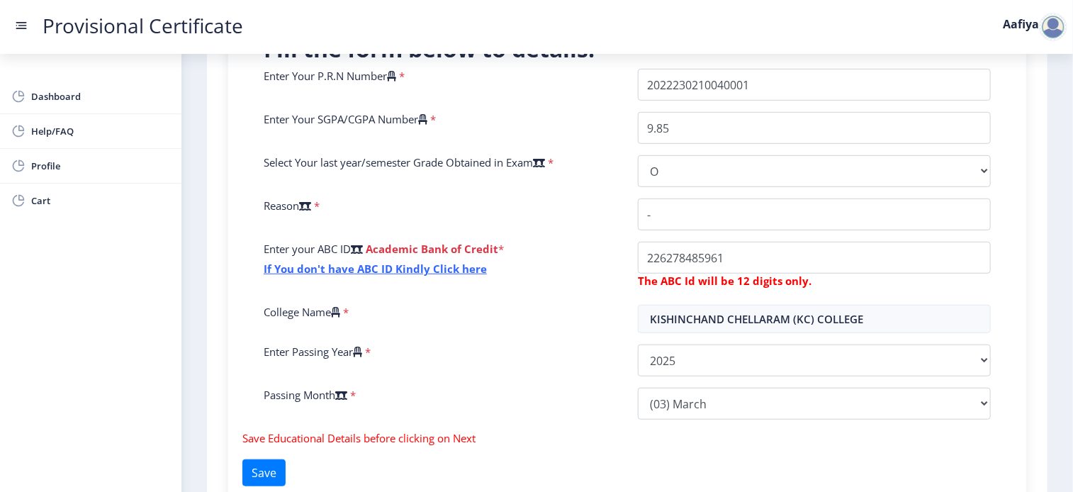
scroll to position [493, 0]
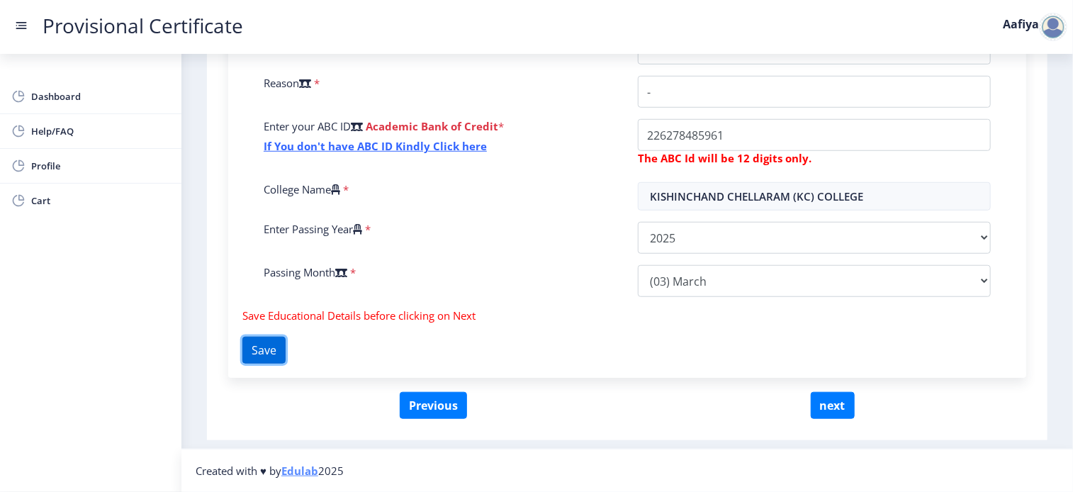
click at [286, 353] on button "Save" at bounding box center [263, 350] width 43 height 27
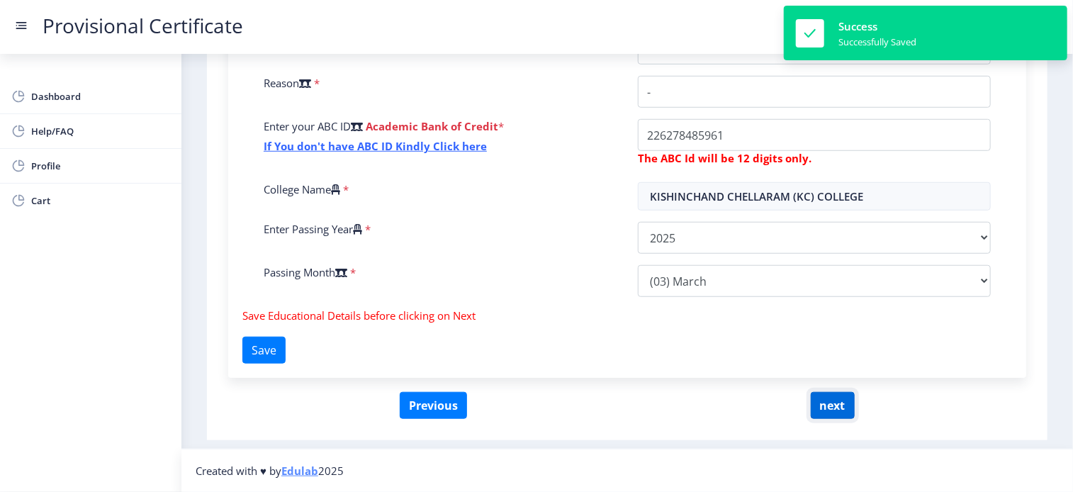
click at [823, 402] on button "next" at bounding box center [833, 405] width 44 height 27
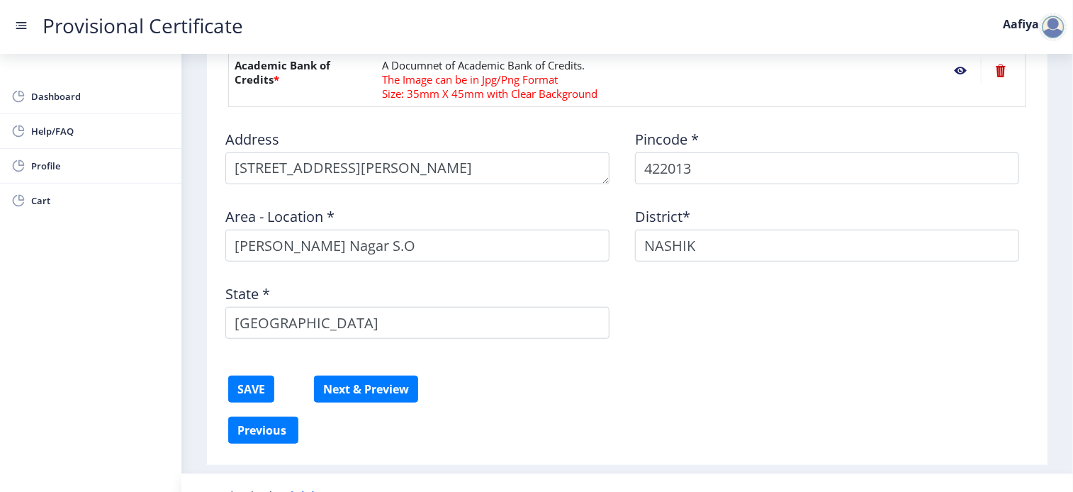
scroll to position [468, 0]
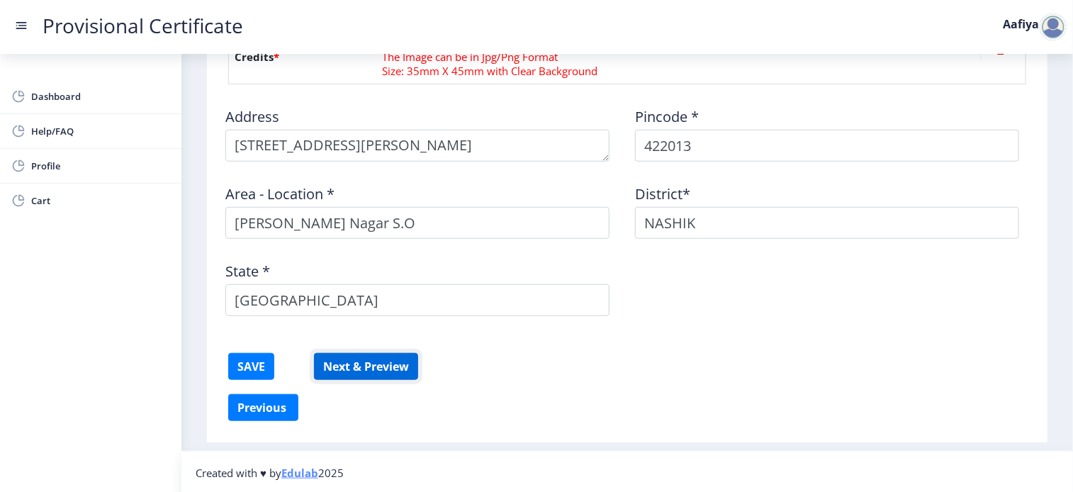
click at [388, 361] on button "Next & Preview" at bounding box center [366, 366] width 104 height 27
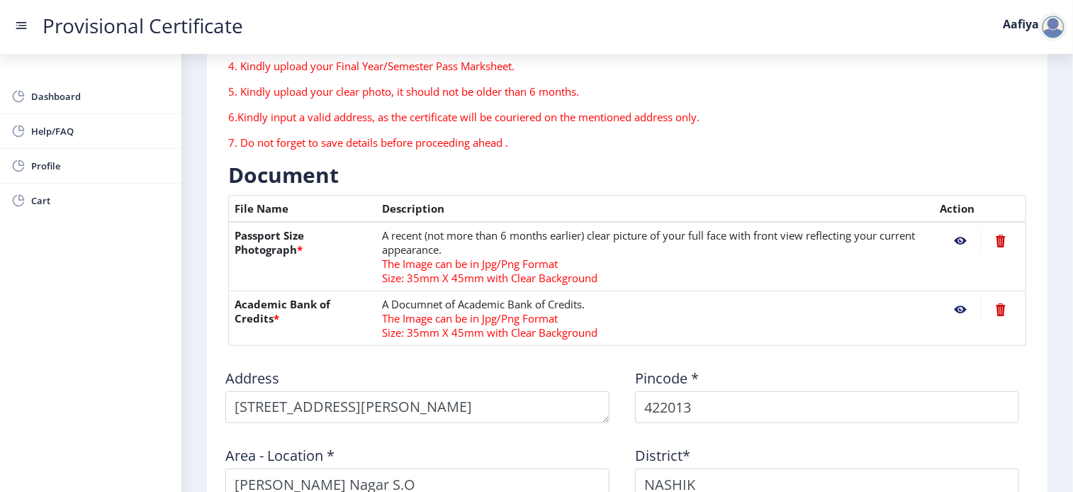
scroll to position [207, 0]
click at [958, 239] on nb-action at bounding box center [960, 241] width 41 height 26
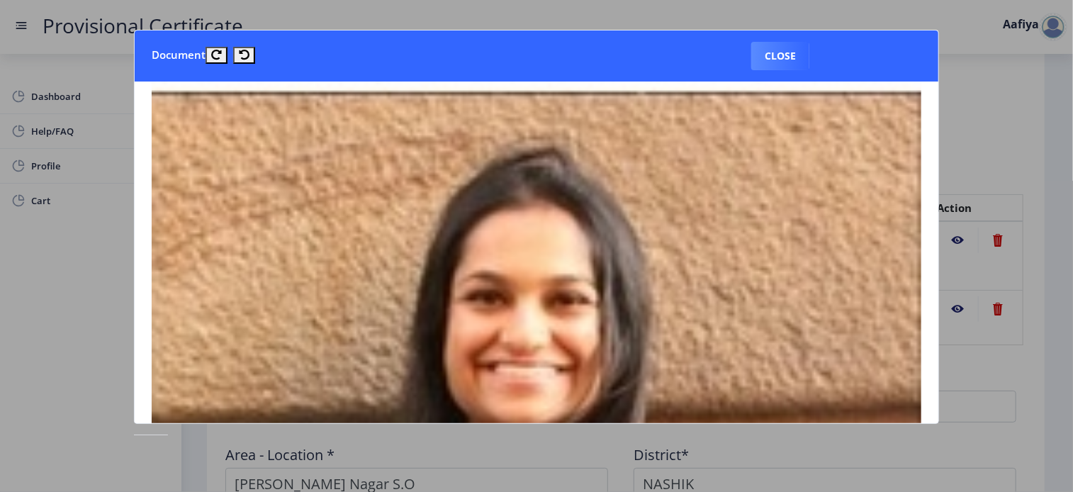
scroll to position [0, 0]
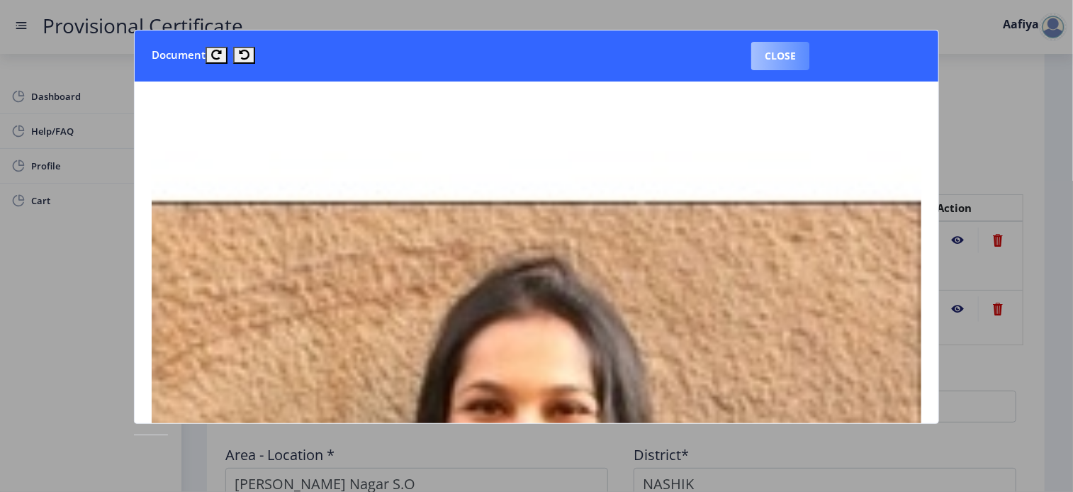
click at [768, 60] on button "Close" at bounding box center [780, 56] width 58 height 28
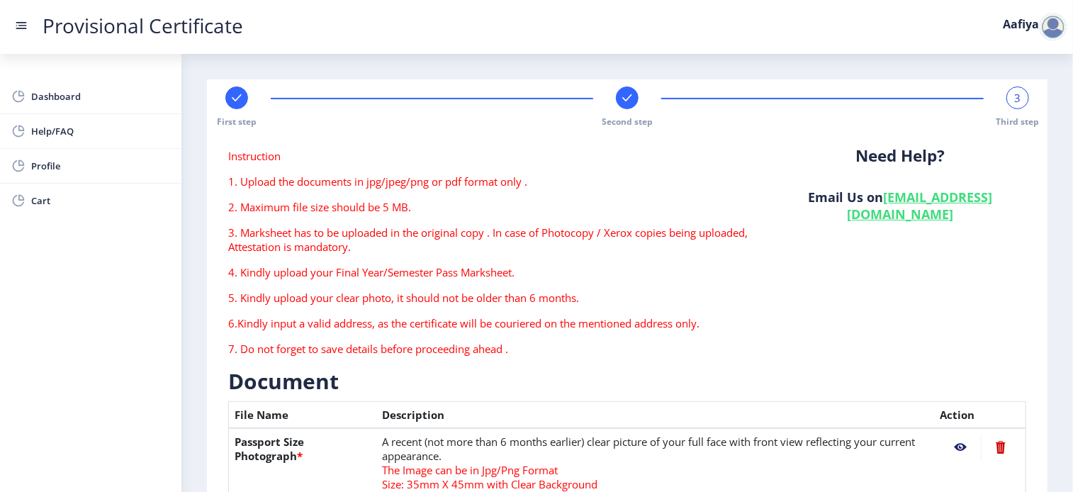
click at [847, 214] on link "[EMAIL_ADDRESS][DOMAIN_NAME]" at bounding box center [920, 206] width 146 height 34
click at [786, 366] on div "Need Help? Email Us on [EMAIL_ADDRESS][DOMAIN_NAME]" at bounding box center [900, 258] width 273 height 218
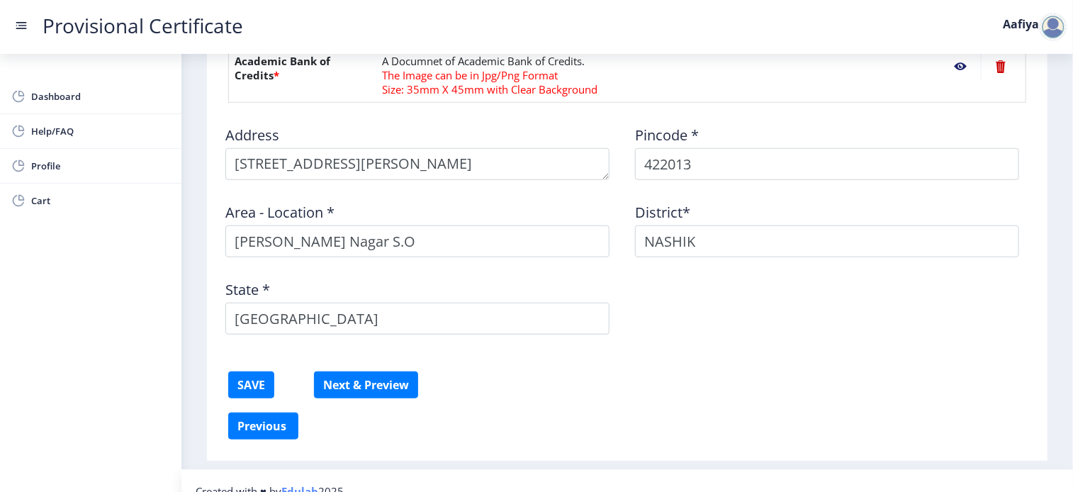
scroll to position [468, 0]
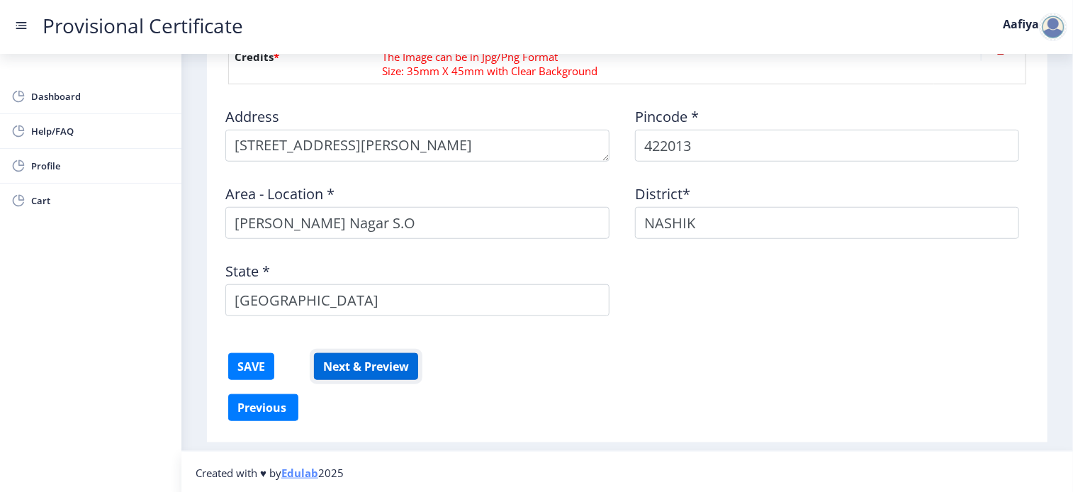
click at [390, 376] on button "Next & Preview" at bounding box center [366, 366] width 104 height 27
drag, startPoint x: 256, startPoint y: 360, endPoint x: 249, endPoint y: 358, distance: 7.4
click at [249, 358] on button "SAVE" at bounding box center [251, 366] width 46 height 27
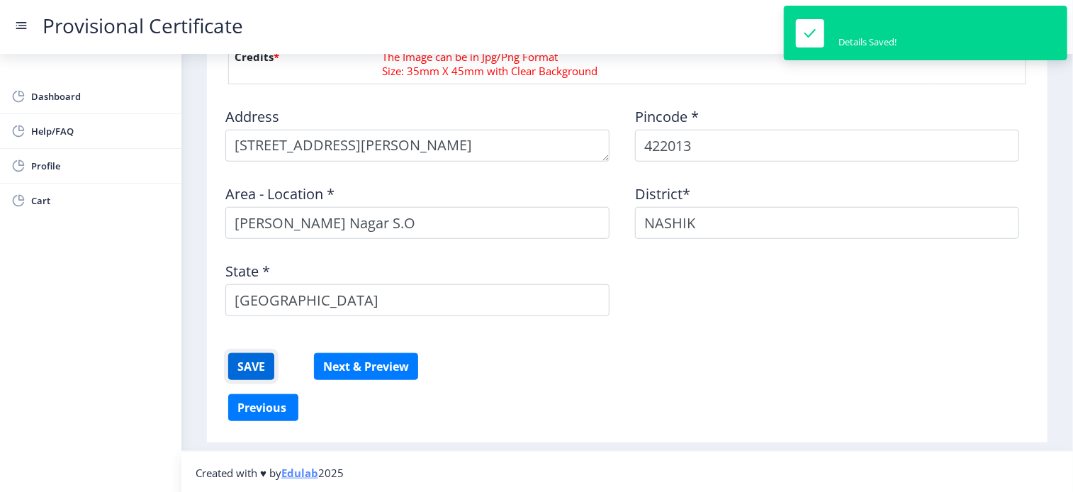
click at [249, 358] on button "SAVE" at bounding box center [251, 366] width 46 height 27
drag, startPoint x: 249, startPoint y: 358, endPoint x: 371, endPoint y: 369, distance: 123.1
click at [371, 369] on button "Next & Preview" at bounding box center [366, 366] width 104 height 27
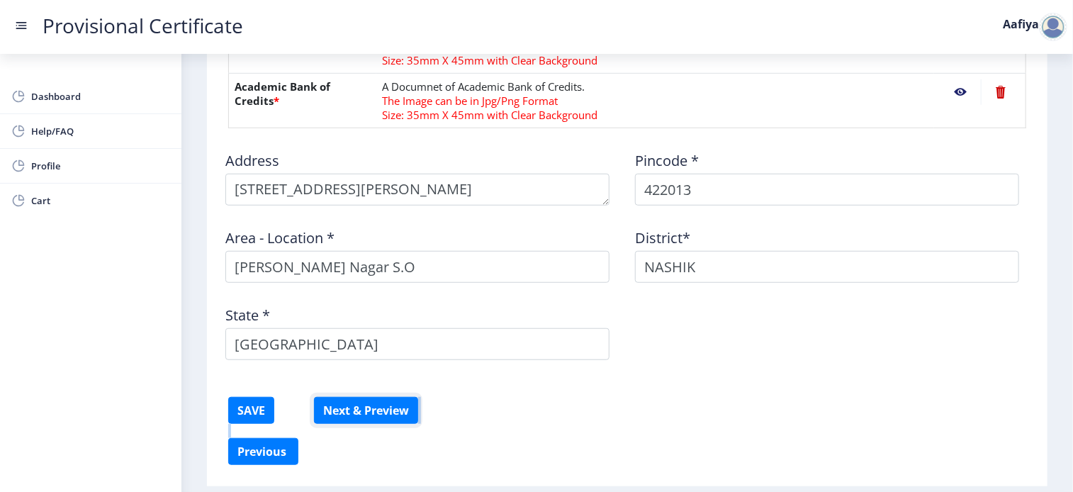
scroll to position [430, 0]
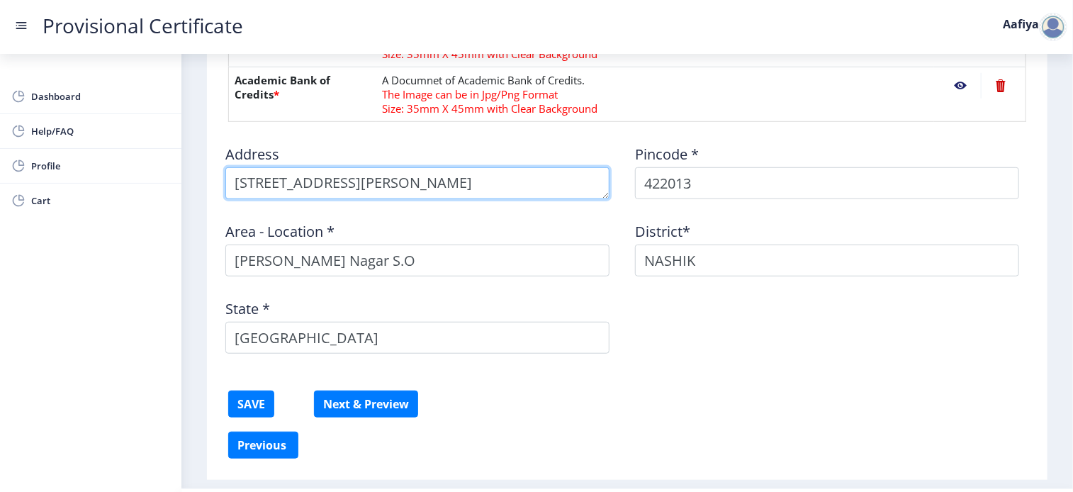
click at [607, 184] on textarea at bounding box center [417, 183] width 384 height 32
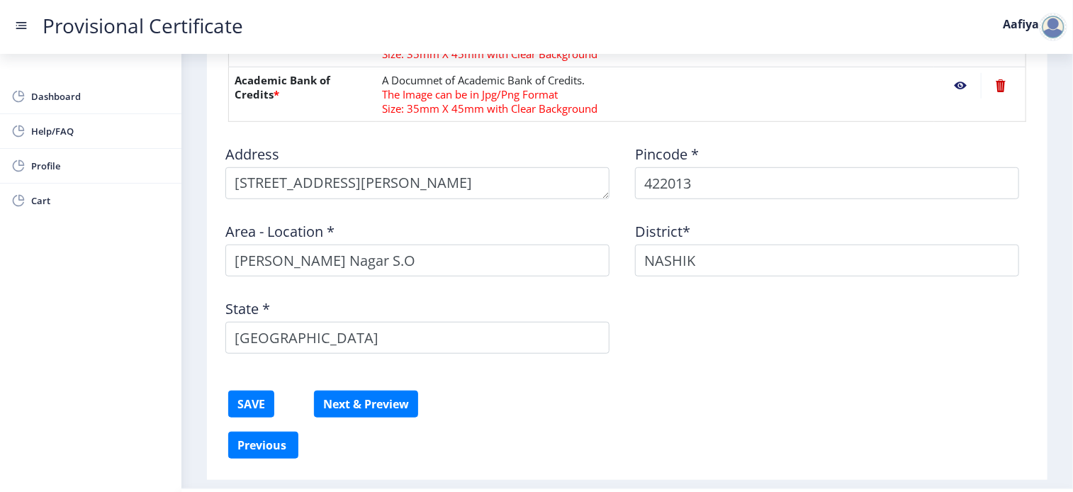
click at [769, 123] on form "Instruction 1. Upload the documents in jpg/jpeg/png or pdf format only . 2. Max…" at bounding box center [627, 75] width 798 height 713
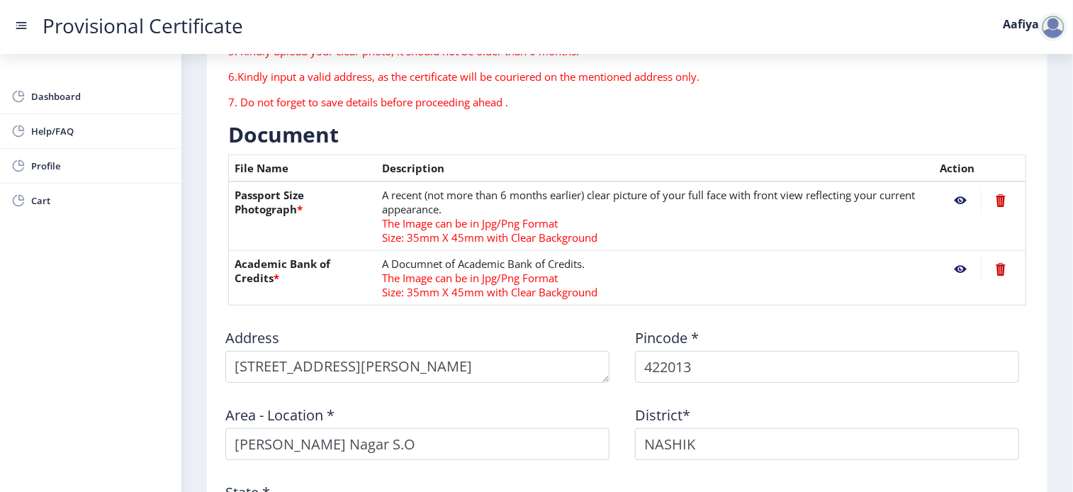
scroll to position [240, 0]
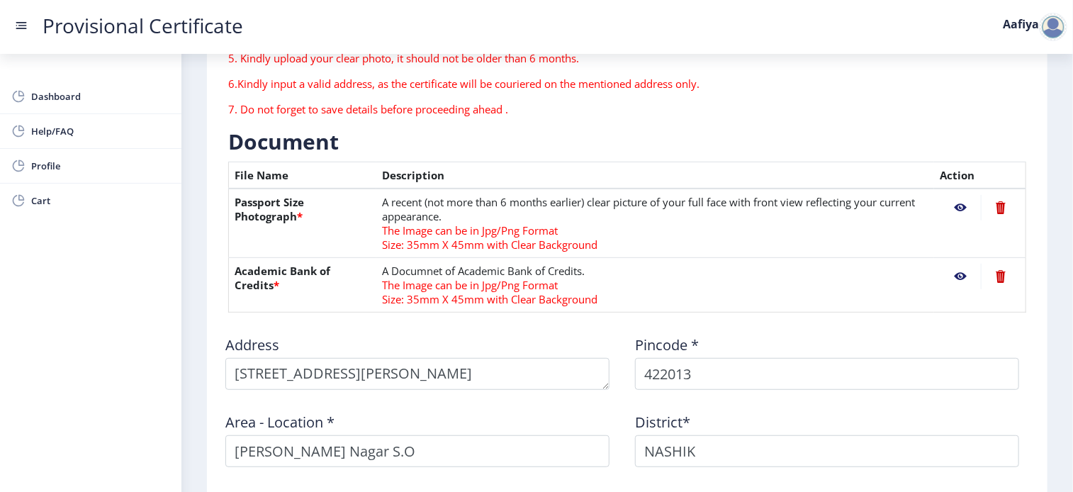
click at [567, 235] on td "A recent (not more than 6 months earlier) clear picture of your full face with …" at bounding box center [655, 223] width 558 height 69
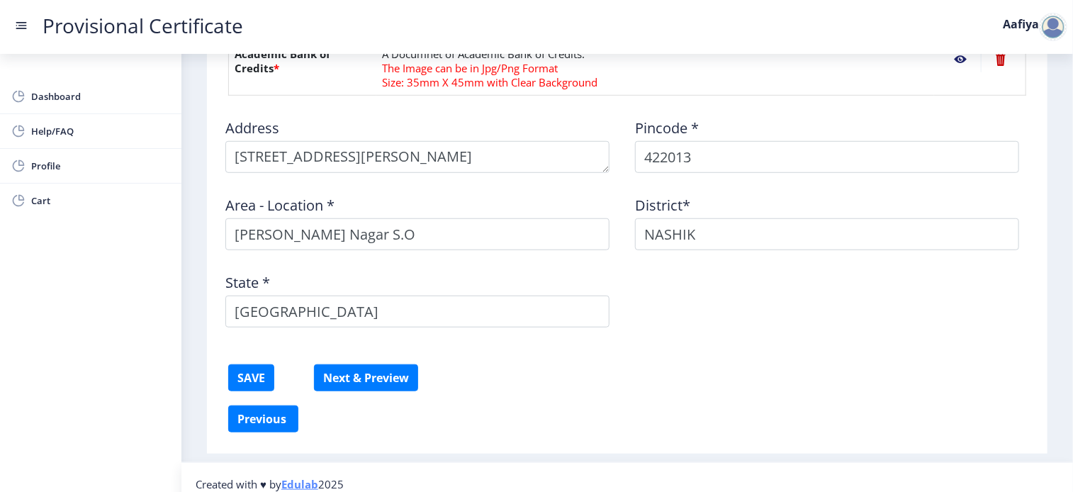
scroll to position [456, 0]
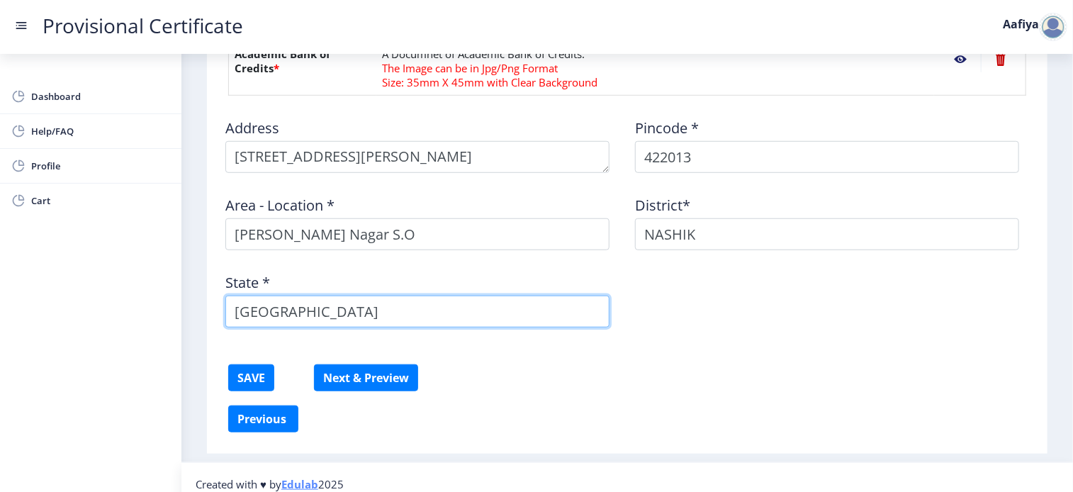
click at [558, 306] on input "[GEOGRAPHIC_DATA]" at bounding box center [417, 312] width 384 height 32
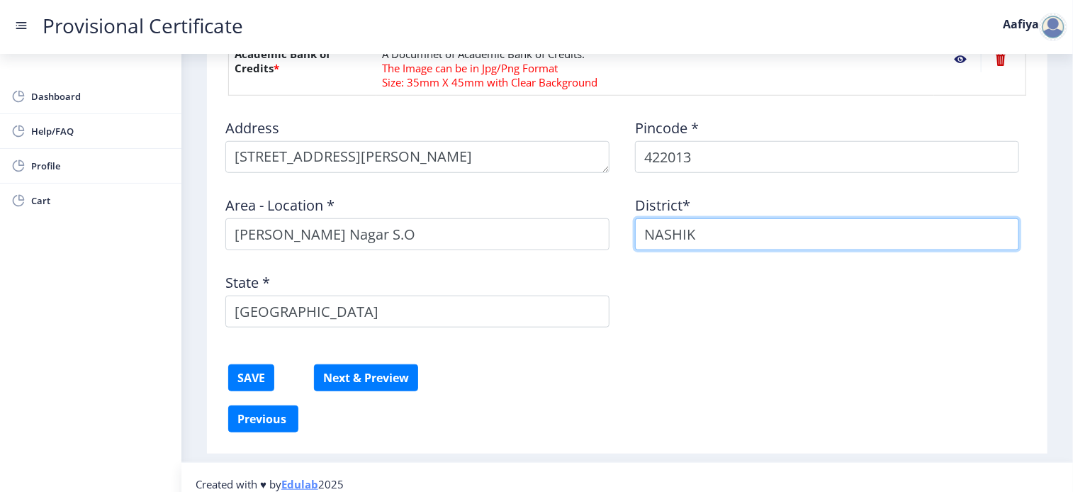
click at [743, 242] on input "NASHIK" at bounding box center [827, 234] width 384 height 32
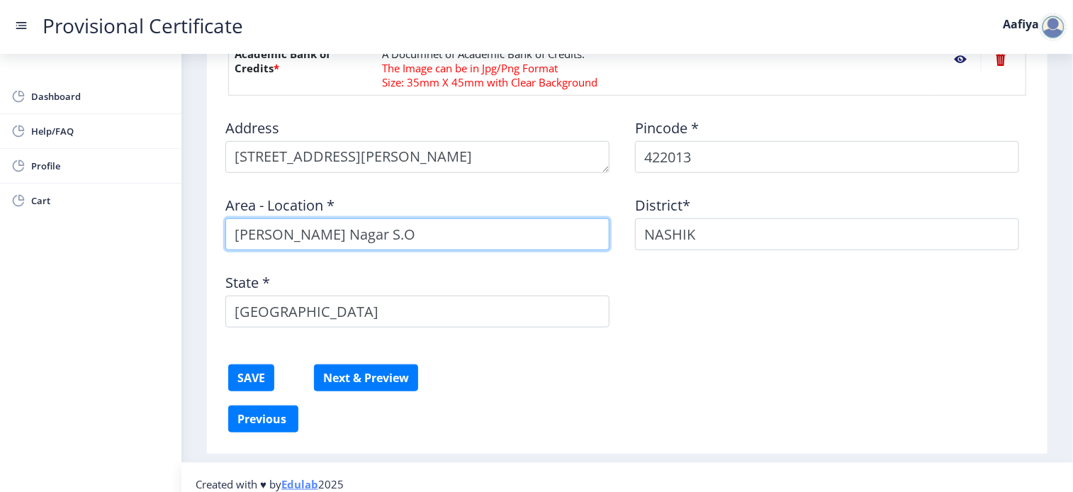
click at [471, 228] on input "[PERSON_NAME] Nagar S.O" at bounding box center [417, 234] width 384 height 32
type input "[PERSON_NAME] Nagar S.O"
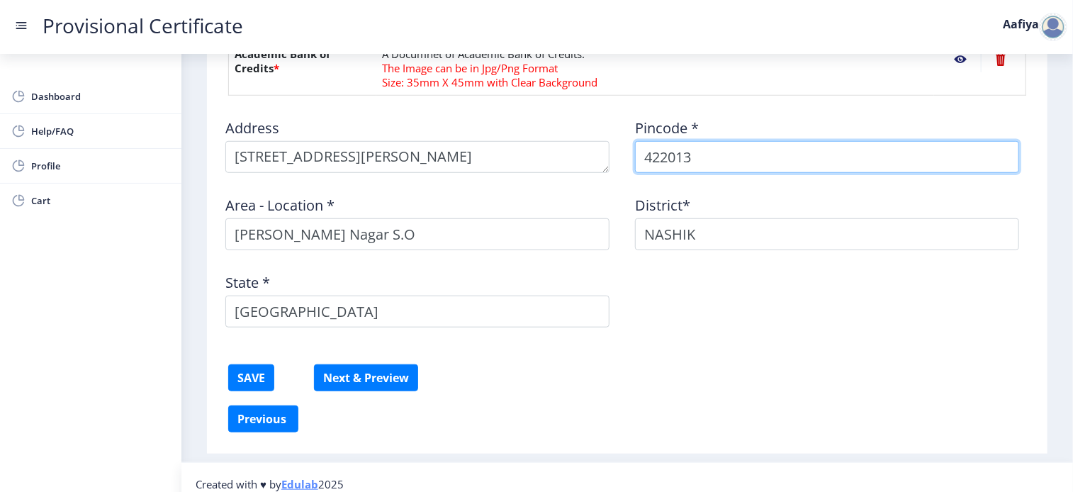
click at [743, 168] on input "422013" at bounding box center [827, 157] width 384 height 32
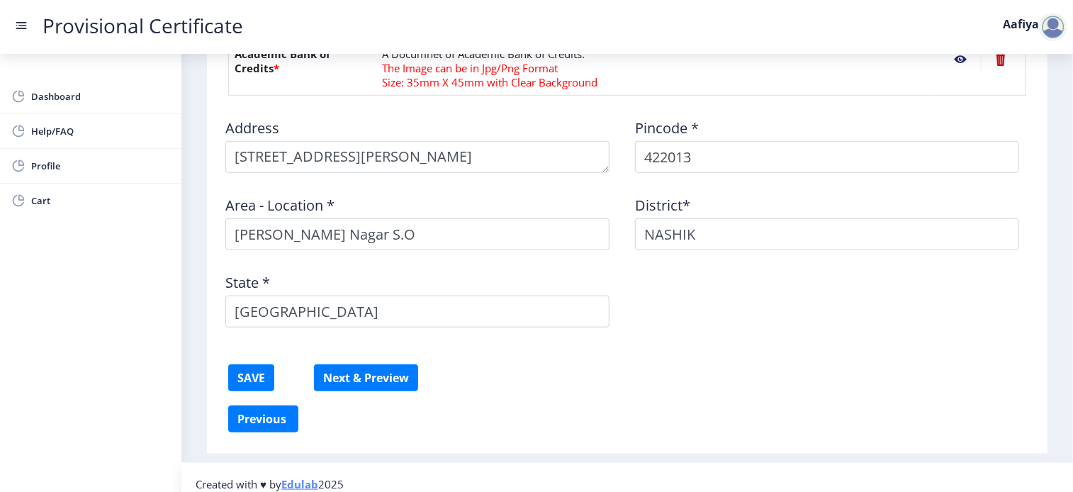
click at [783, 325] on div "Address Pincode * 422013 Area - Location * [PERSON_NAME][GEOGRAPHIC_DATA]* [GEO…" at bounding box center [627, 223] width 819 height 232
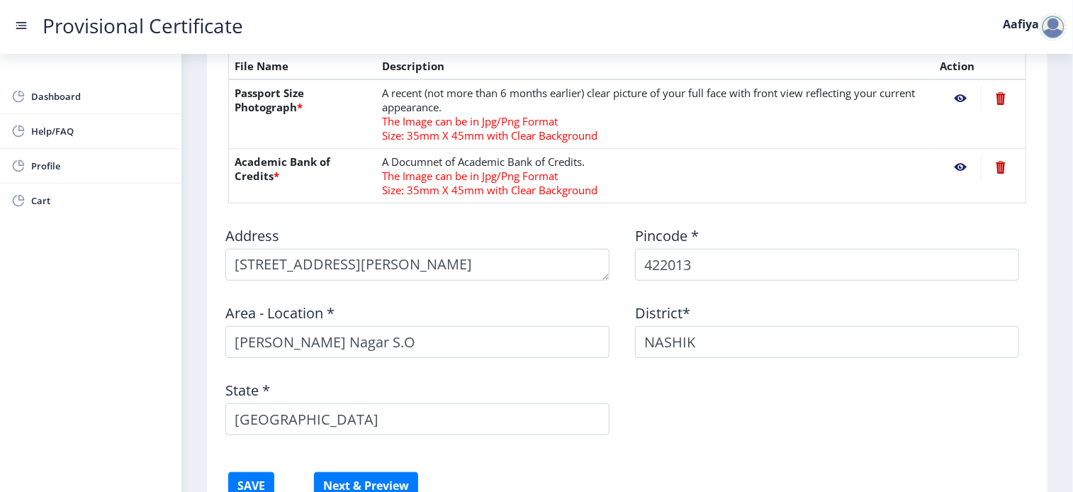
scroll to position [468, 0]
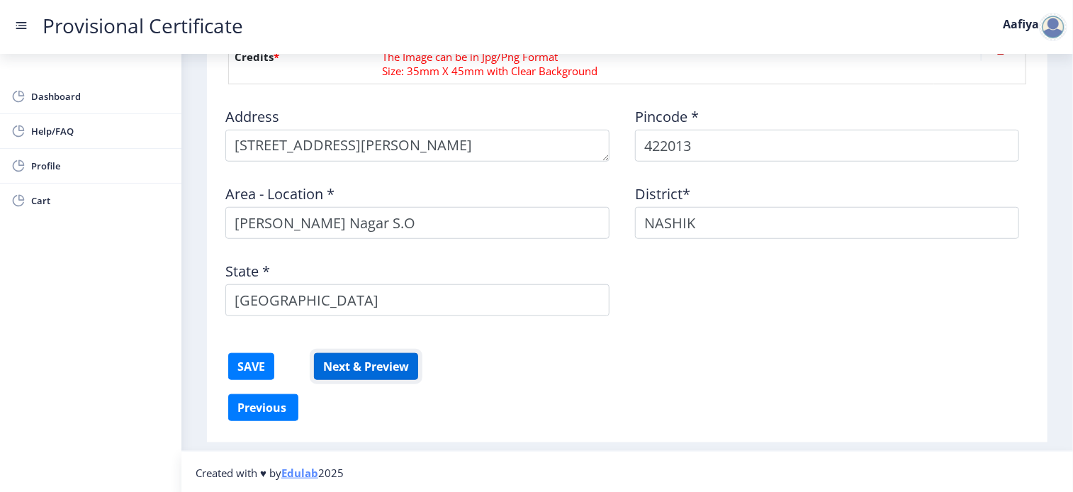
click at [378, 365] on button "Next & Preview" at bounding box center [366, 366] width 104 height 27
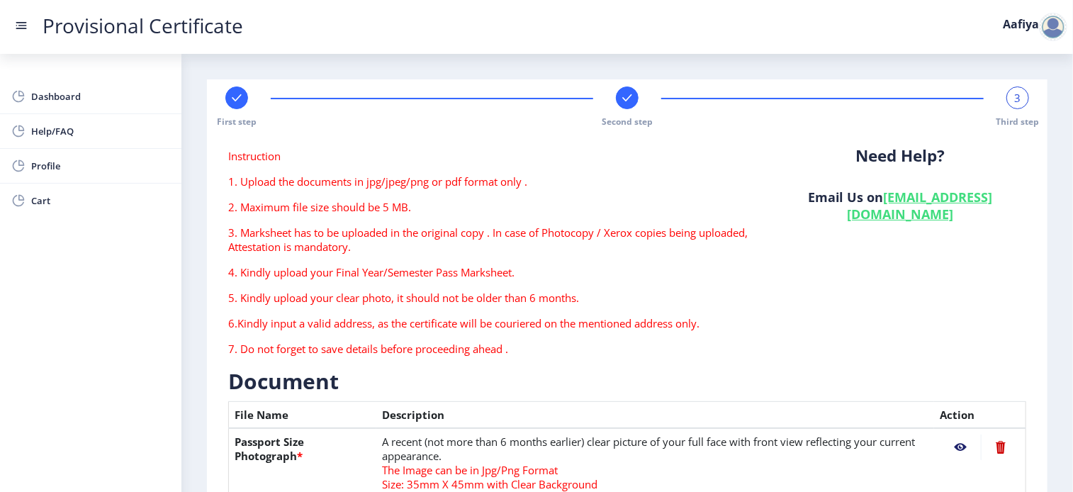
click at [1008, 106] on div "3" at bounding box center [1017, 97] width 23 height 23
click at [1015, 103] on span "3" at bounding box center [1018, 98] width 6 height 14
click at [1014, 119] on span "Third step" at bounding box center [1018, 122] width 43 height 12
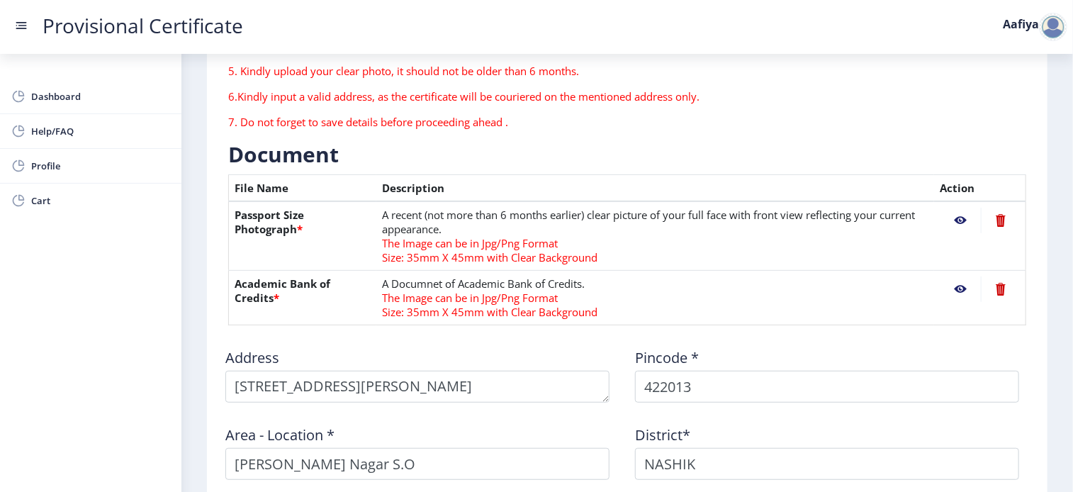
scroll to position [227, 0]
click at [311, 324] on form "Instruction 1. Upload the documents in jpg/jpeg/png or pdf format only . 2. Max…" at bounding box center [627, 278] width 798 height 713
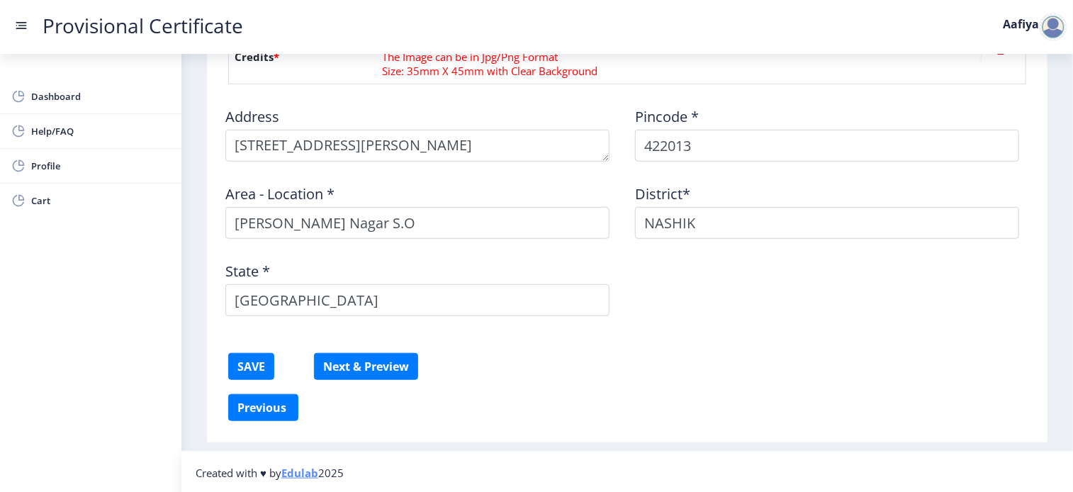
scroll to position [0, 0]
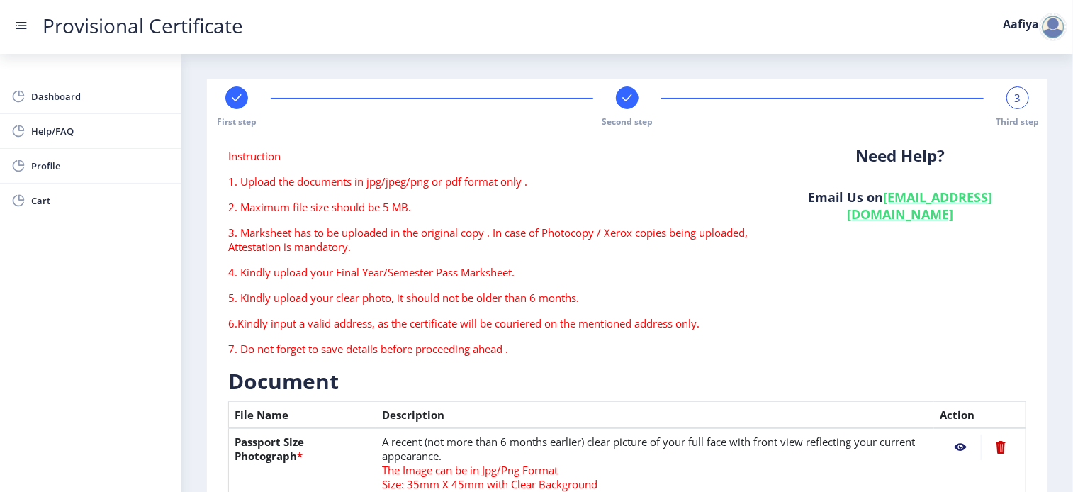
click at [777, 242] on div "Need Help? Email Us on [EMAIL_ADDRESS][DOMAIN_NAME]" at bounding box center [900, 258] width 273 height 218
click at [847, 215] on link "[EMAIL_ADDRESS][DOMAIN_NAME]" at bounding box center [920, 206] width 146 height 34
drag, startPoint x: 797, startPoint y: 223, endPoint x: 997, endPoint y: 215, distance: 200.0
click at [997, 215] on div "Need Help? Email Us on [EMAIL_ADDRESS][DOMAIN_NAME]" at bounding box center [900, 258] width 273 height 218
copy link "[EMAIL_ADDRESS][DOMAIN_NAME]"
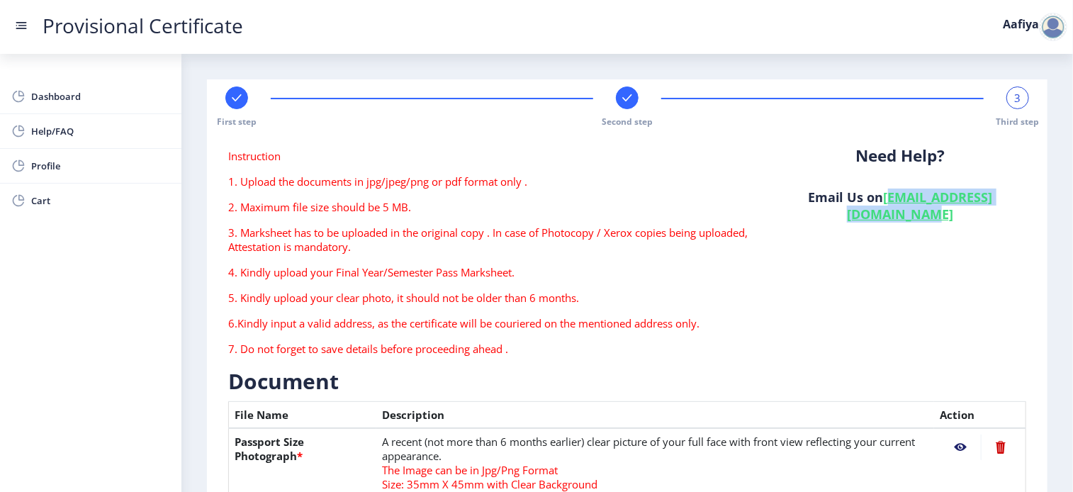
click at [909, 305] on div "Need Help? Email Us on [EMAIL_ADDRESS][DOMAIN_NAME]" at bounding box center [900, 258] width 273 height 218
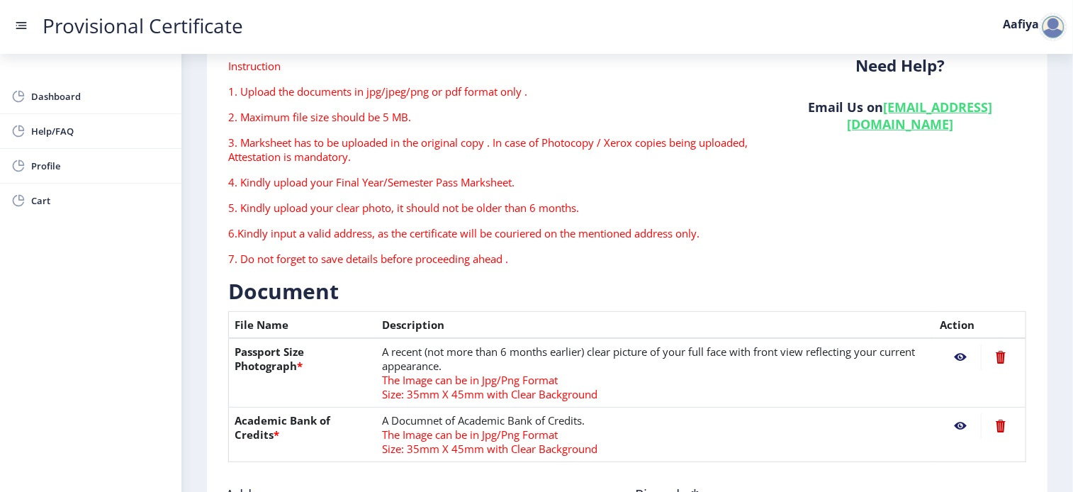
scroll to position [91, 0]
click at [1052, 178] on nb-layout-column "First step Second step 3 Third step Instruction 1. Upload the documents in jpg/…" at bounding box center [627, 395] width 892 height 865
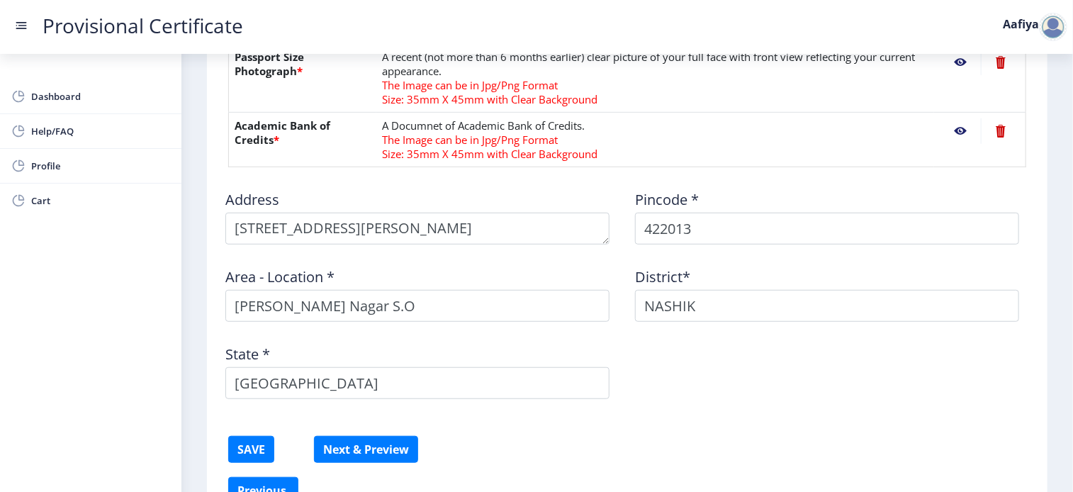
scroll to position [429, 0]
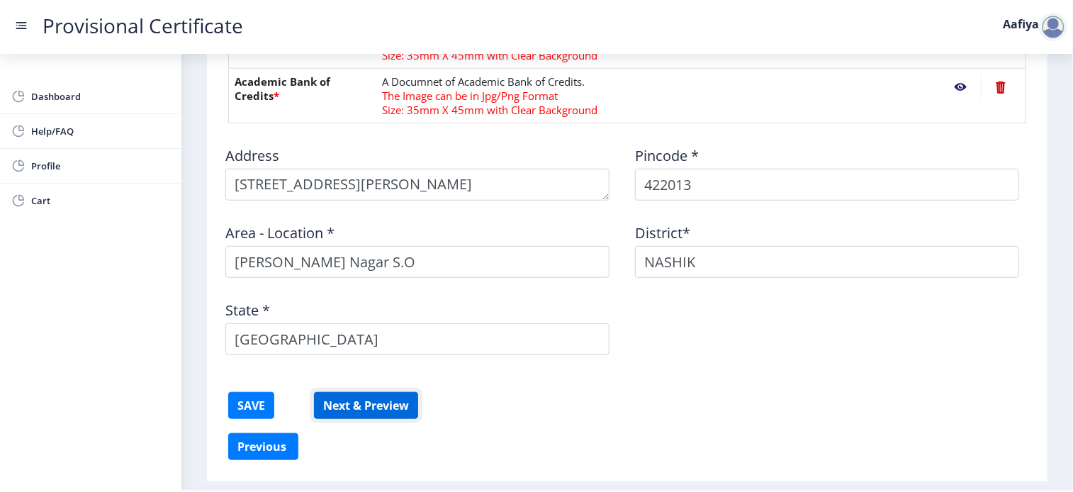
click at [380, 401] on button "Next & Preview" at bounding box center [366, 405] width 104 height 27
type textarea "[STREET_ADDRESS][PERSON_NAME]"
click at [748, 373] on form "Instruction 1. Upload the documents in jpg/jpeg/png or pdf format only . 2. Max…" at bounding box center [627, 76] width 798 height 713
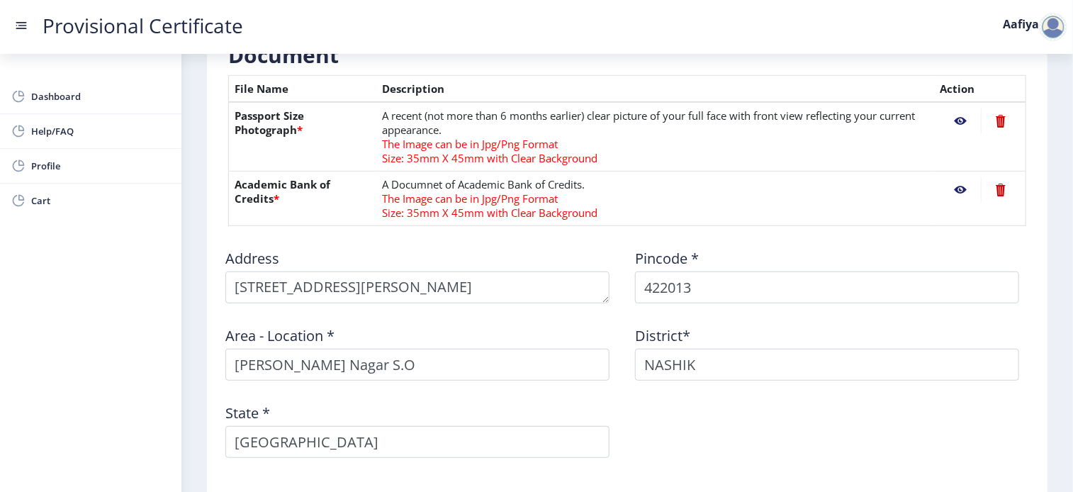
scroll to position [327, 0]
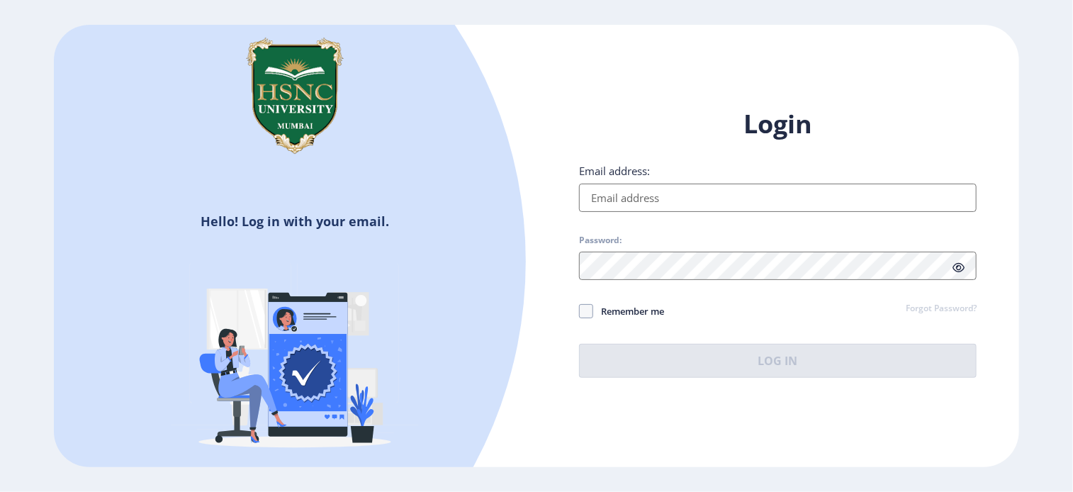
click at [675, 191] on input "Email address:" at bounding box center [778, 198] width 398 height 28
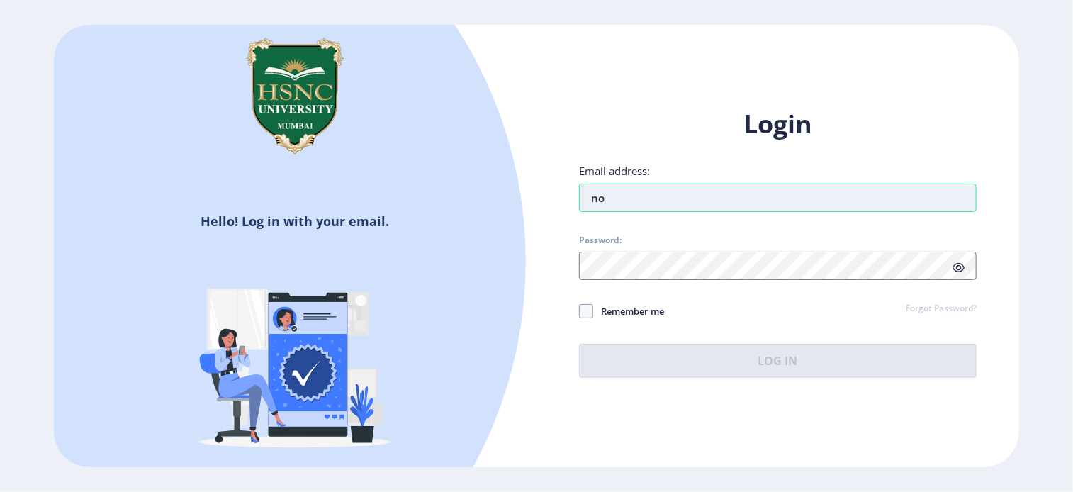
type input "[EMAIL_ADDRESS][DOMAIN_NAME]"
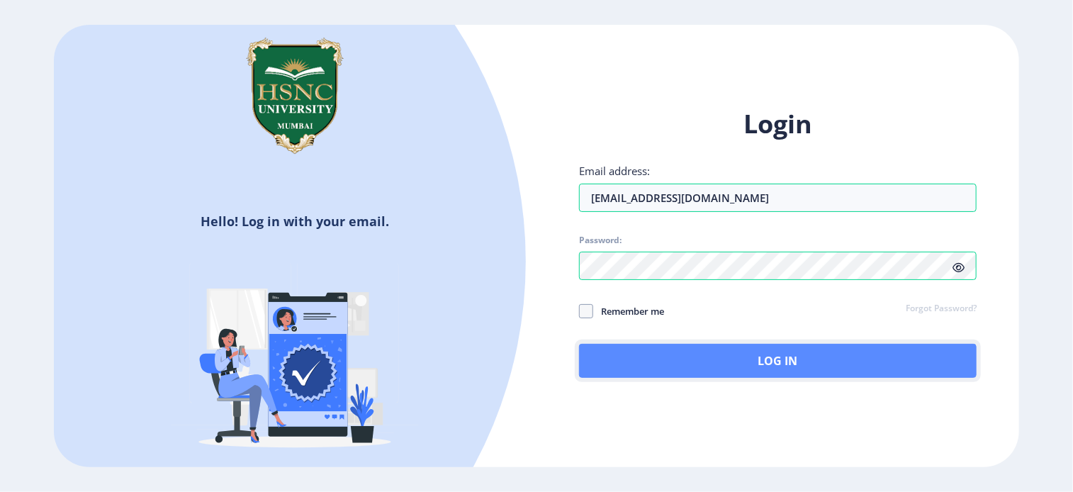
click at [893, 366] on button "Log In" at bounding box center [778, 361] width 398 height 34
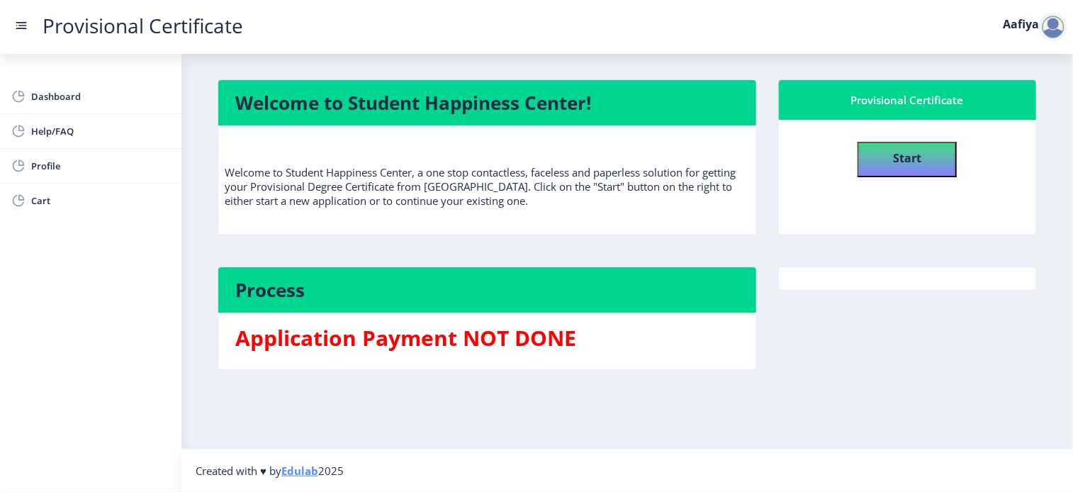
click at [21, 21] on rect at bounding box center [21, 25] width 14 height 14
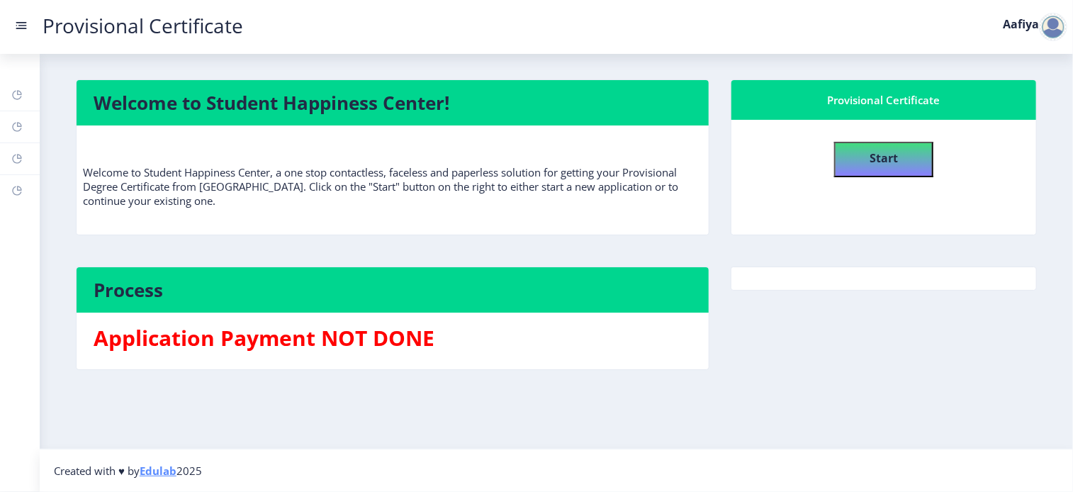
click at [21, 21] on rect at bounding box center [21, 25] width 14 height 14
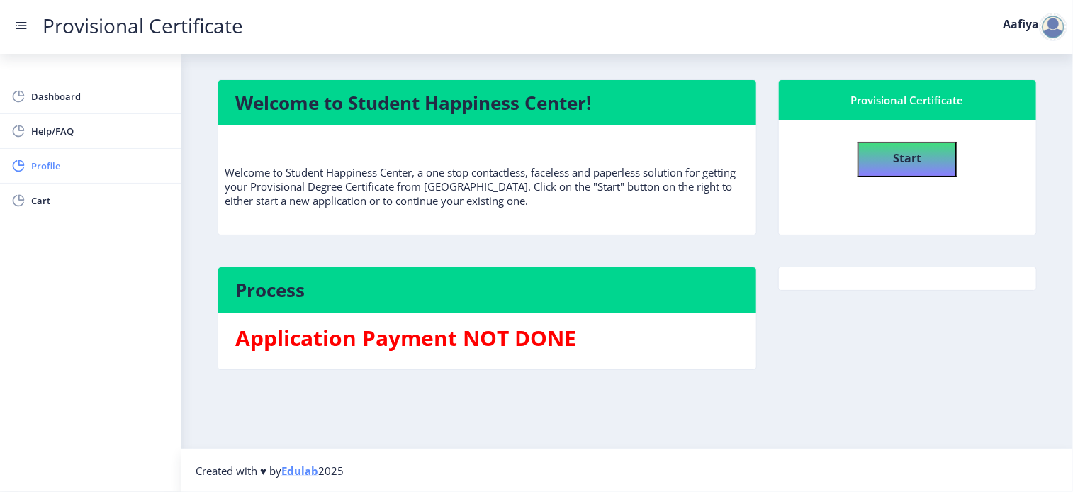
click at [27, 169] on link "Profile" at bounding box center [90, 166] width 181 height 34
select select
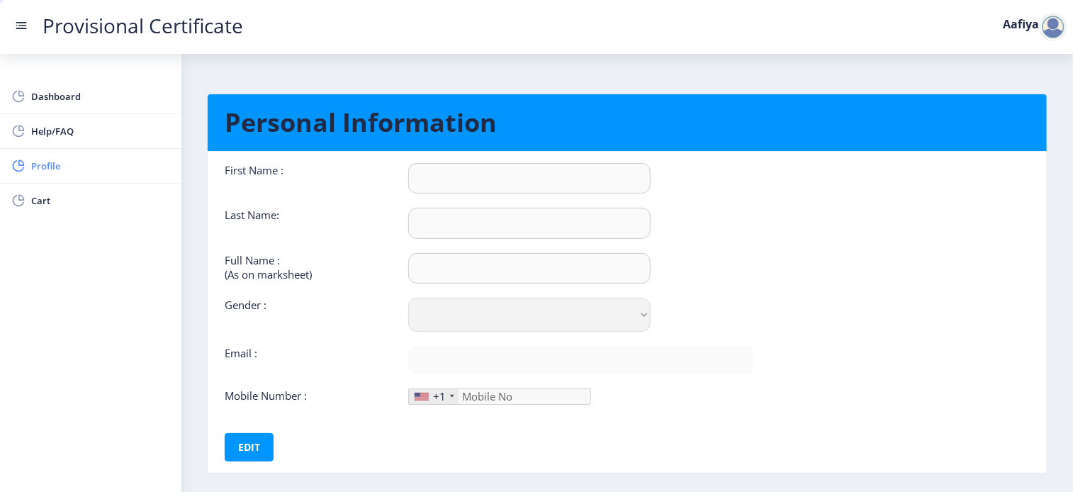
type input "Aafiya"
type input "noorani"
type input "[PERSON_NAME]"
select select "[DEMOGRAPHIC_DATA]"
type input "[EMAIL_ADDRESS][DOMAIN_NAME]"
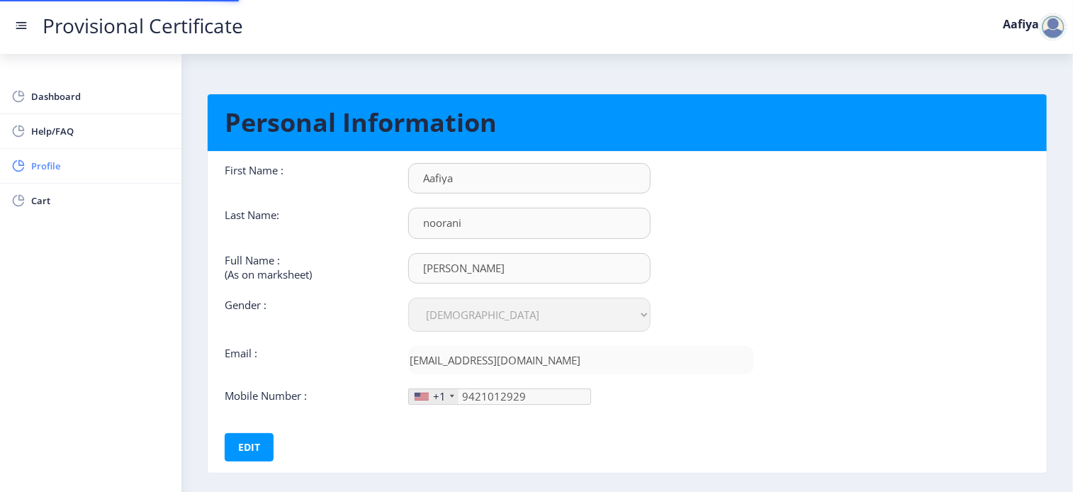
type input "[PHONE_NUMBER]"
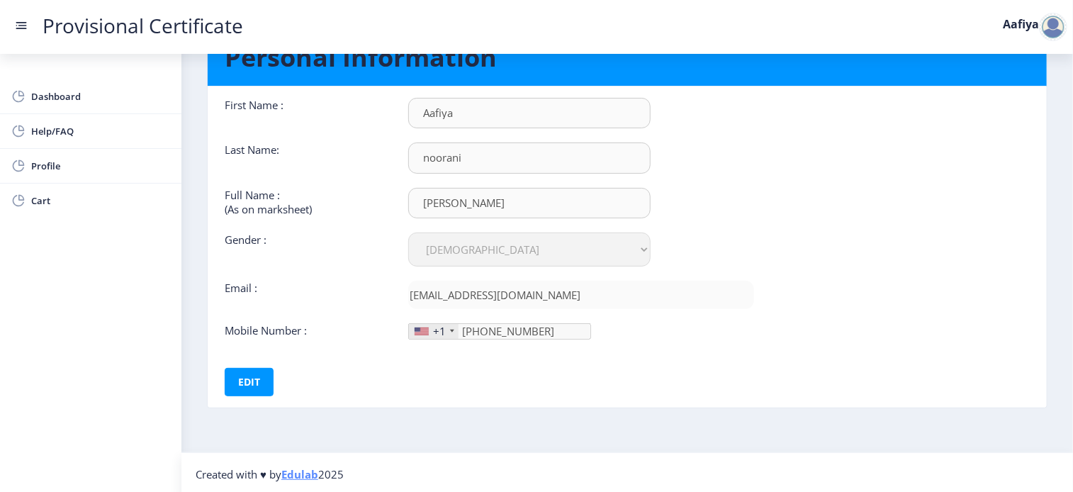
click at [446, 327] on div "+1" at bounding box center [434, 331] width 50 height 15
click at [450, 330] on div at bounding box center [452, 331] width 4 height 3
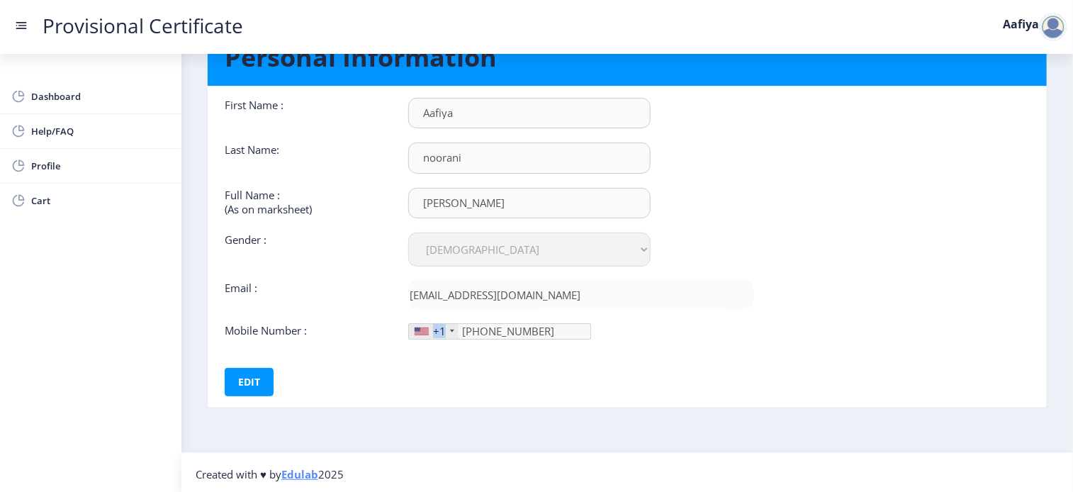
scroll to position [0, 0]
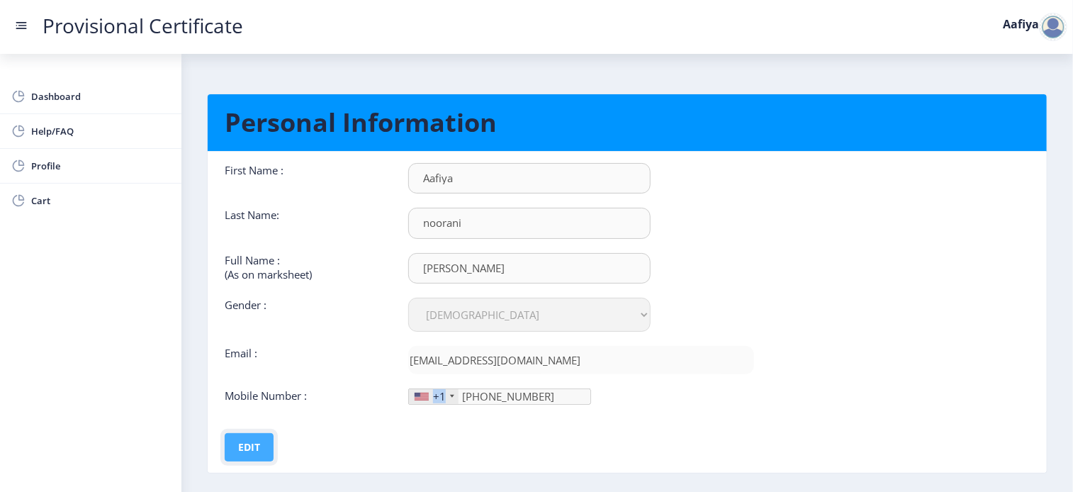
click at [242, 445] on button "Edit" at bounding box center [249, 447] width 49 height 28
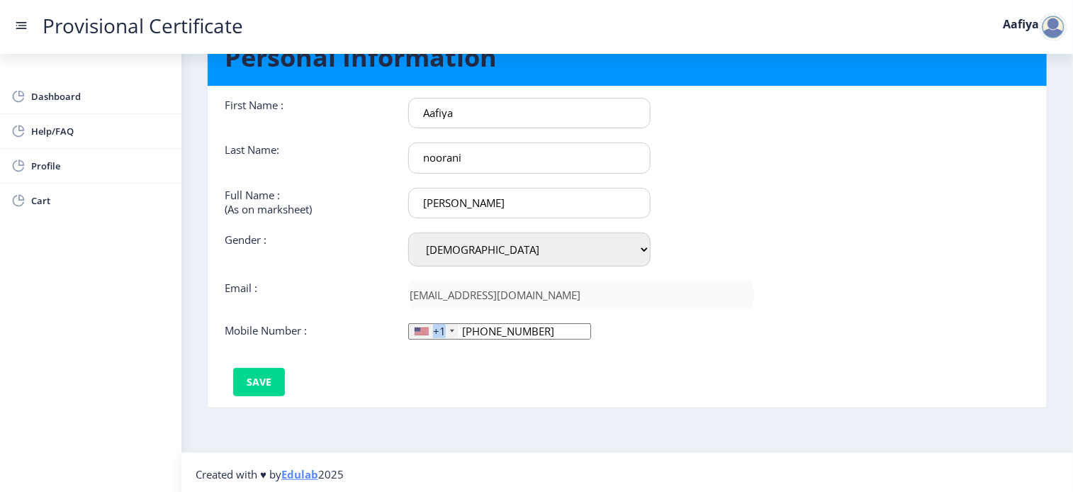
click at [450, 325] on div "+1" at bounding box center [434, 331] width 50 height 15
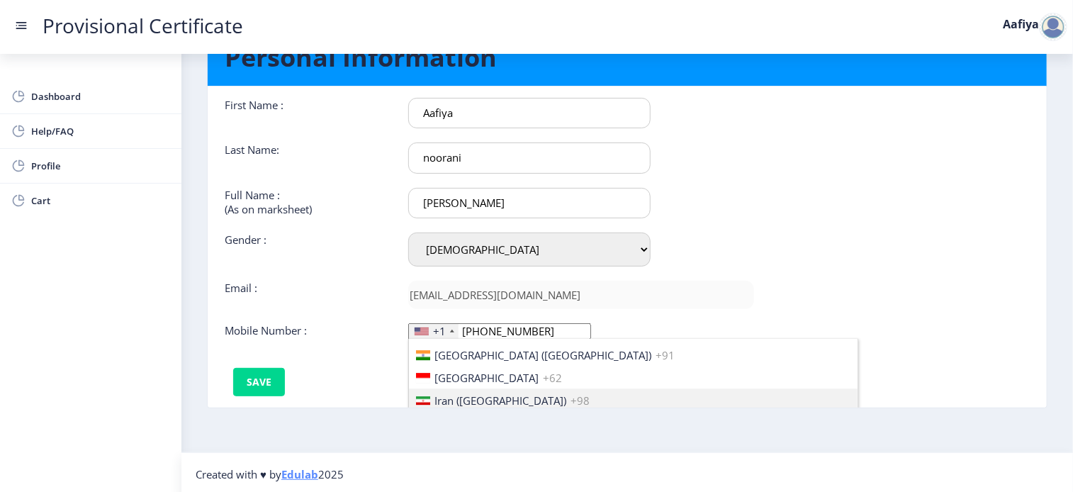
scroll to position [2247, 0]
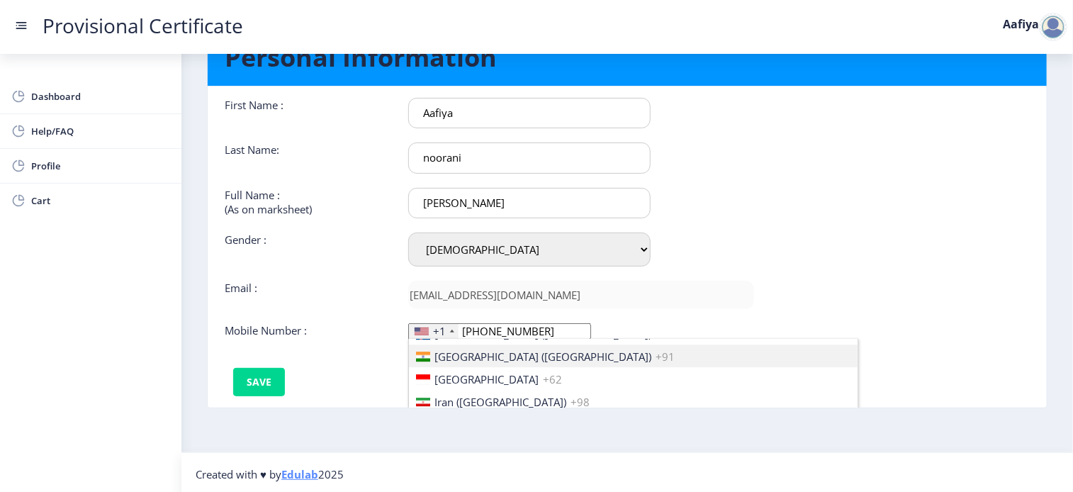
click at [445, 355] on span "[GEOGRAPHIC_DATA] ([GEOGRAPHIC_DATA])" at bounding box center [542, 356] width 217 height 14
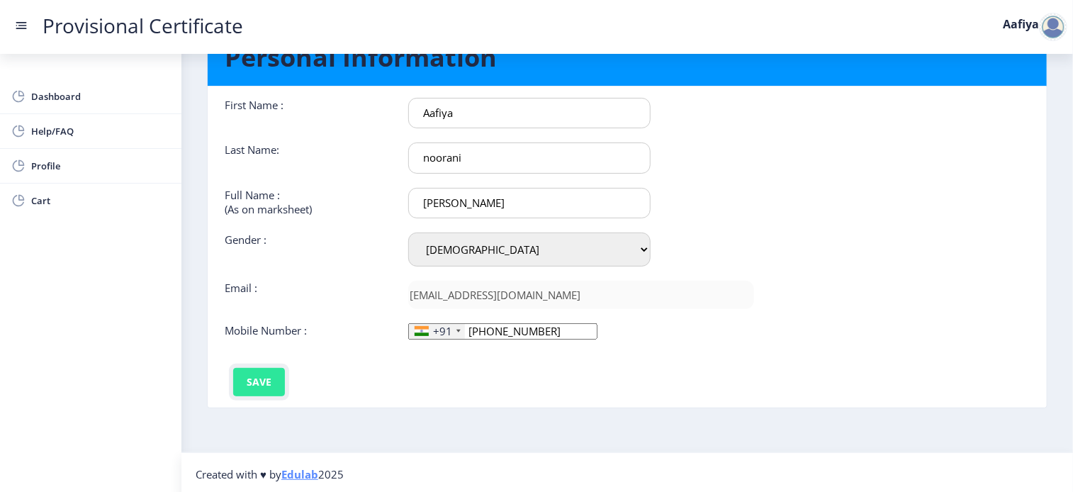
click at [264, 377] on button "Save" at bounding box center [259, 382] width 52 height 28
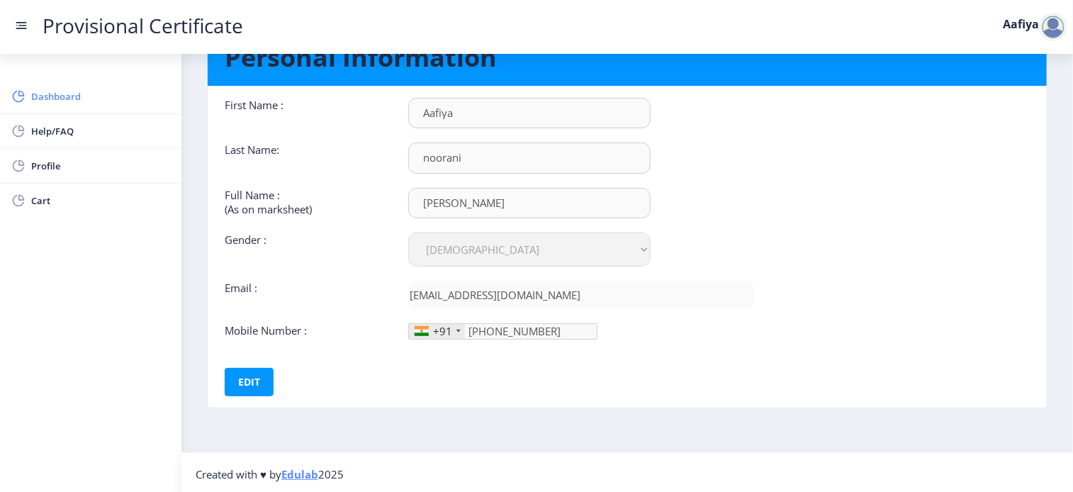
click at [82, 103] on span "Dashboard" at bounding box center [100, 96] width 139 height 17
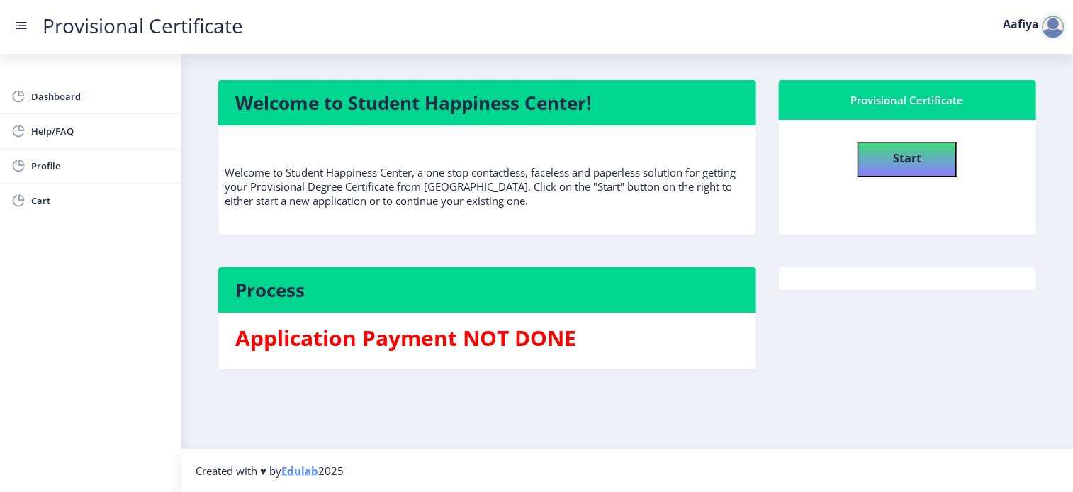
click at [23, 26] on rect at bounding box center [21, 25] width 14 height 14
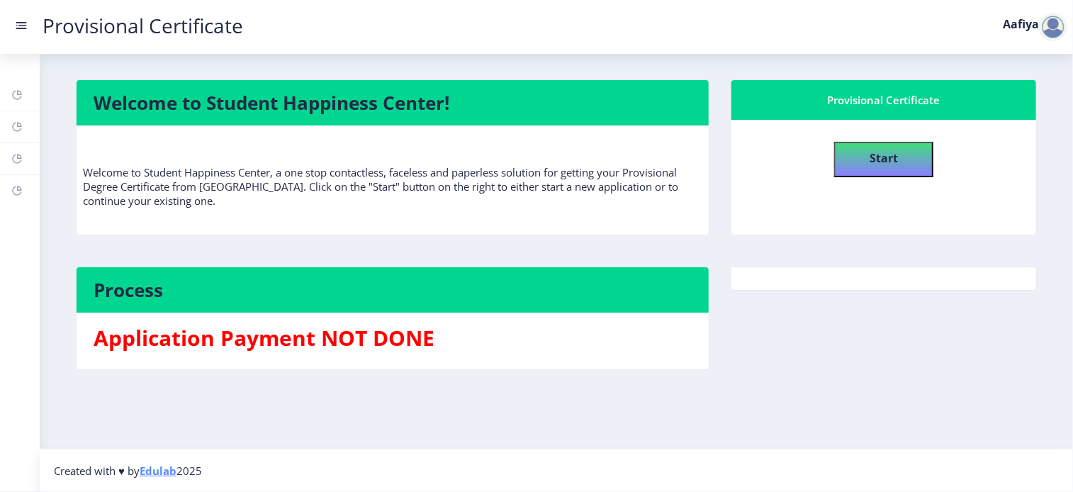
click at [1055, 26] on div at bounding box center [1053, 27] width 28 height 28
click at [837, 43] on nav "Provisional Certificate Aafiya" at bounding box center [536, 27] width 1073 height 54
click at [17, 99] on icon at bounding box center [16, 95] width 9 height 9
click at [20, 102] on link "Dashboard" at bounding box center [20, 94] width 40 height 31
drag, startPoint x: 20, startPoint y: 38, endPoint x: 20, endPoint y: 23, distance: 14.2
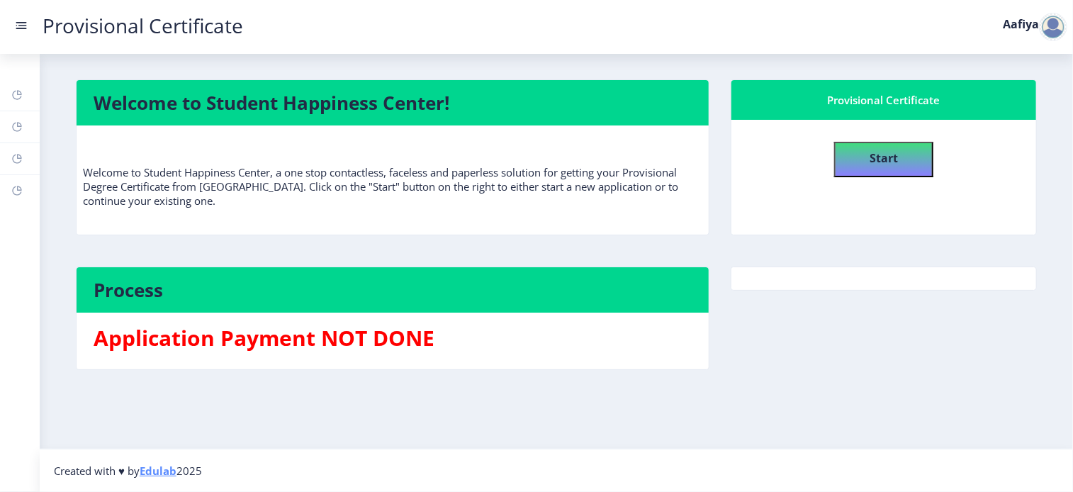
click at [20, 23] on nav "Provisional Certificate Aafiya" at bounding box center [536, 27] width 1073 height 54
click at [20, 23] on rect at bounding box center [21, 25] width 14 height 14
